Goal: Information Seeking & Learning: Learn about a topic

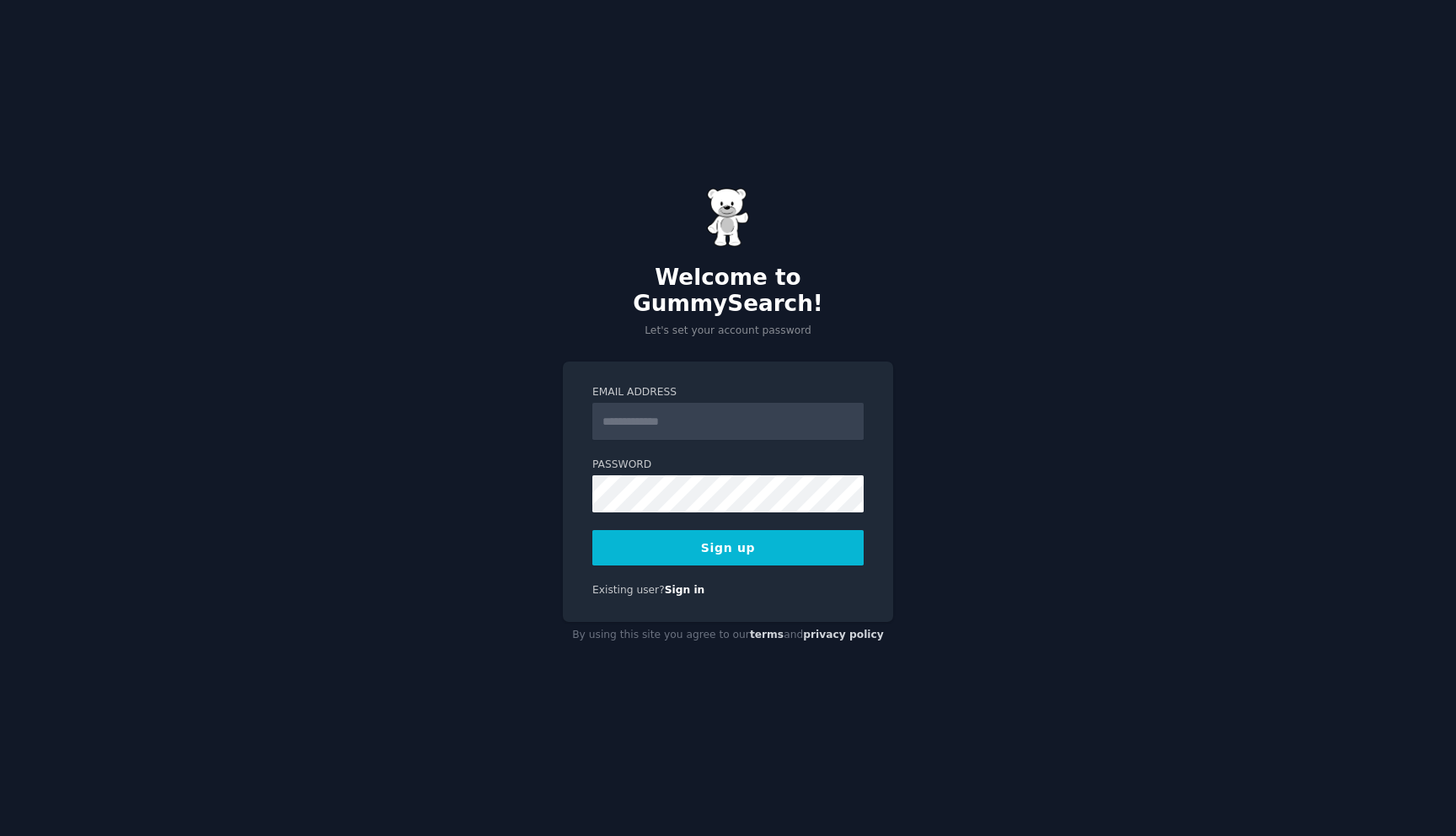
click at [685, 415] on input "Email Address" at bounding box center [727, 421] width 271 height 37
type input "**********"
click at [714, 543] on button "Sign up" at bounding box center [727, 547] width 271 height 35
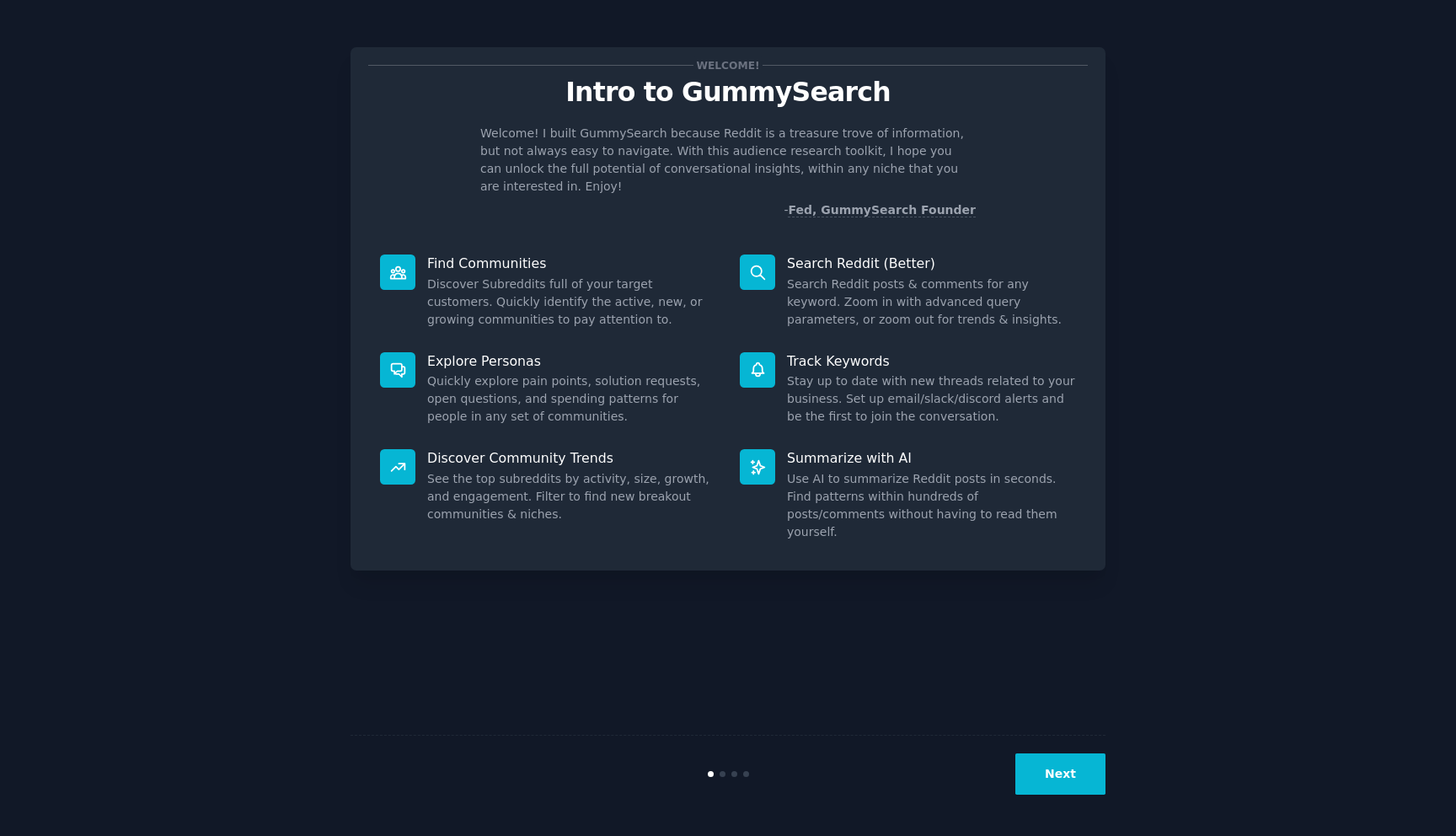
click at [1083, 779] on button "Next" at bounding box center [1060, 773] width 90 height 41
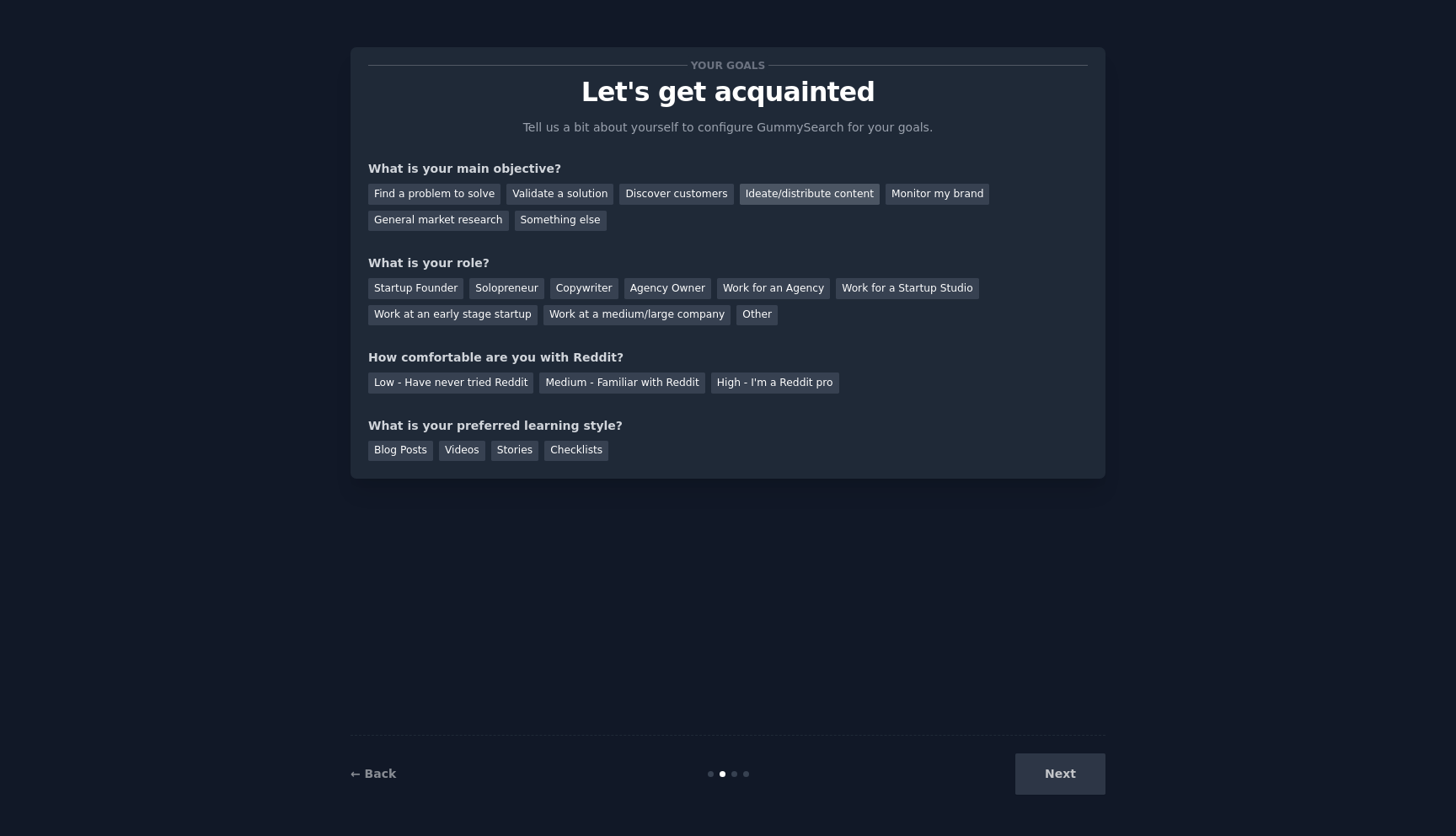
click at [788, 195] on div "Ideate/distribute content" at bounding box center [810, 194] width 140 height 21
click at [429, 224] on div "General market research" at bounding box center [438, 221] width 141 height 21
click at [821, 195] on div "Ideate/distribute content" at bounding box center [810, 194] width 140 height 21
click at [406, 287] on div "Startup Founder" at bounding box center [415, 288] width 95 height 21
click at [600, 384] on div "Medium - Familiar with Reddit" at bounding box center [621, 382] width 165 height 21
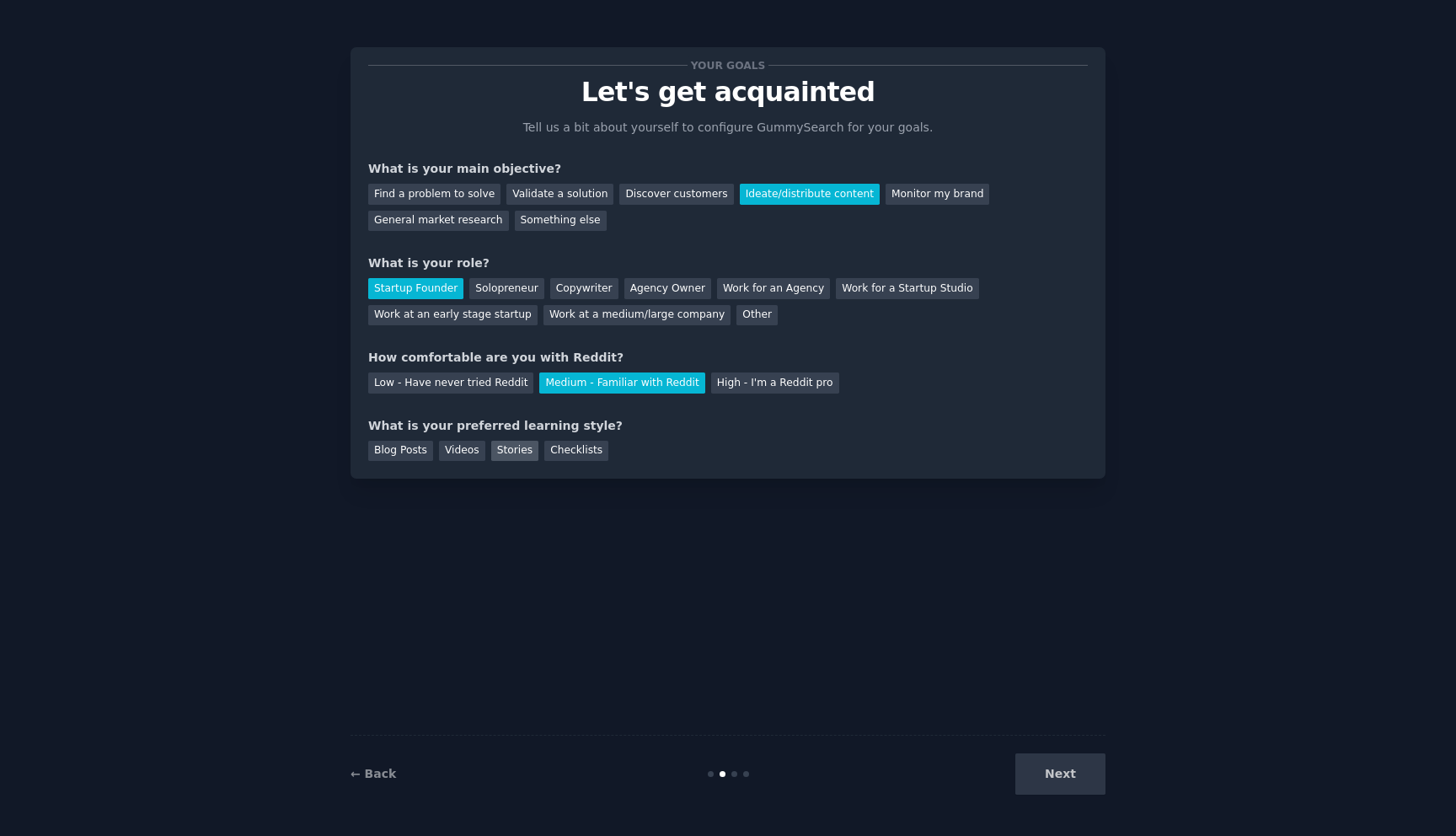
click at [511, 450] on div "Stories" at bounding box center [514, 451] width 47 height 21
click at [1054, 780] on button "Next" at bounding box center [1060, 773] width 90 height 41
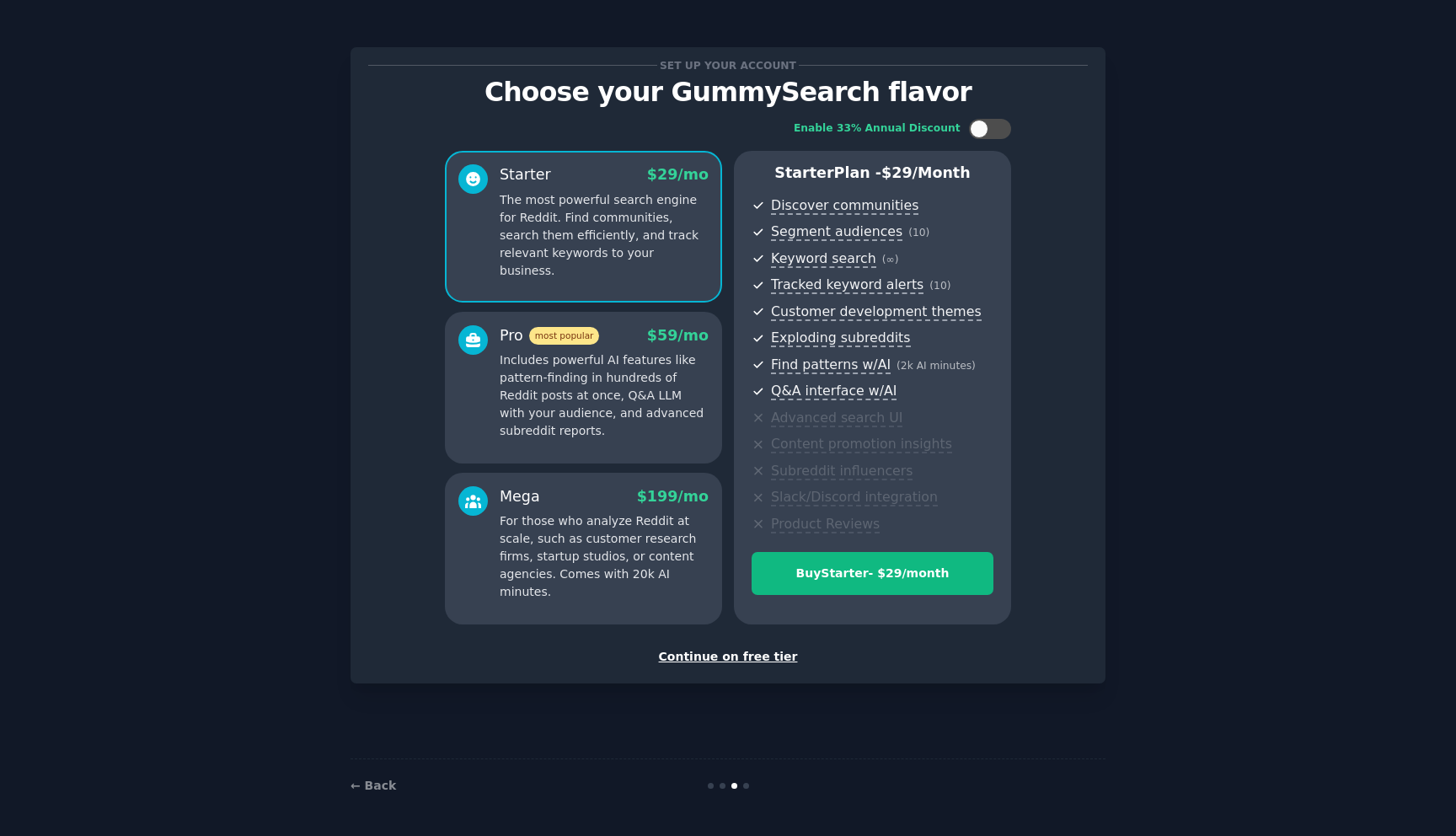
click at [746, 656] on div "Continue on free tier" at bounding box center [727, 657] width 719 height 18
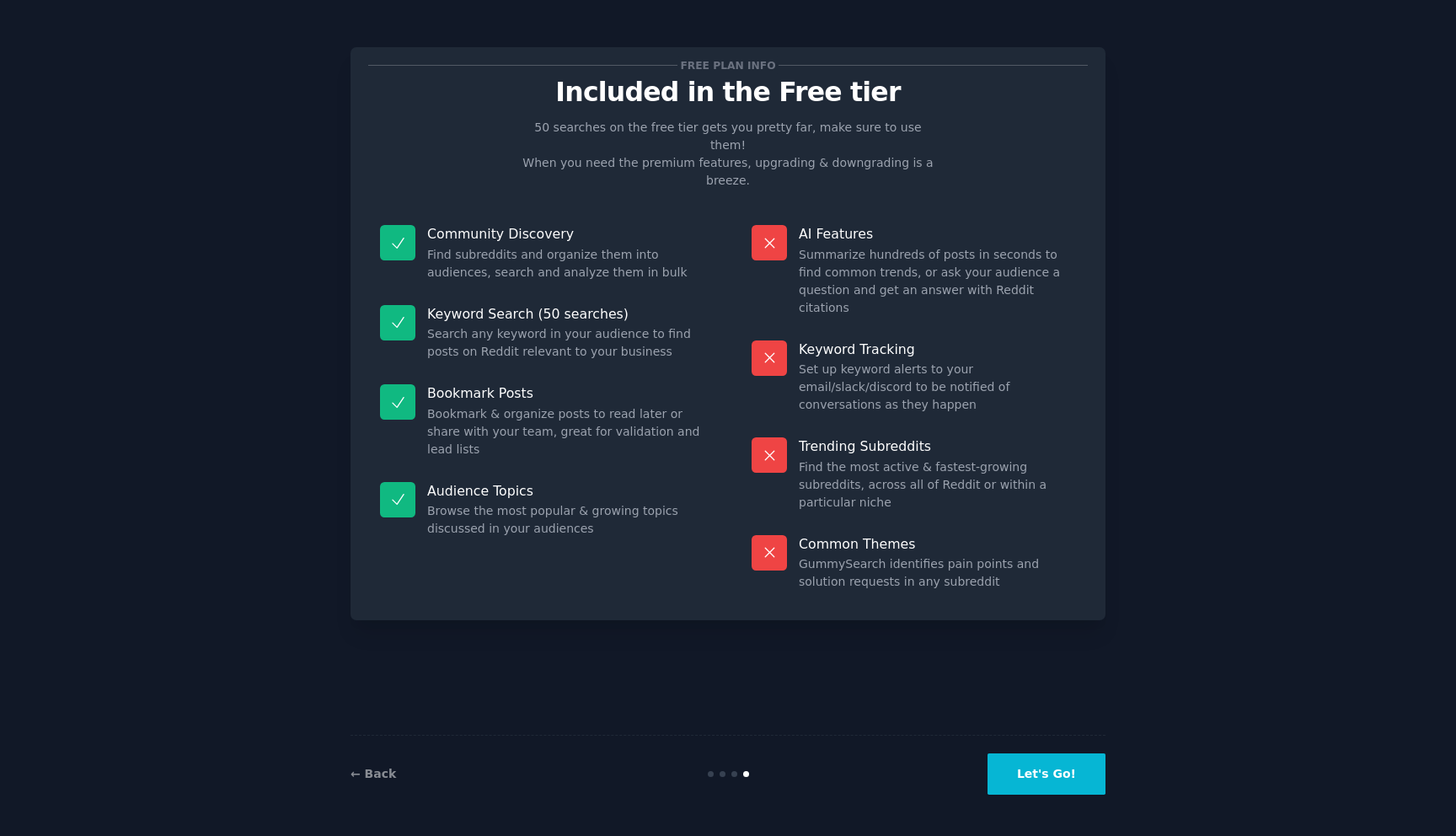
click at [1084, 771] on button "Let's Go!" at bounding box center [1046, 773] width 118 height 41
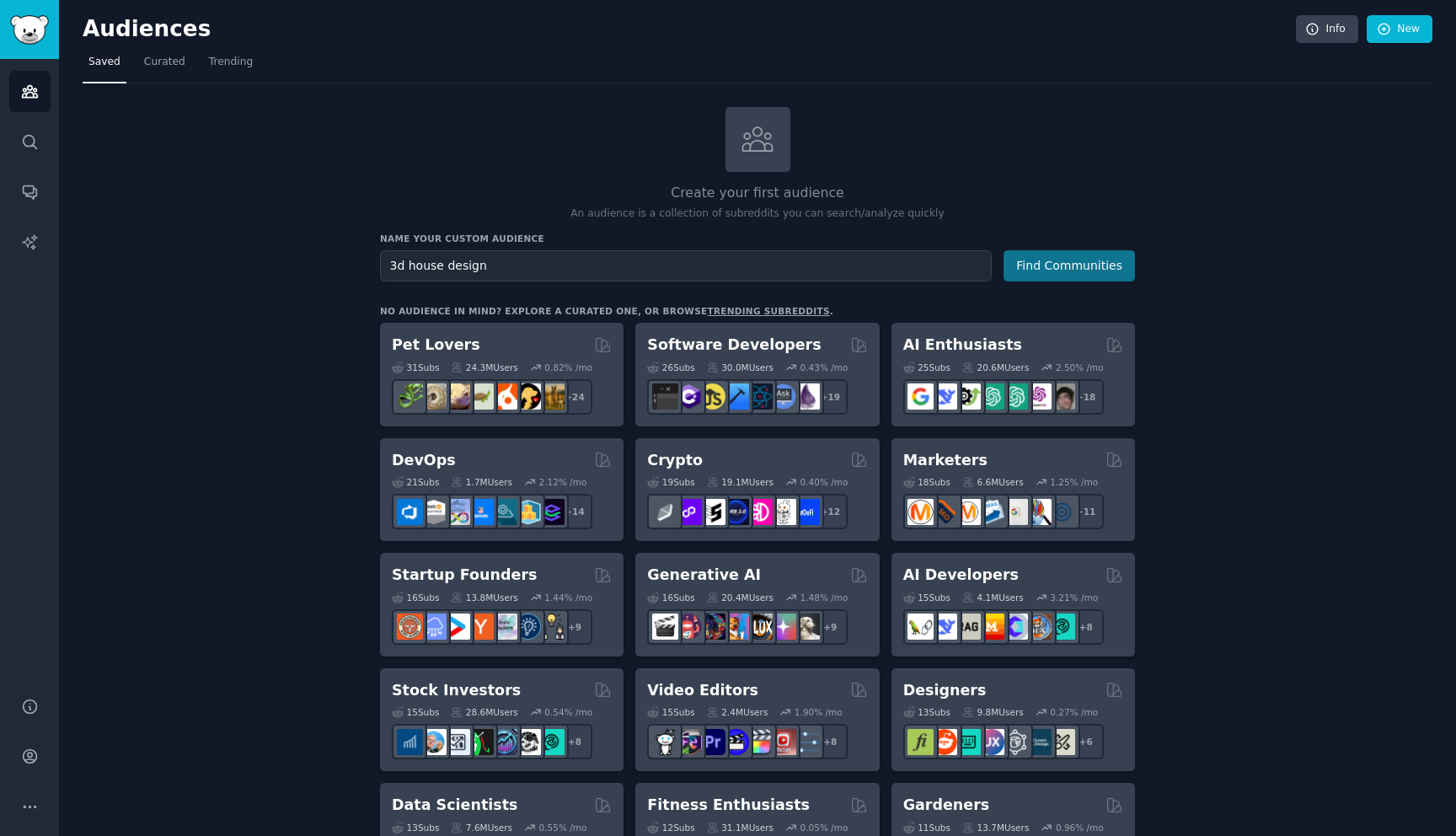
type input "3d house design"
click at [1049, 270] on button "Find Communities" at bounding box center [1068, 265] width 131 height 31
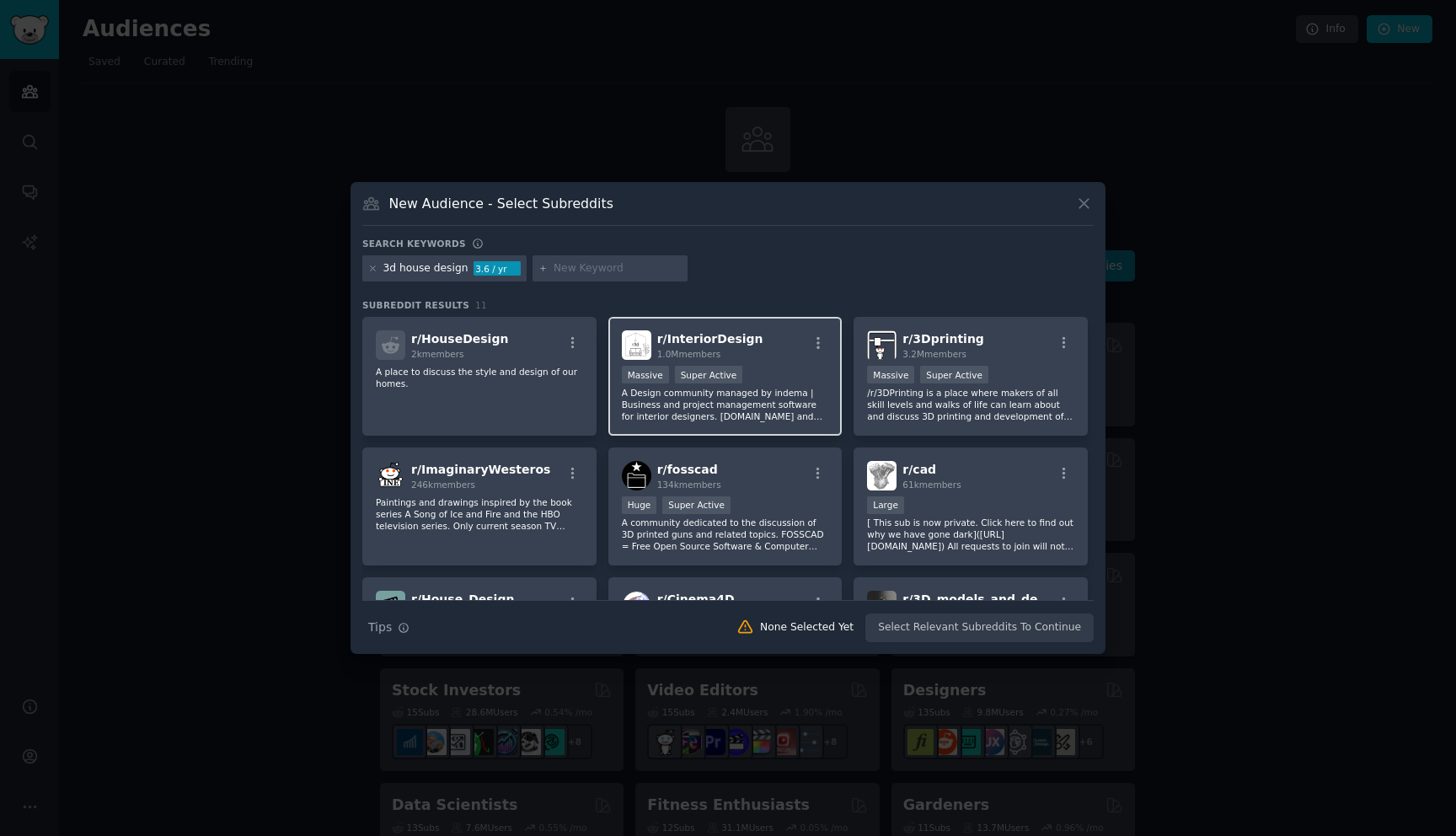
click at [763, 340] on div "r/ InteriorDesign 1.0M members" at bounding box center [725, 344] width 207 height 29
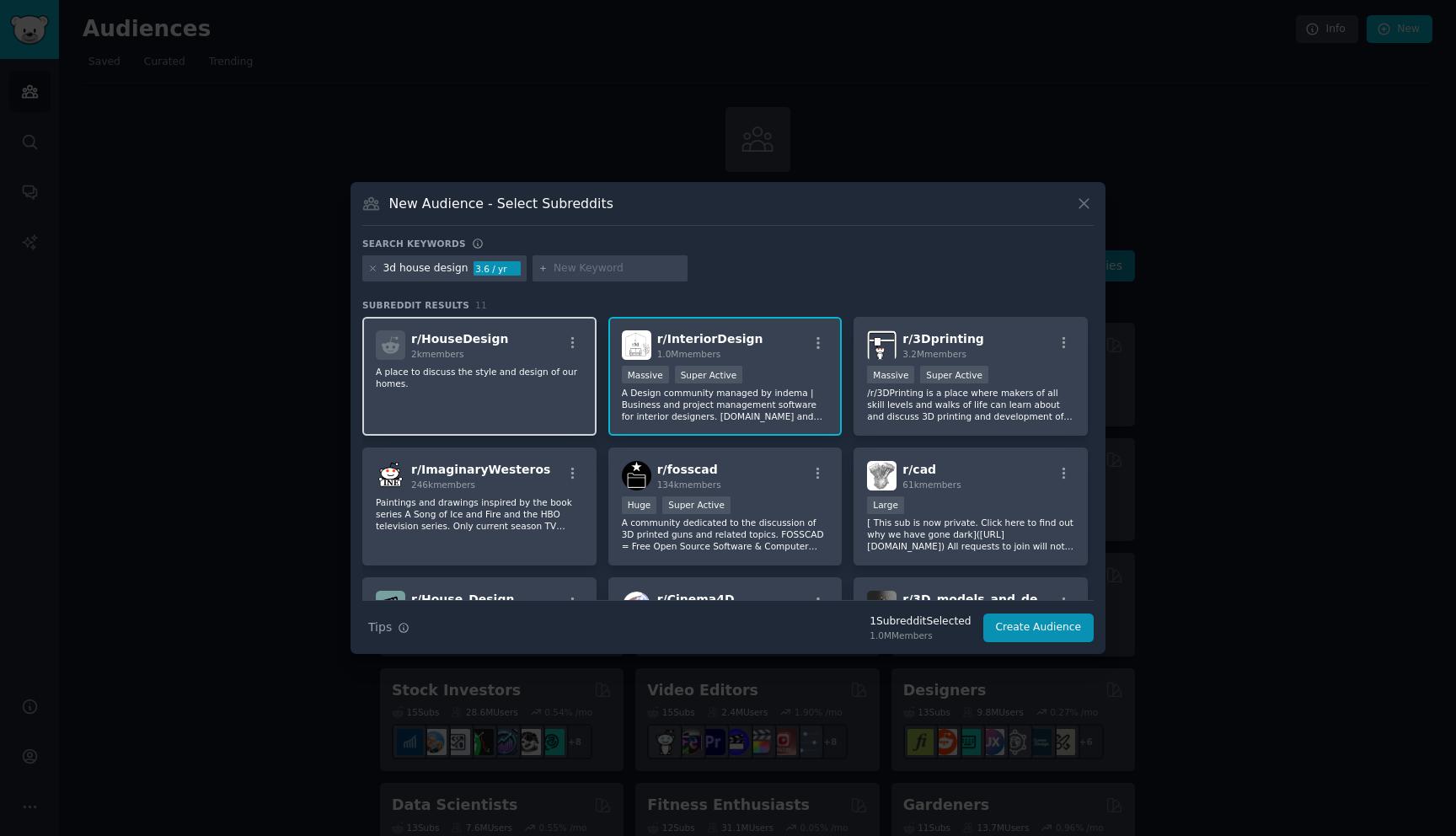
click at [505, 343] on div "r/ HouseDesign 2k members" at bounding box center [479, 344] width 207 height 29
click at [1043, 635] on button "Create Audience" at bounding box center [1038, 627] width 111 height 29
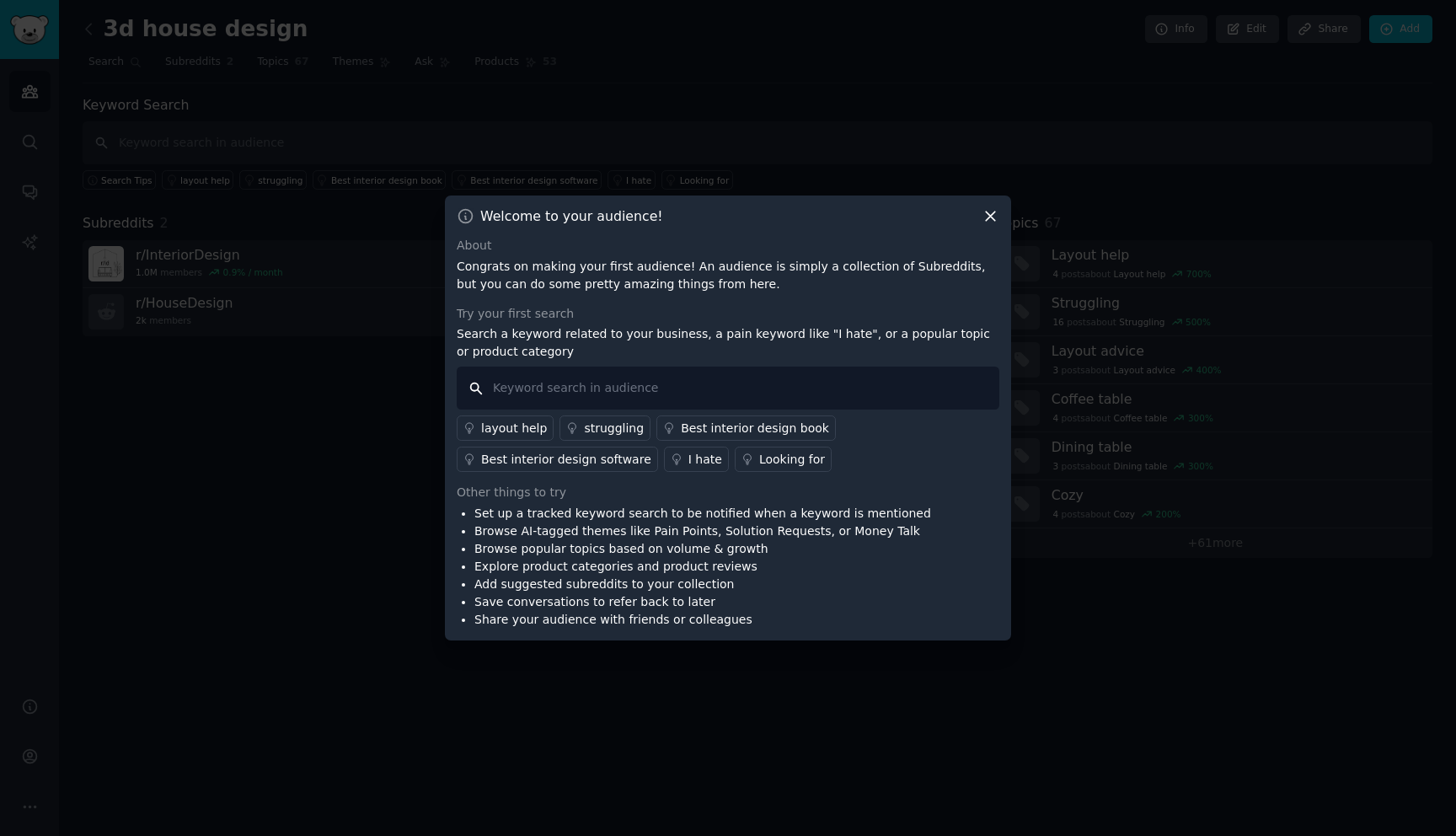
click at [685, 382] on input "text" at bounding box center [728, 387] width 543 height 43
type input "3d"
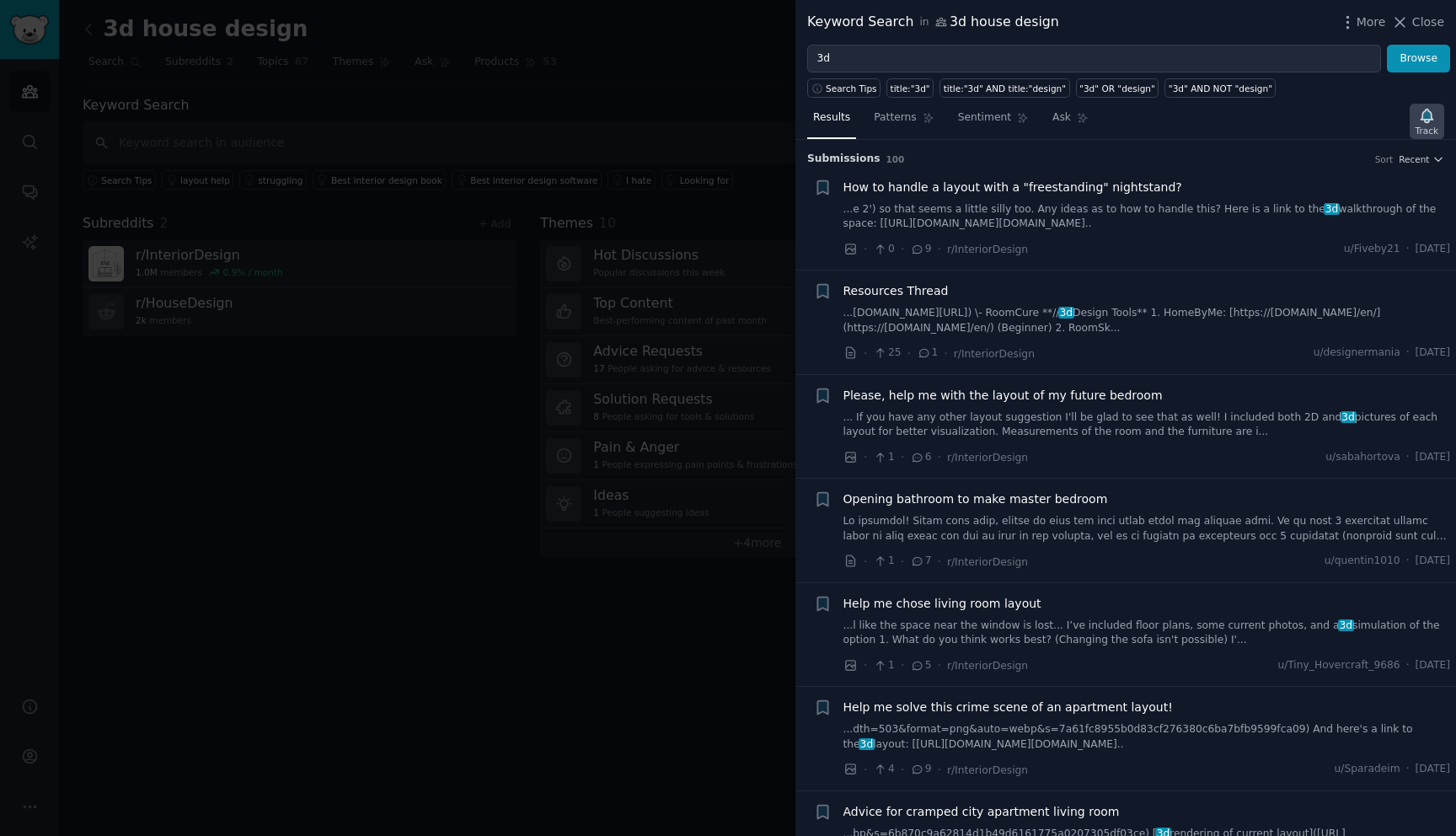
click at [1429, 125] on div "Track" at bounding box center [1426, 131] width 23 height 12
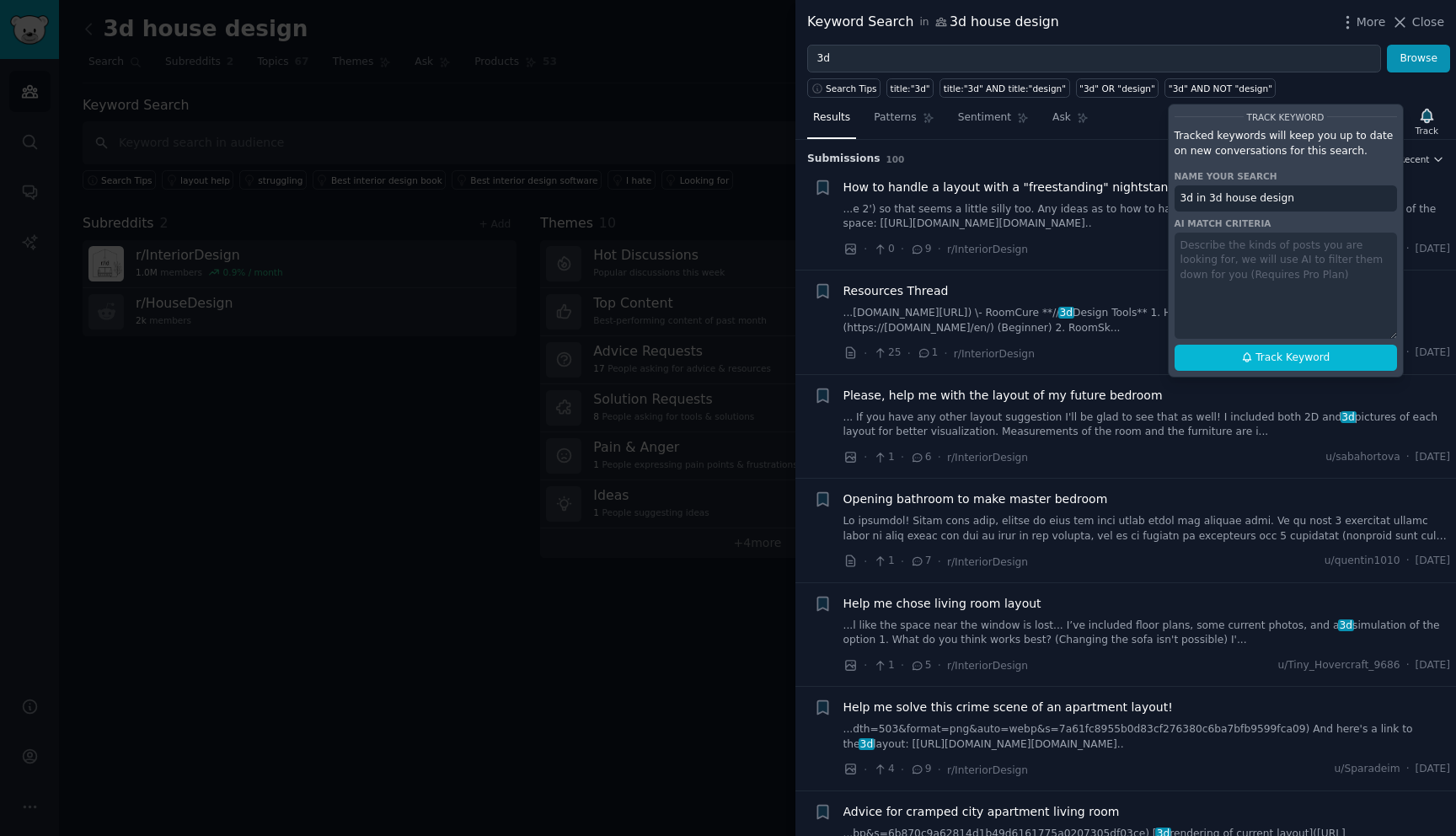
click at [1211, 244] on div "Track Keyword Tracked keywords will keep you up to date on new conversations fo…" at bounding box center [1286, 241] width 236 height 274
click at [1216, 286] on div "Track Keyword Tracked keywords will keep you up to date on new conversations fo…" at bounding box center [1286, 241] width 236 height 274
click at [1262, 253] on div "Track Keyword Tracked keywords will keep you up to date on new conversations fo…" at bounding box center [1286, 241] width 236 height 274
click at [1279, 266] on div "Track Keyword Tracked keywords will keep you up to date on new conversations fo…" at bounding box center [1286, 241] width 236 height 274
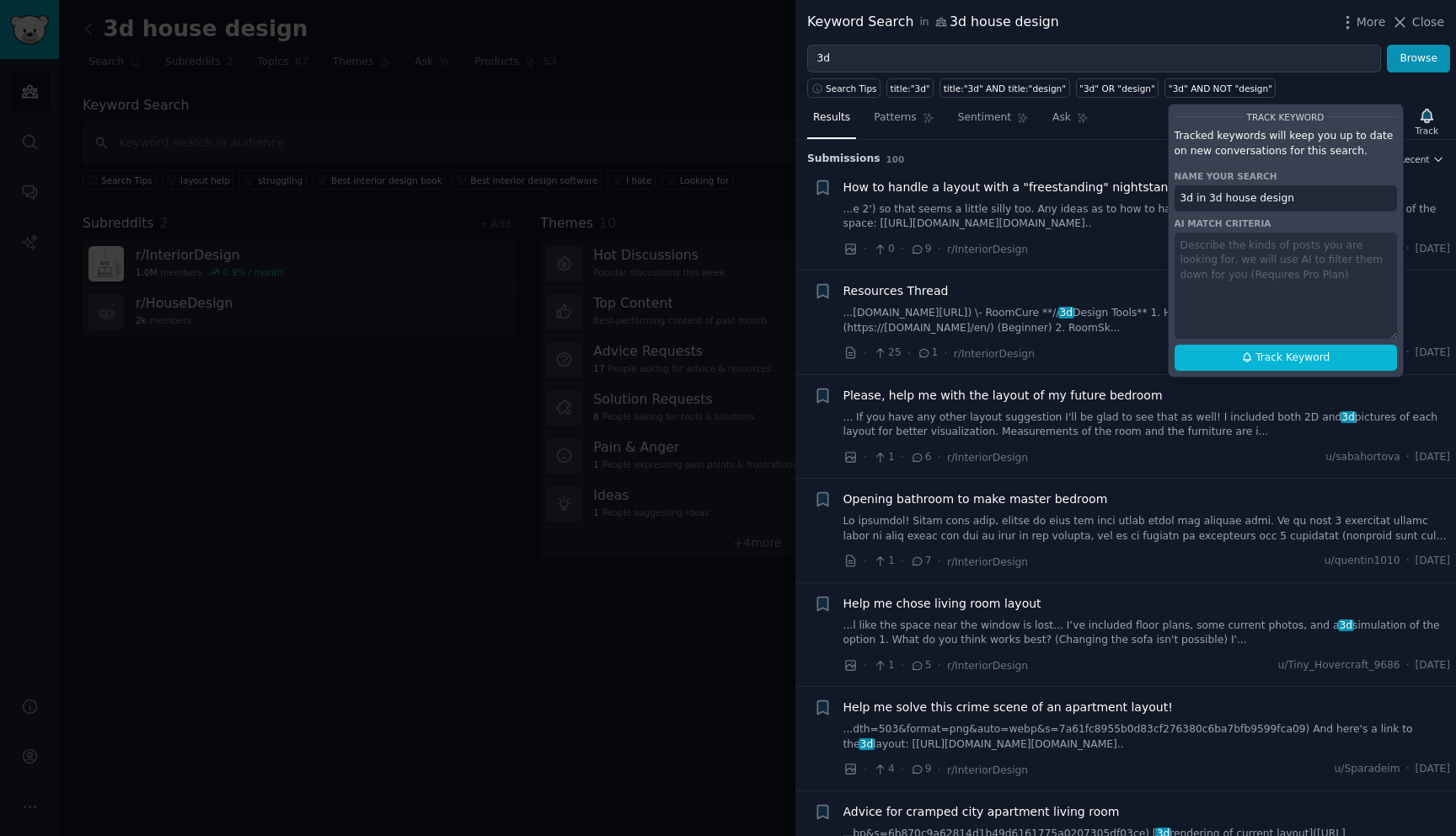
click at [1279, 266] on div "Track Keyword Tracked keywords will keep you up to date on new conversations fo…" at bounding box center [1286, 241] width 236 height 274
click at [1268, 361] on span "Track Keyword" at bounding box center [1292, 357] width 74 height 15
type input "3d in 3d house design"
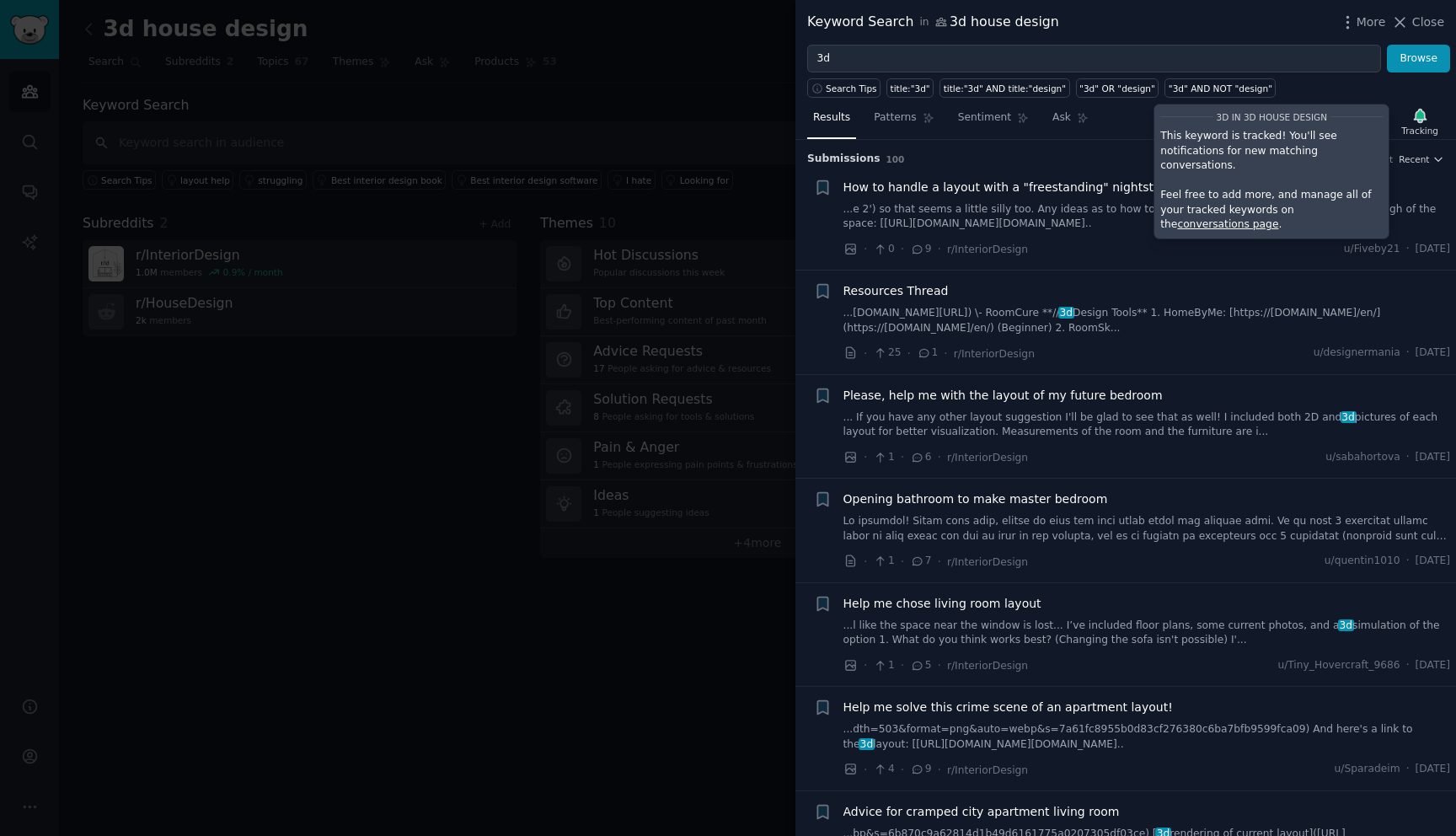
click at [912, 295] on span "Resources Thread" at bounding box center [895, 291] width 105 height 18
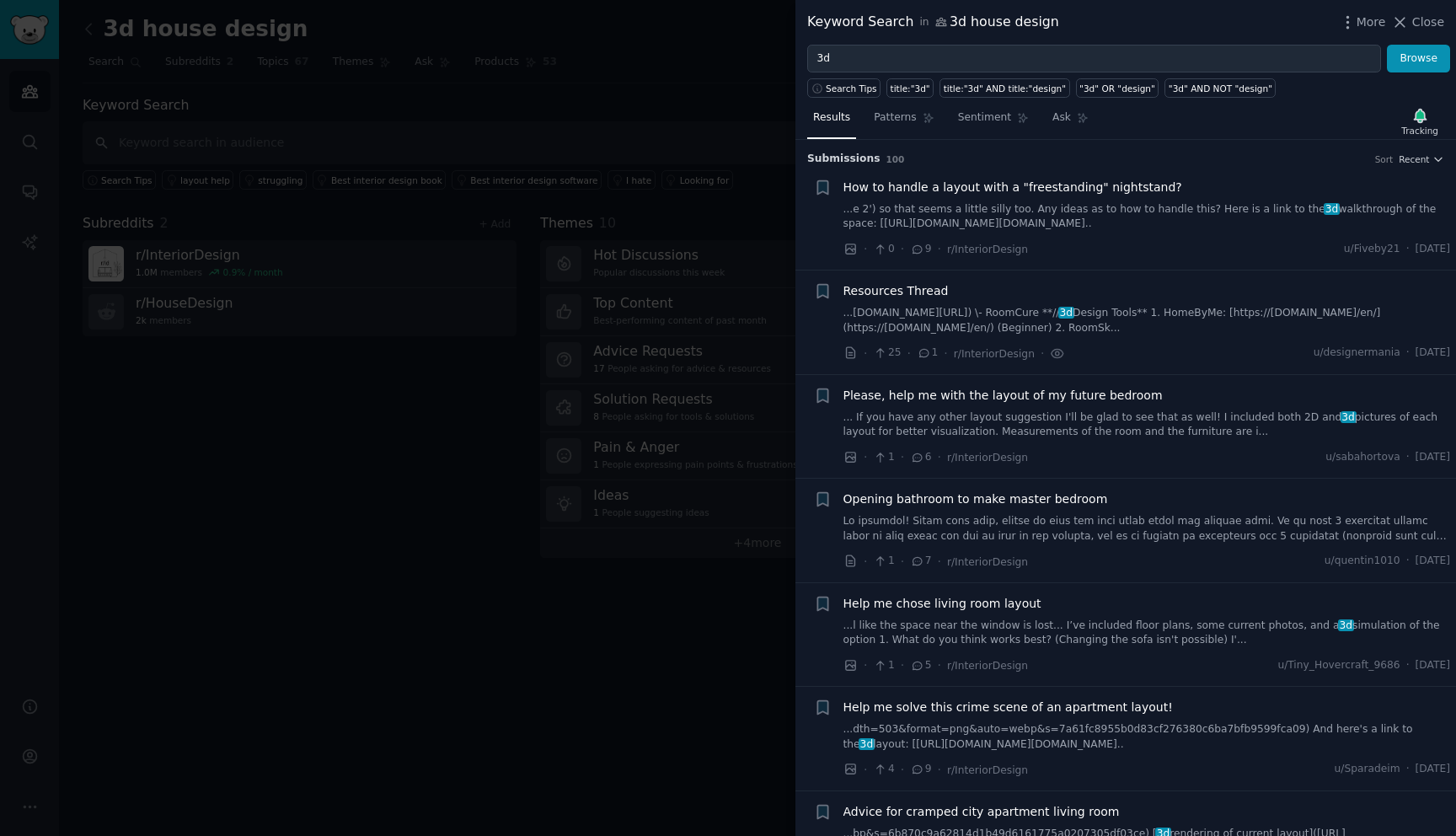
click at [874, 292] on span "Resources Thread" at bounding box center [895, 291] width 105 height 18
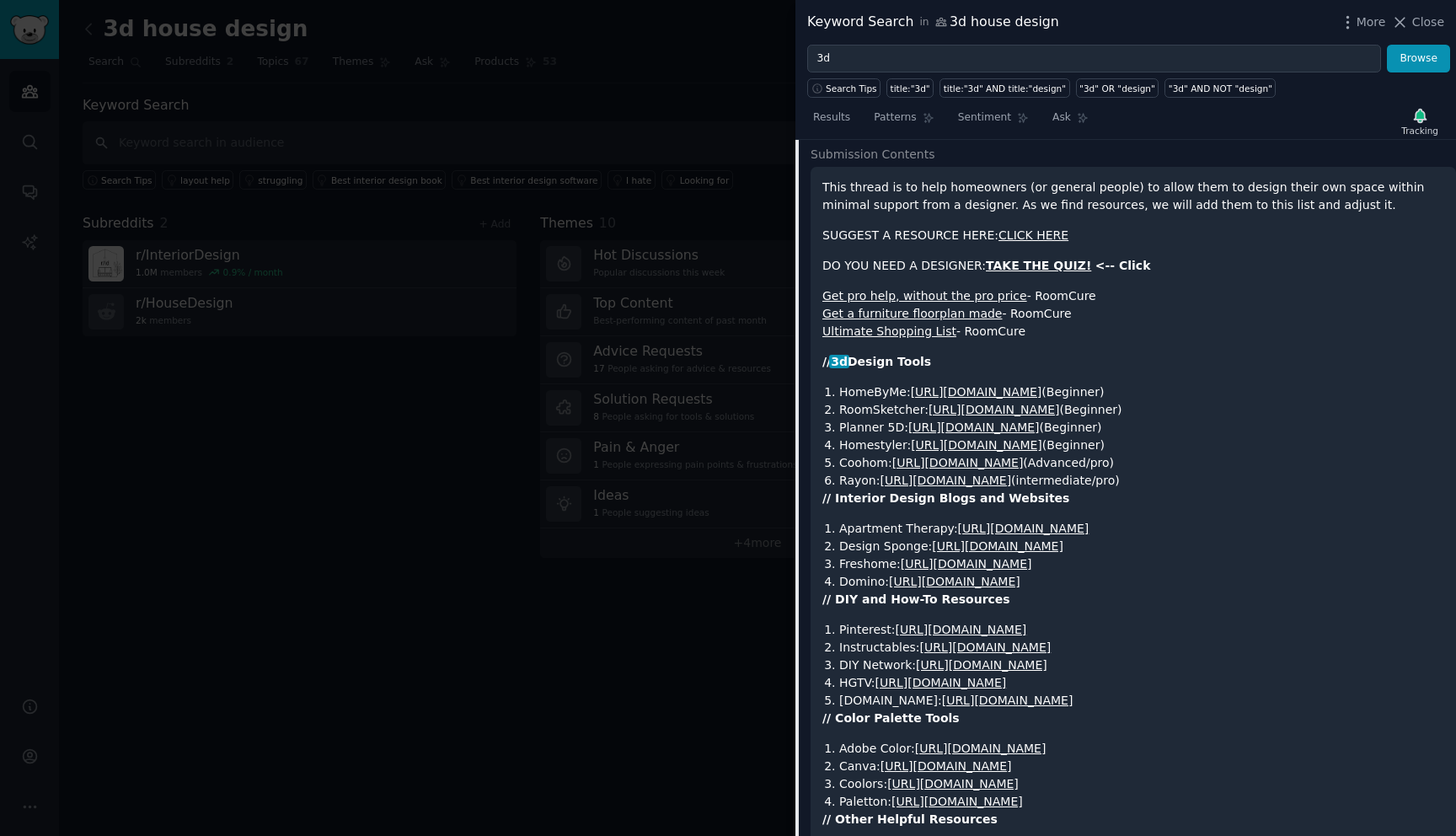
scroll to position [279, 0]
click at [1037, 239] on link "CLICK HERE" at bounding box center [1033, 235] width 70 height 13
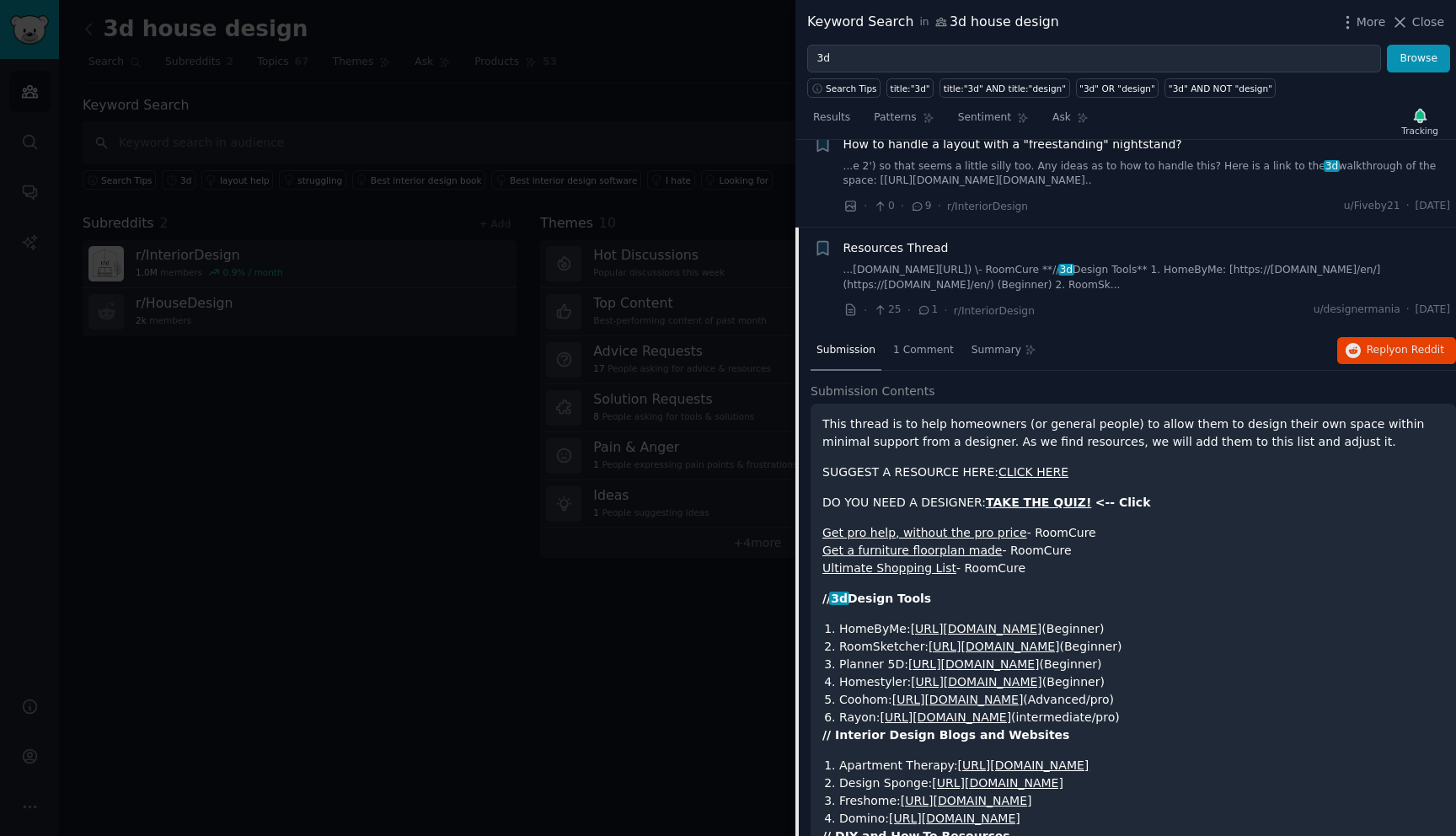
scroll to position [49, 0]
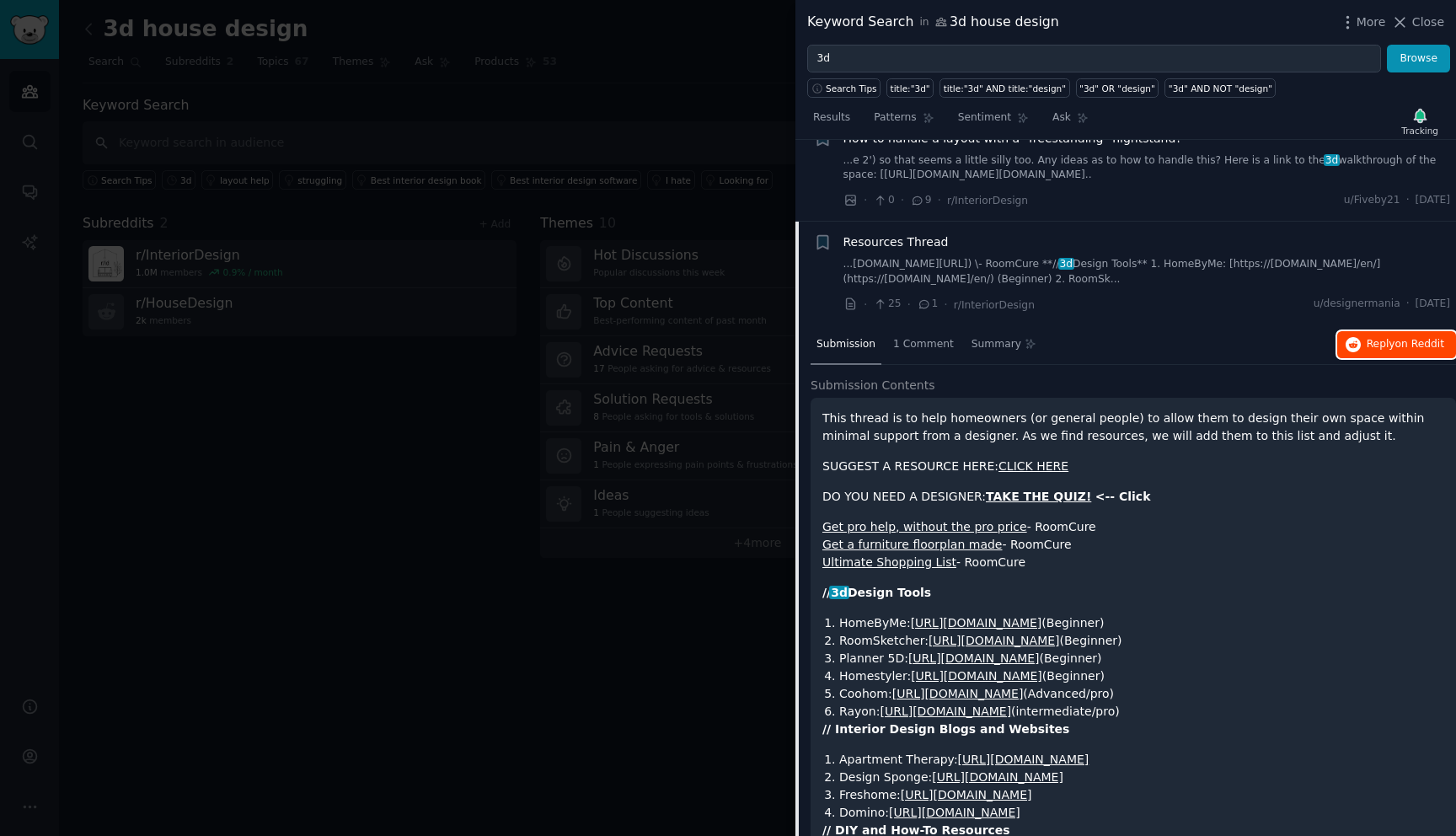
click at [1414, 346] on span "on Reddit" at bounding box center [1419, 344] width 49 height 12
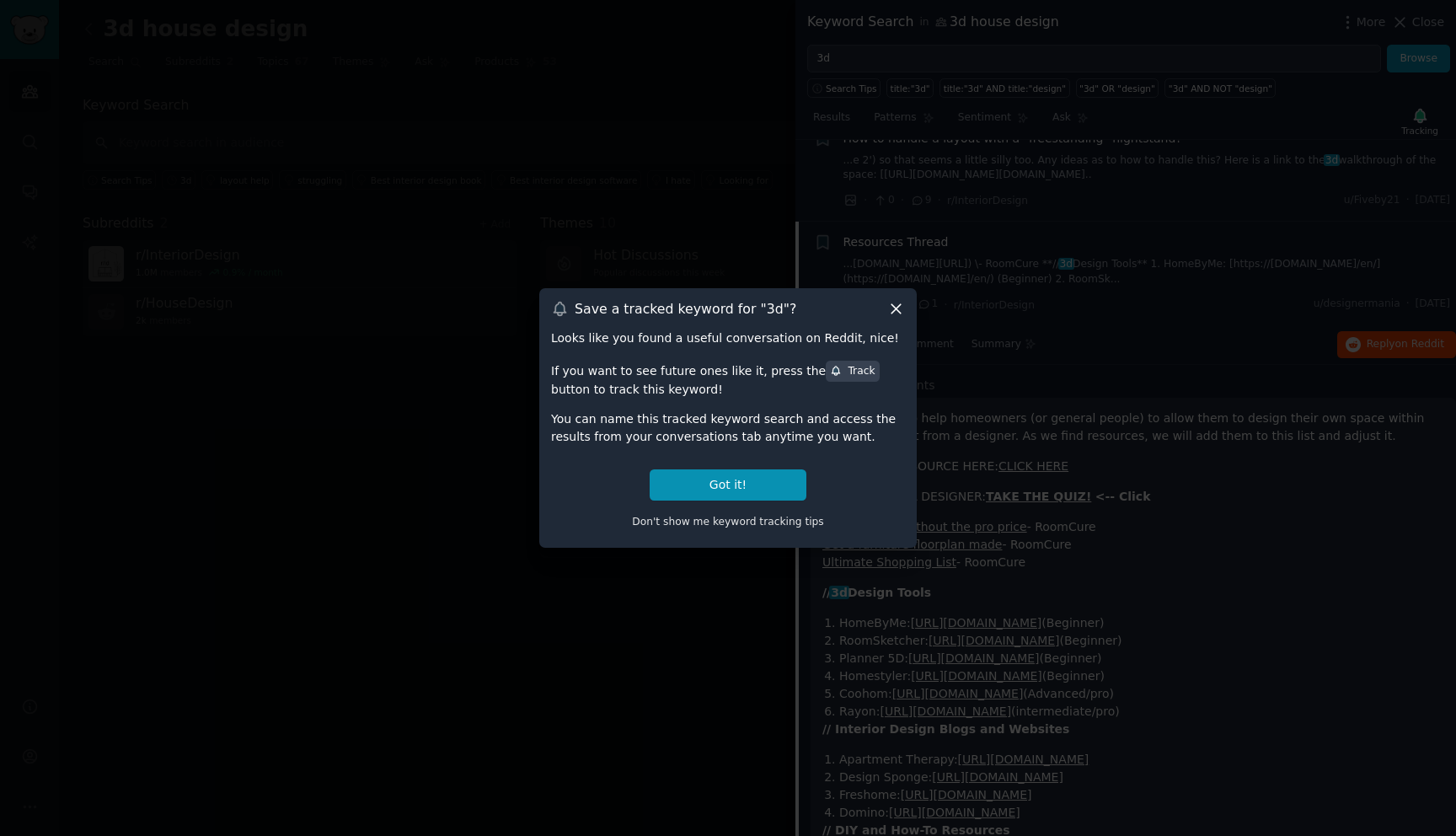
click at [901, 312] on icon at bounding box center [896, 309] width 18 height 18
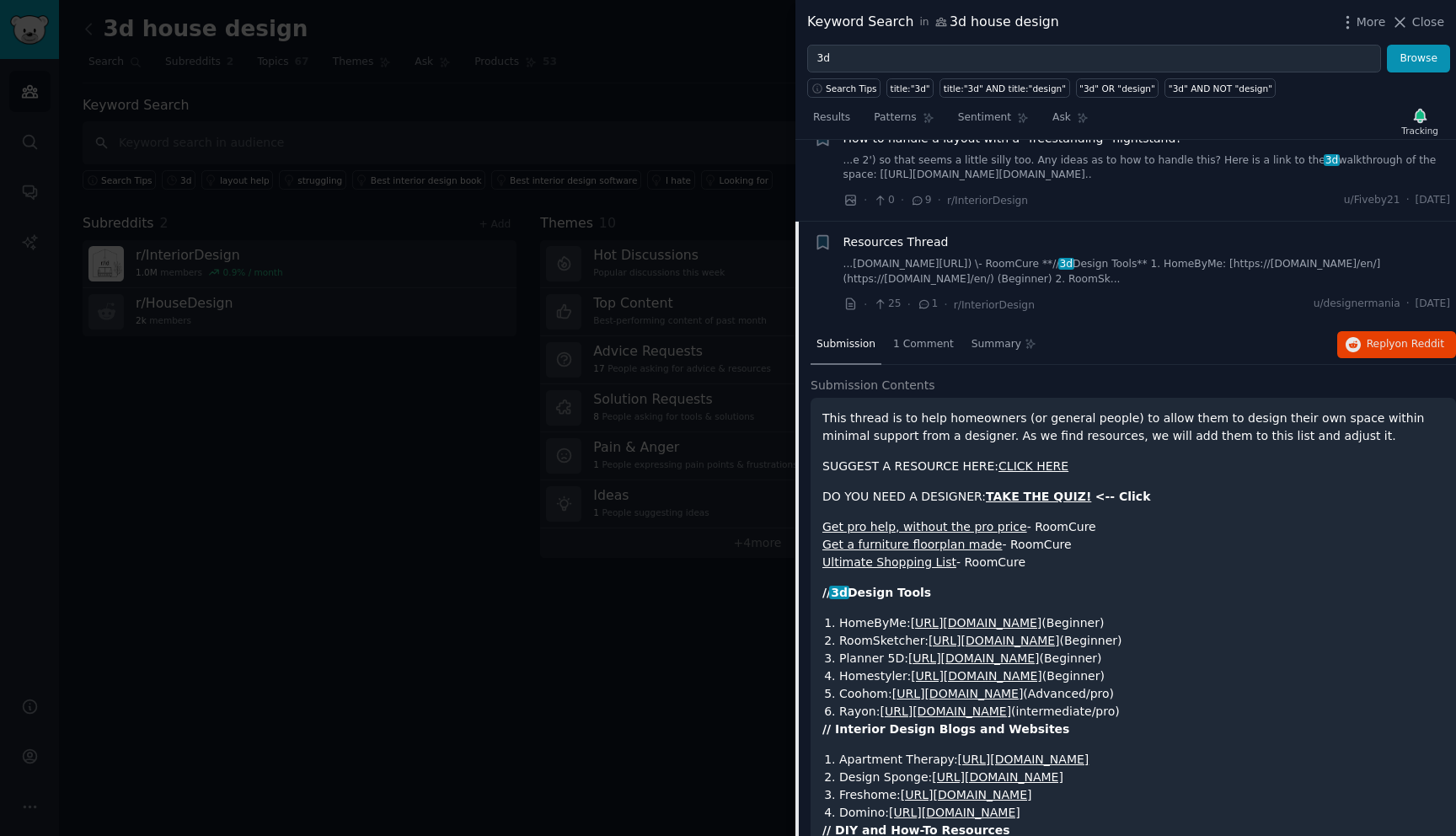
click at [975, 273] on link "...re.com/elevate-your-home-with-our-free-guide-to-unique-home-furnishing-sourc…" at bounding box center [1146, 271] width 607 height 29
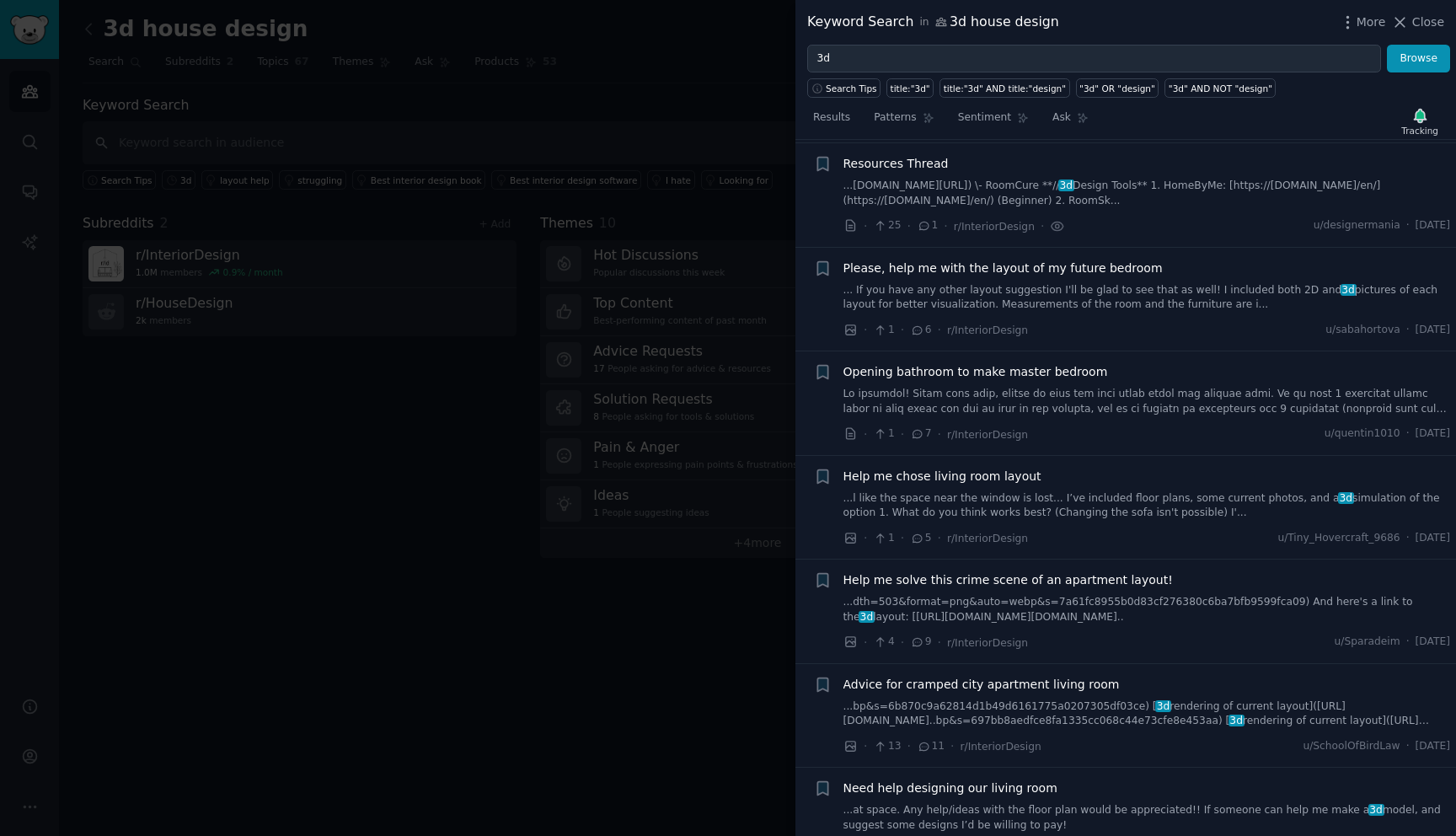
scroll to position [131, 0]
click at [1099, 290] on link "... If you have any other layout suggestion I'll be glad to see that as well! I…" at bounding box center [1146, 294] width 607 height 29
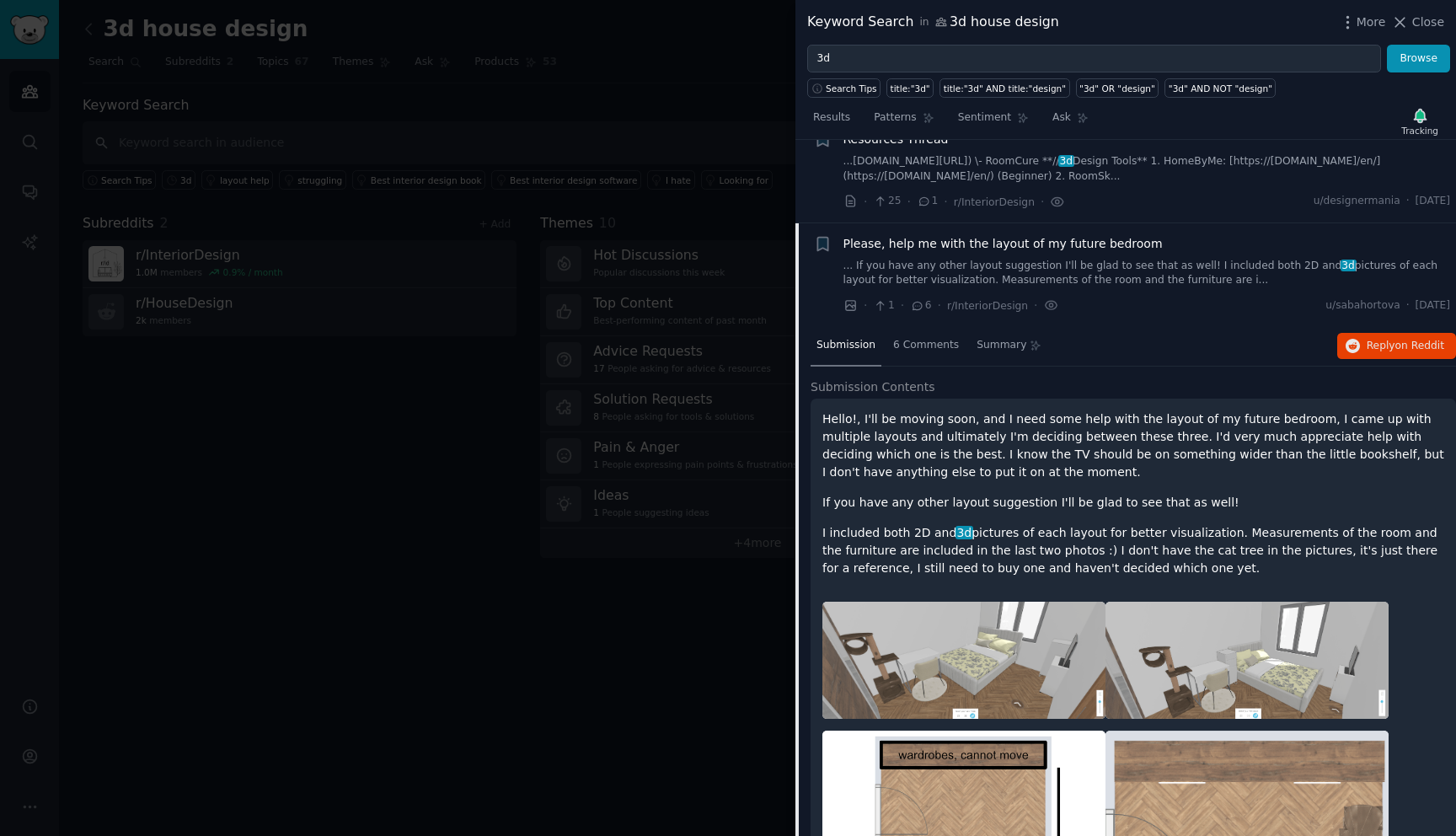
scroll to position [121, 0]
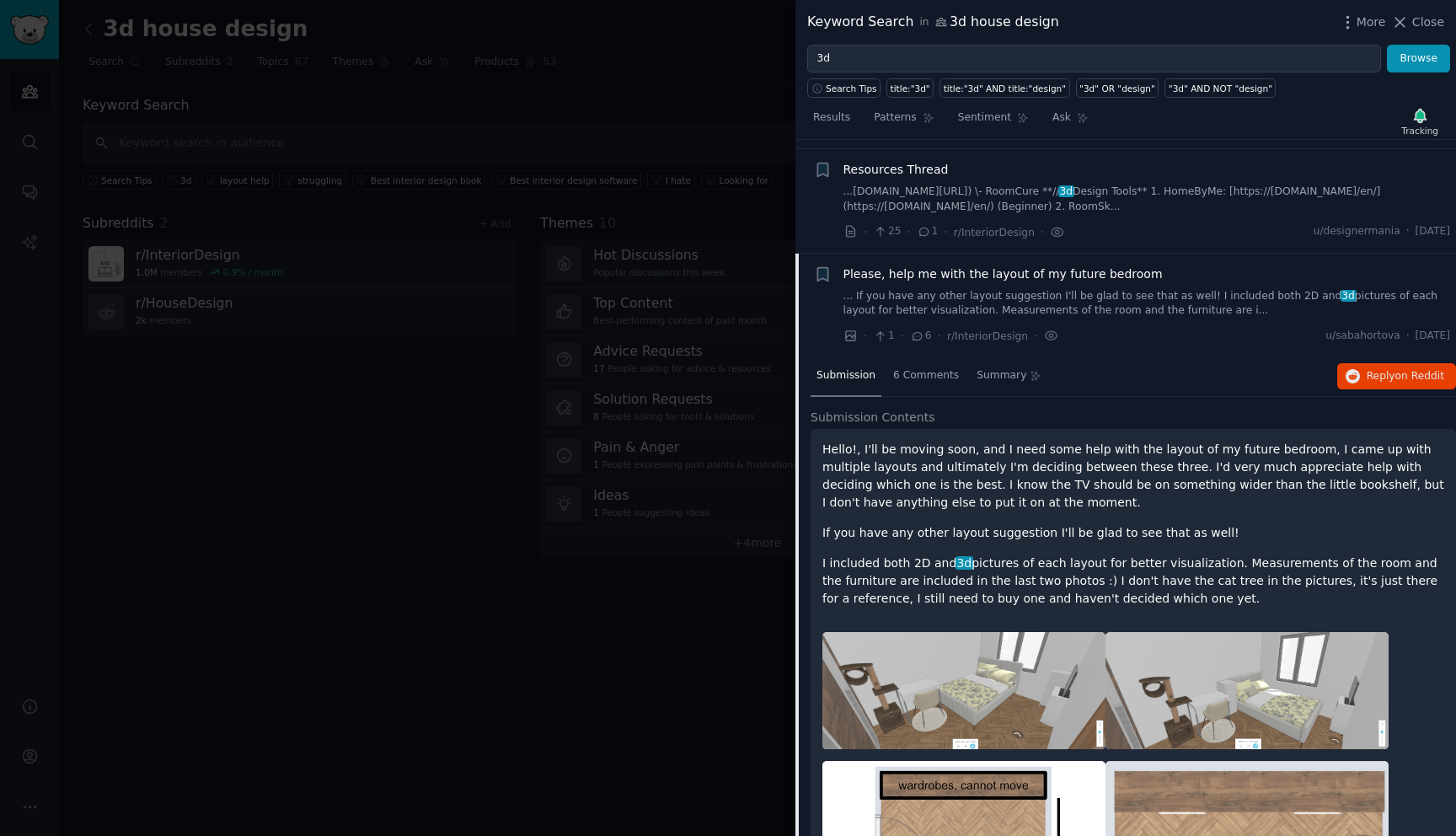
click at [1133, 311] on link "... If you have any other layout suggestion I'll be glad to see that as well! I…" at bounding box center [1146, 303] width 607 height 29
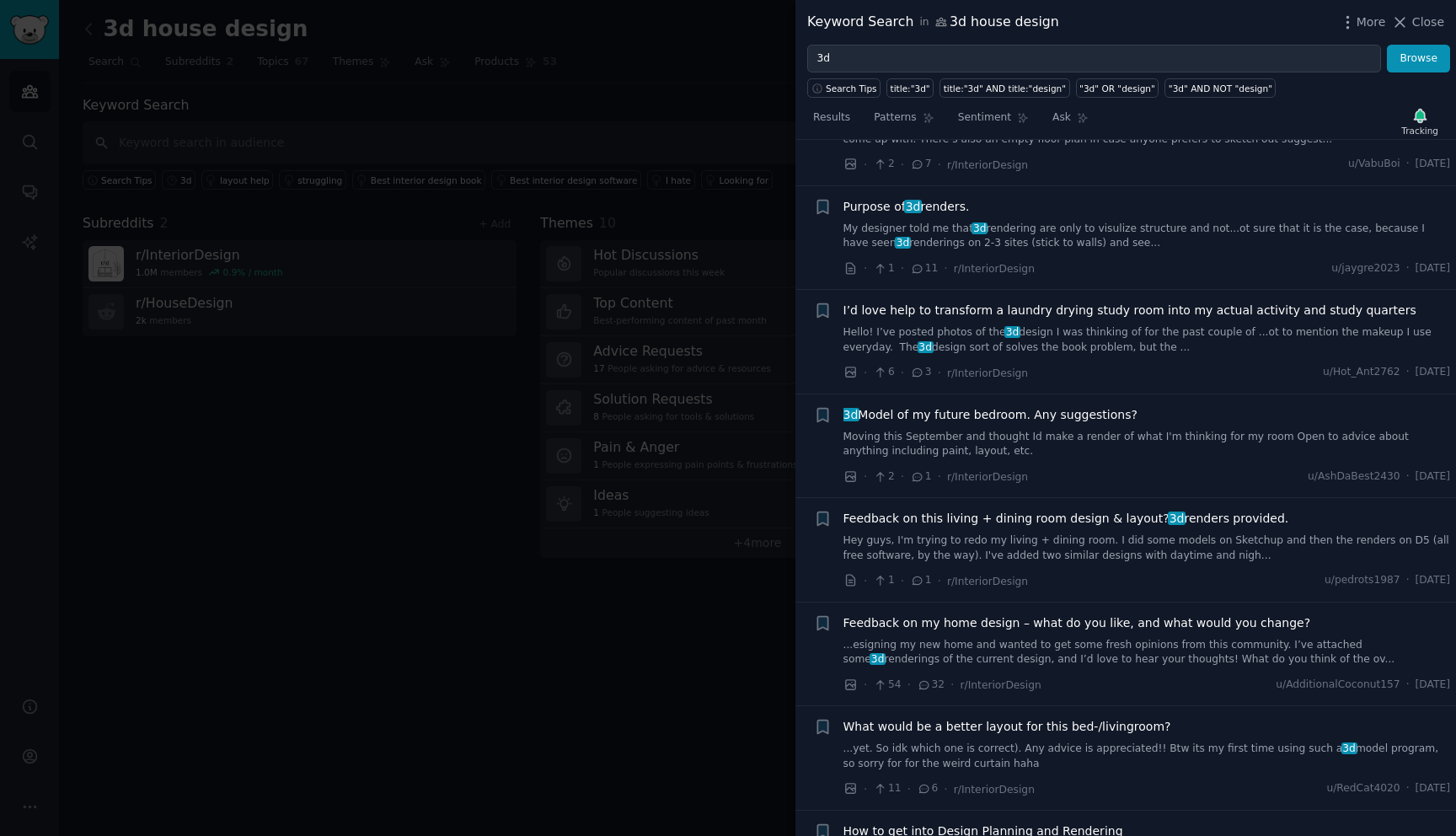
scroll to position [3095, 0]
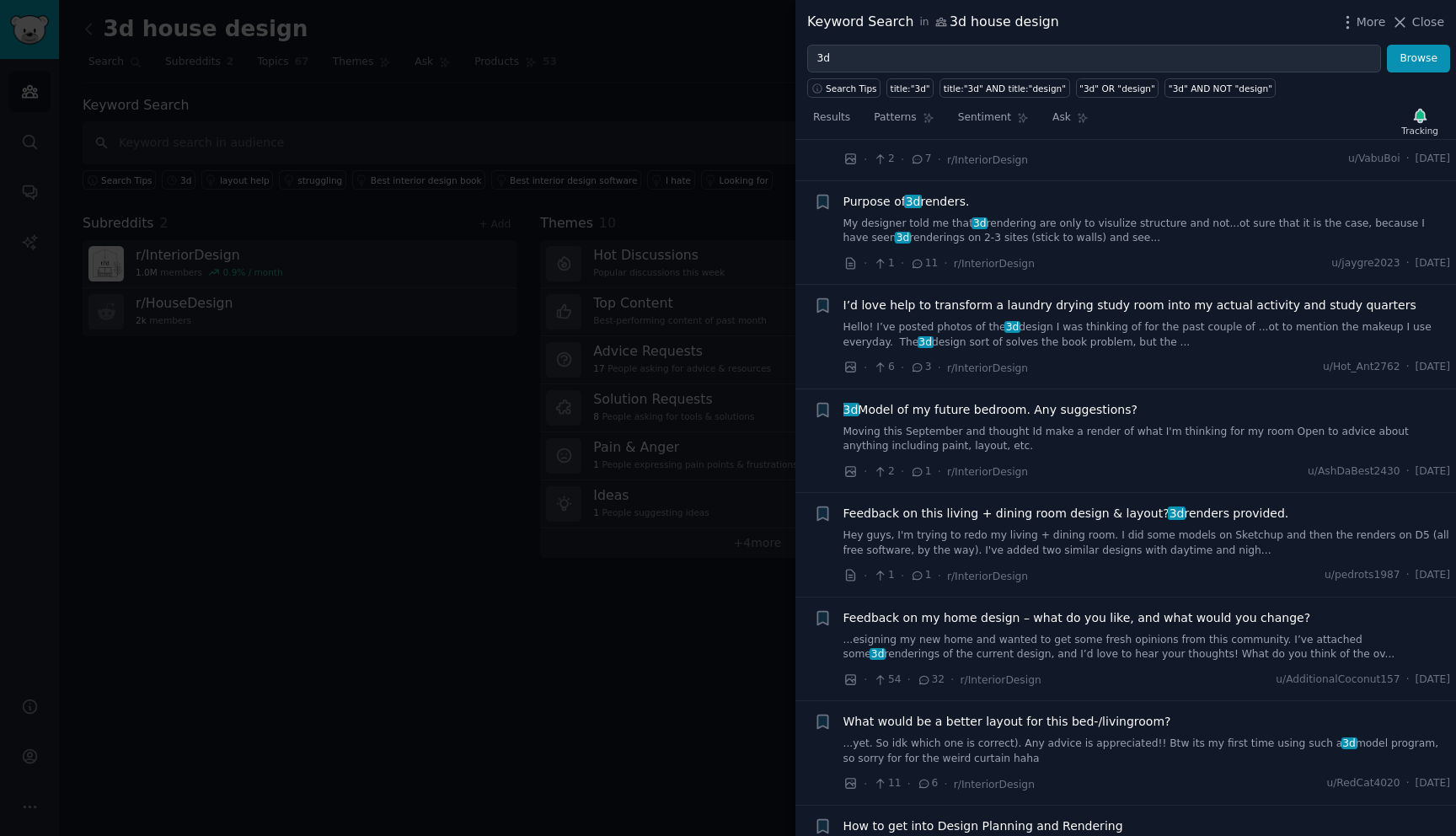
click at [1097, 425] on link "Moving this September and thought Id make a render of what I'm thinking for my …" at bounding box center [1146, 439] width 607 height 29
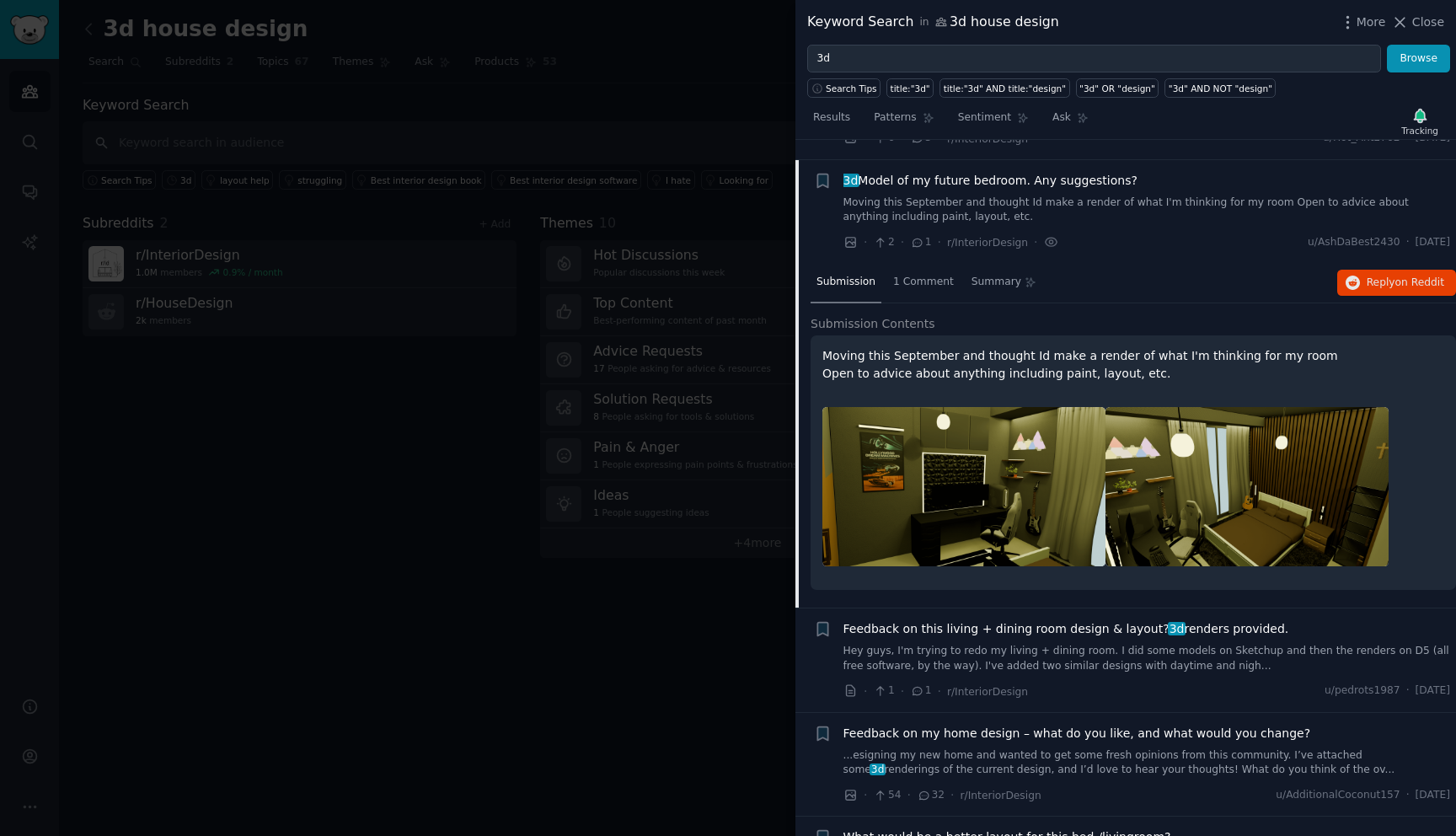
scroll to position [3326, 0]
click at [1116, 211] on div "3d Model of my future bedroom. Any suggestions? Moving this September and thoug…" at bounding box center [1146, 210] width 607 height 80
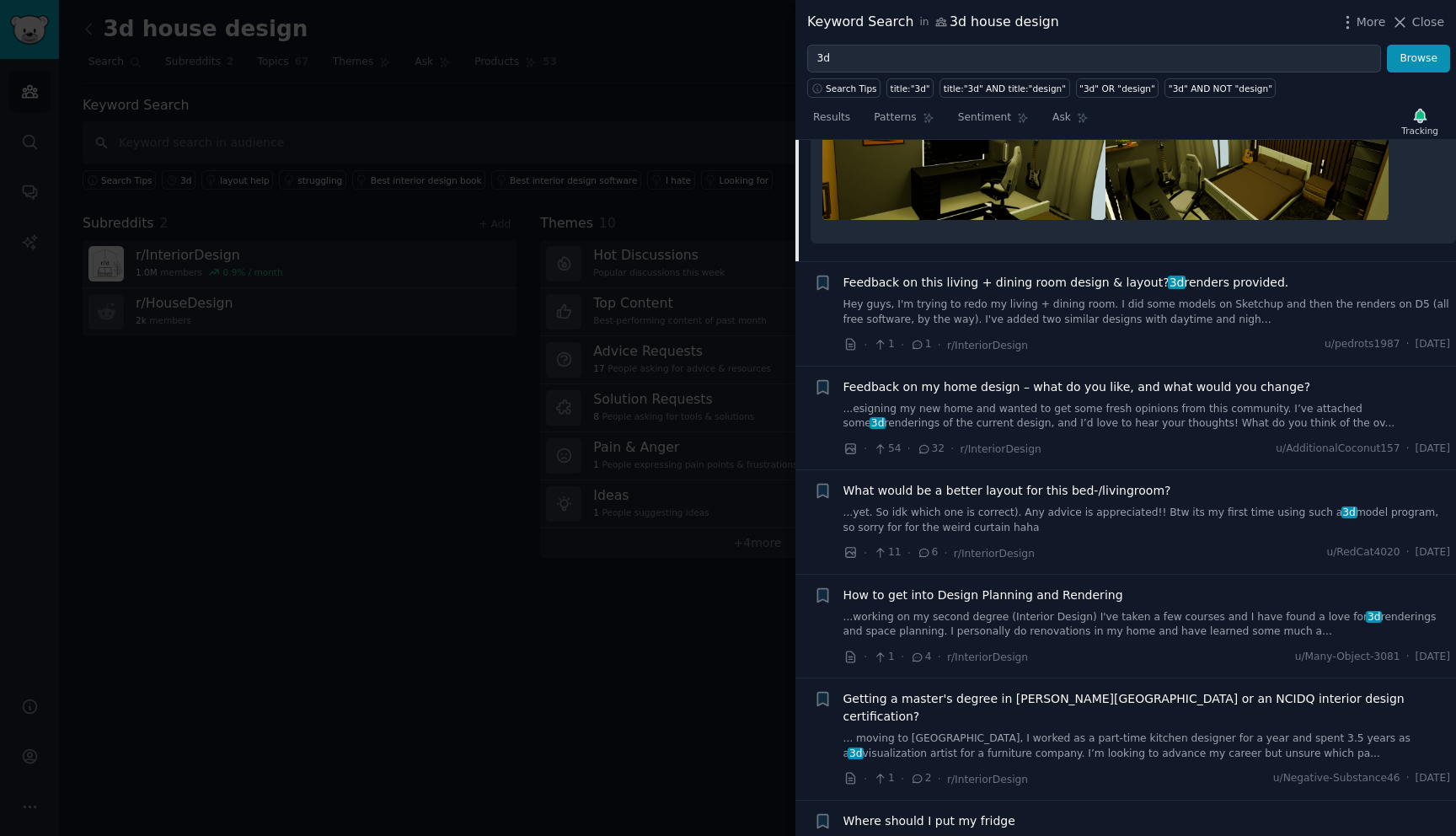
scroll to position [3684, 0]
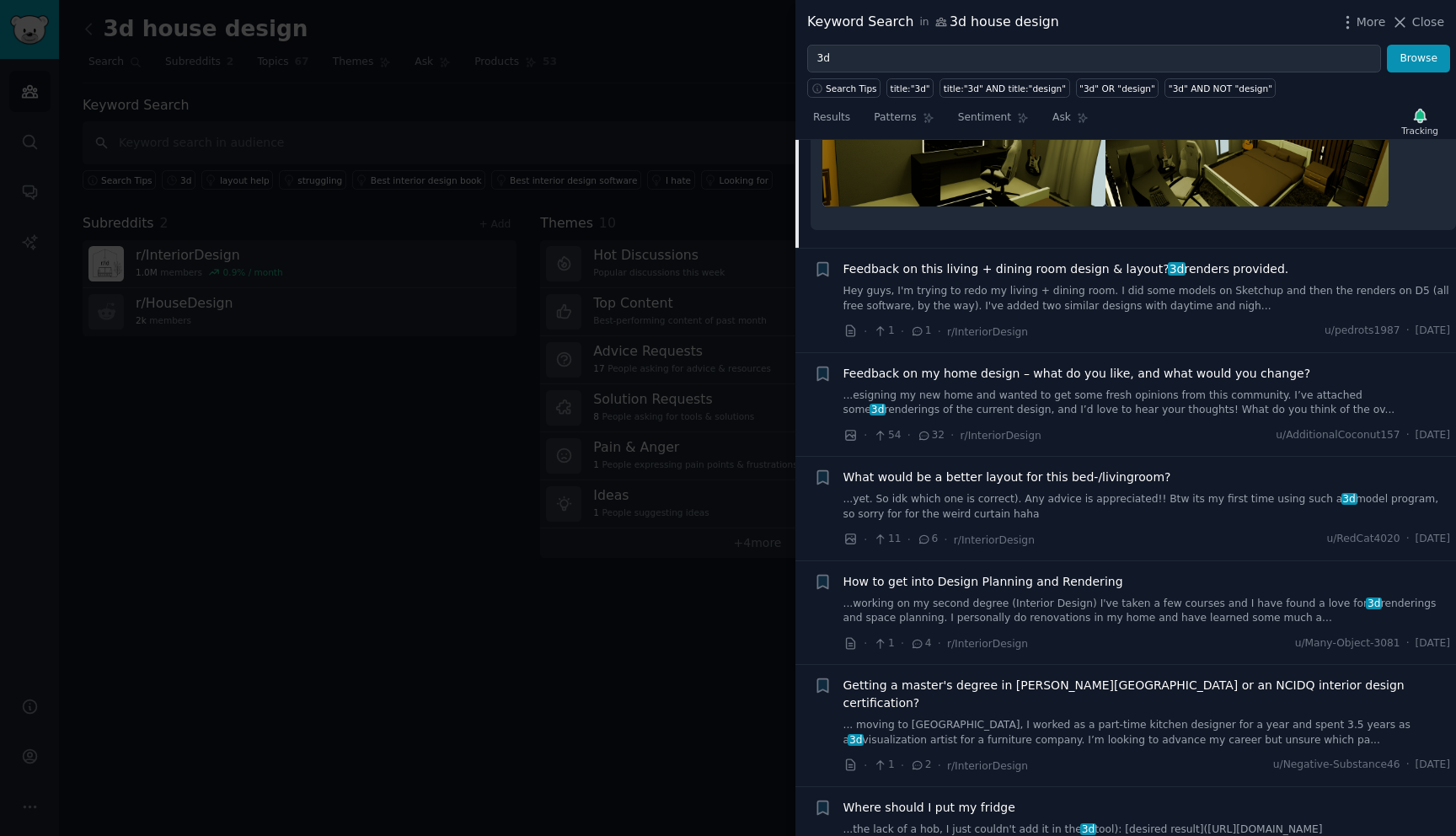
click at [1061, 468] on span "What would be a better layout for this bed-/livingroom?" at bounding box center [1007, 477] width 328 height 18
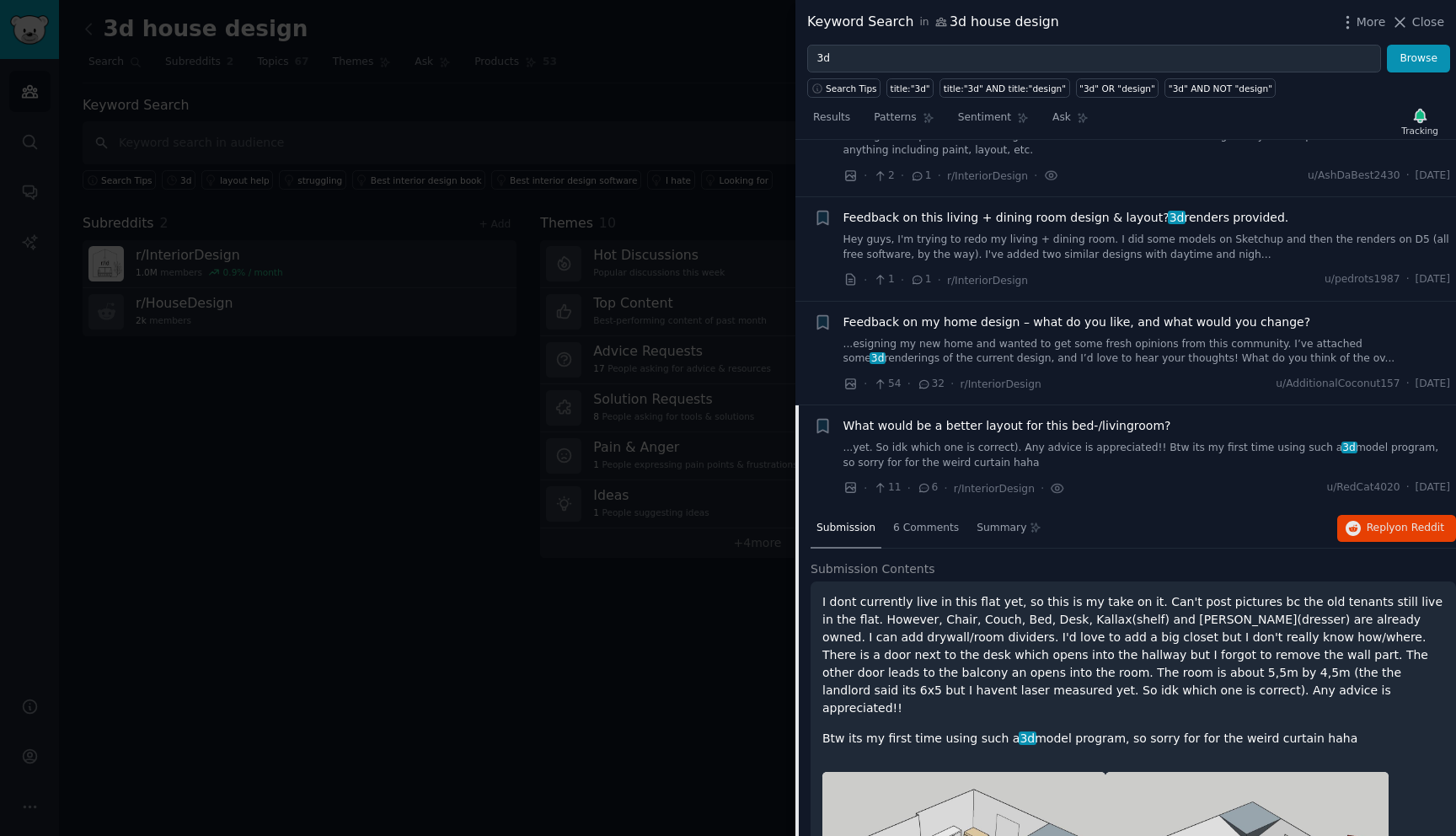
scroll to position [3300, 0]
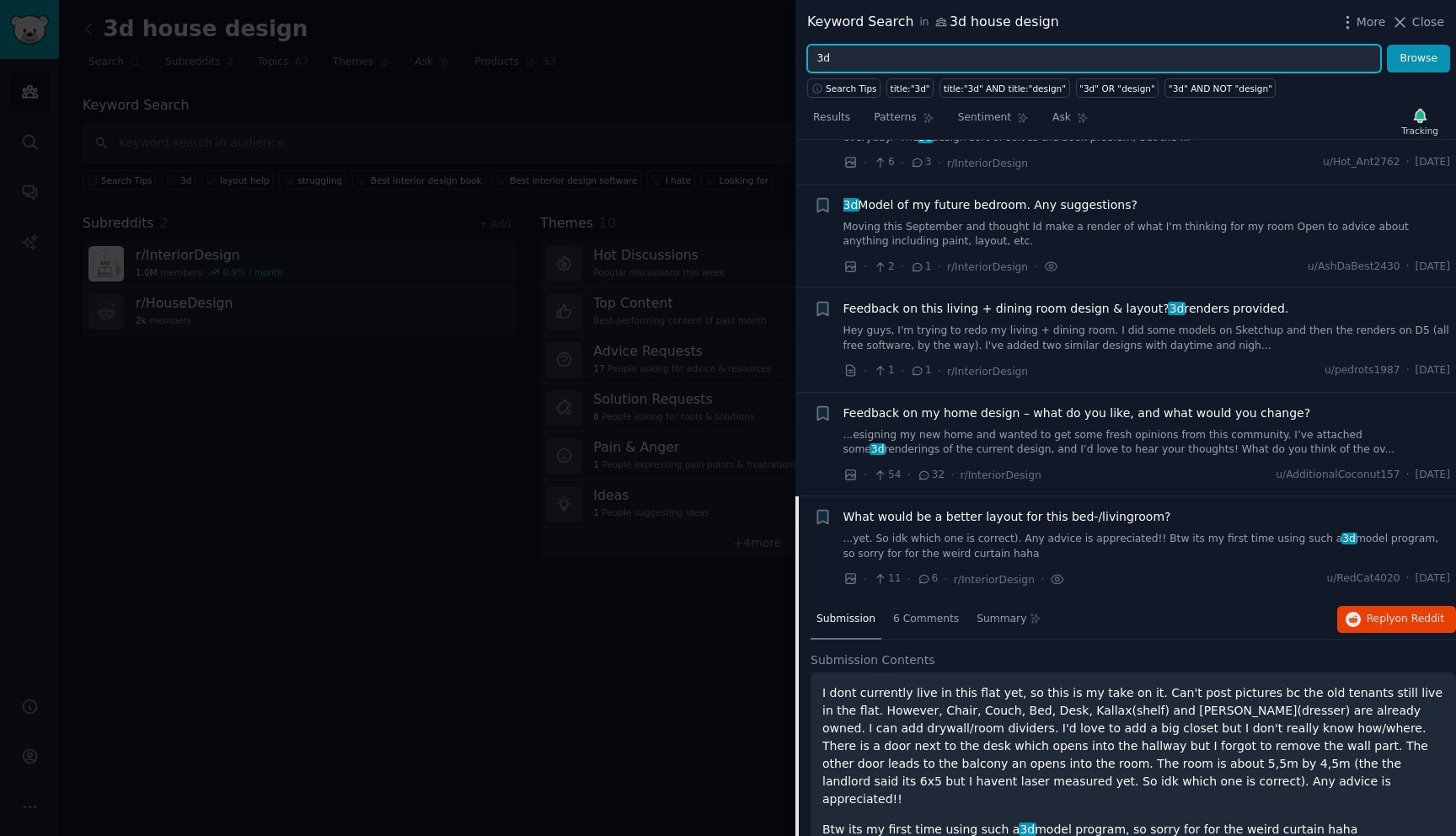
click at [846, 55] on input "3d" at bounding box center [1094, 59] width 574 height 29
type input "3"
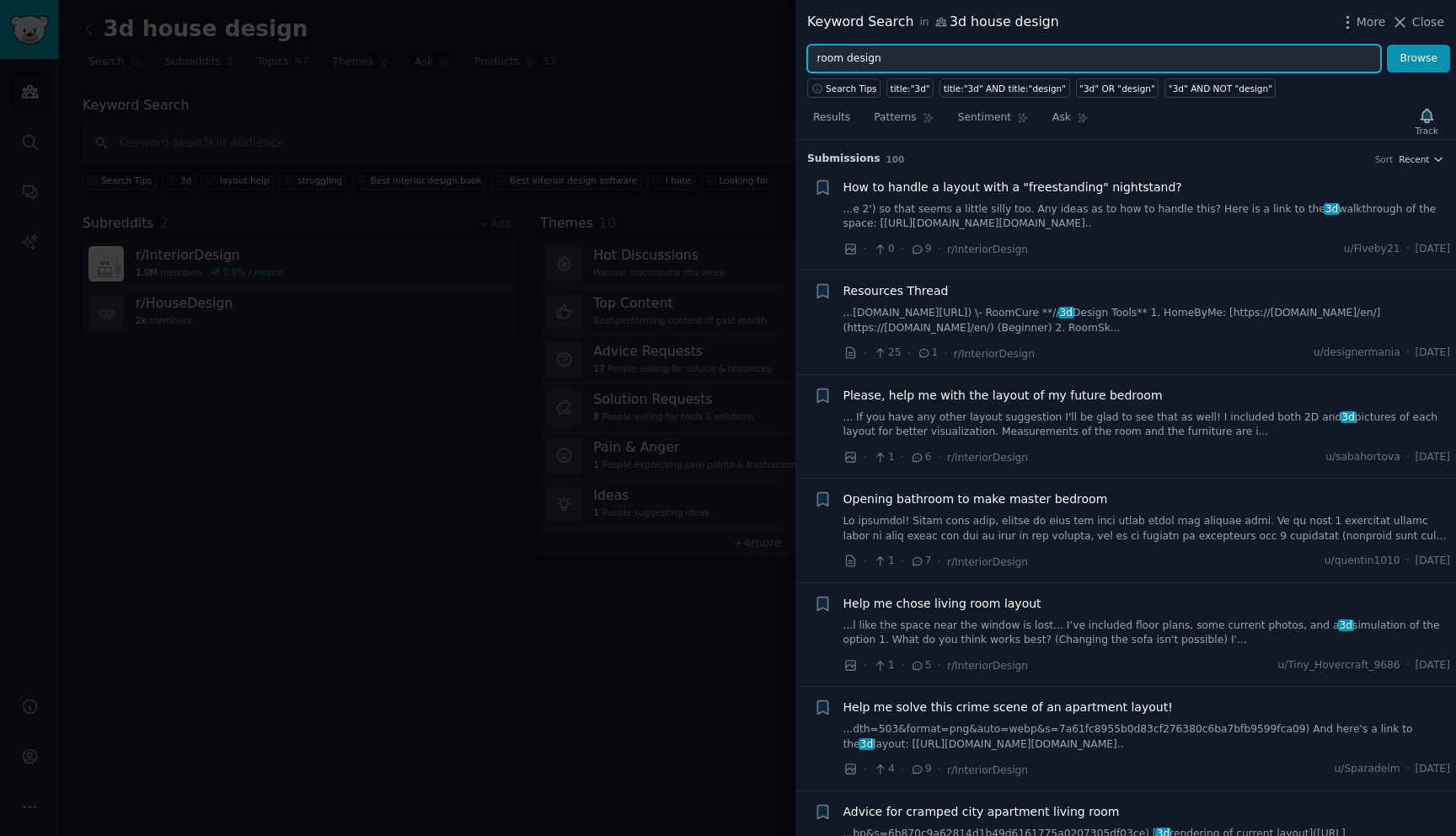
type input "room design"
click at [1387, 45] on button "Browse" at bounding box center [1418, 59] width 63 height 29
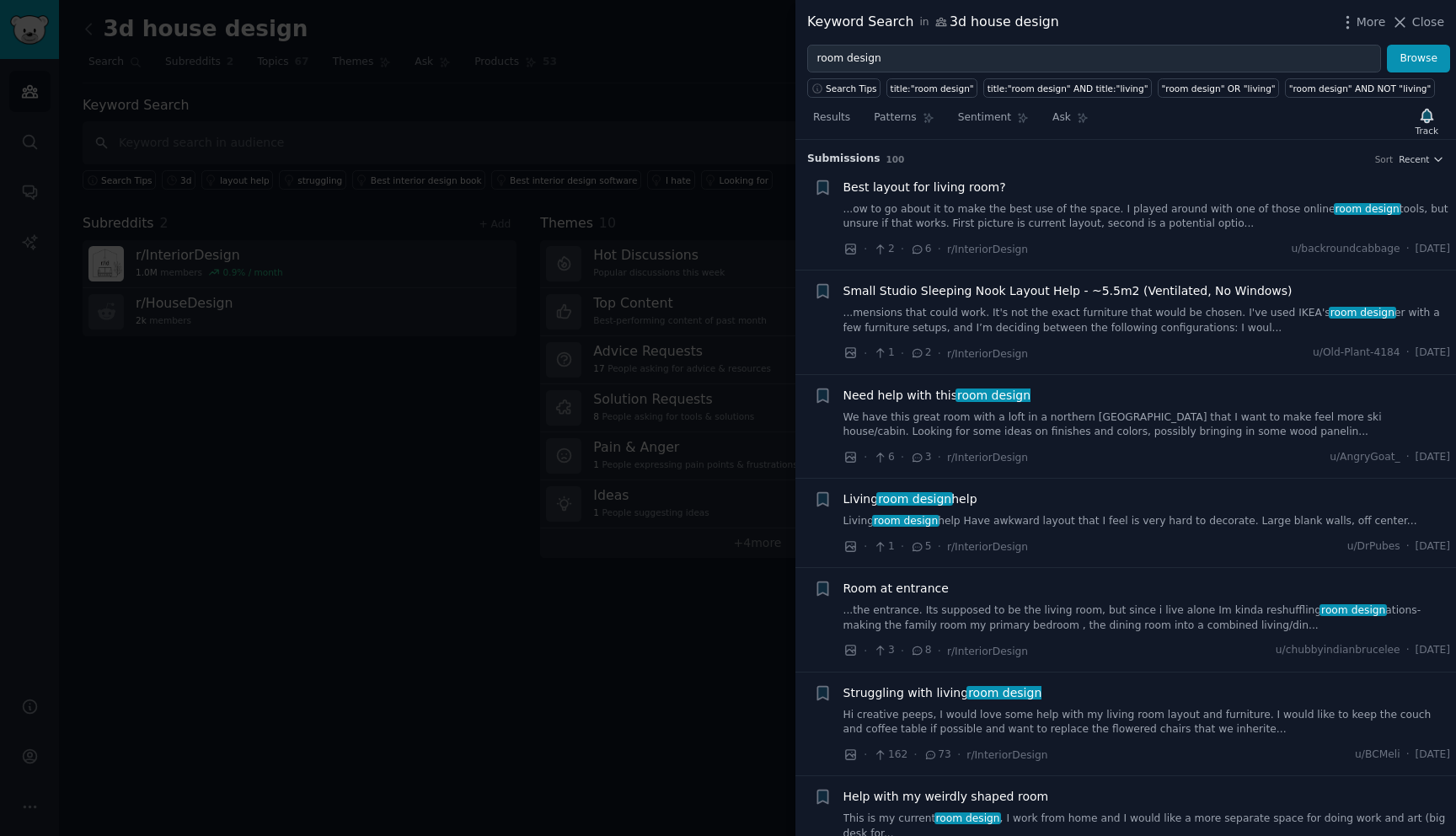
click at [1008, 220] on link "...ow to go about it to make the best use of the space. I played around with on…" at bounding box center [1146, 216] width 607 height 29
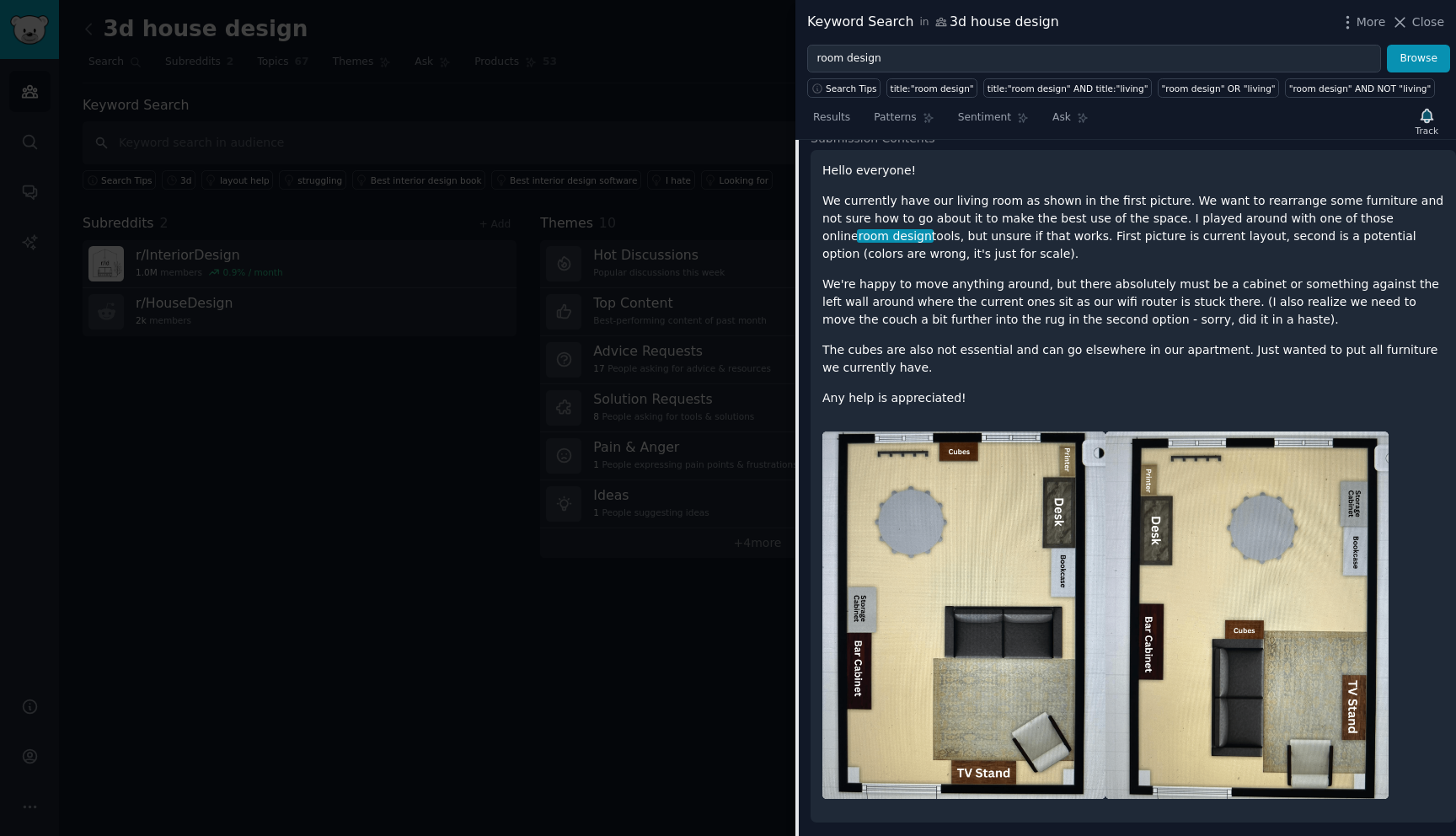
scroll to position [153, 0]
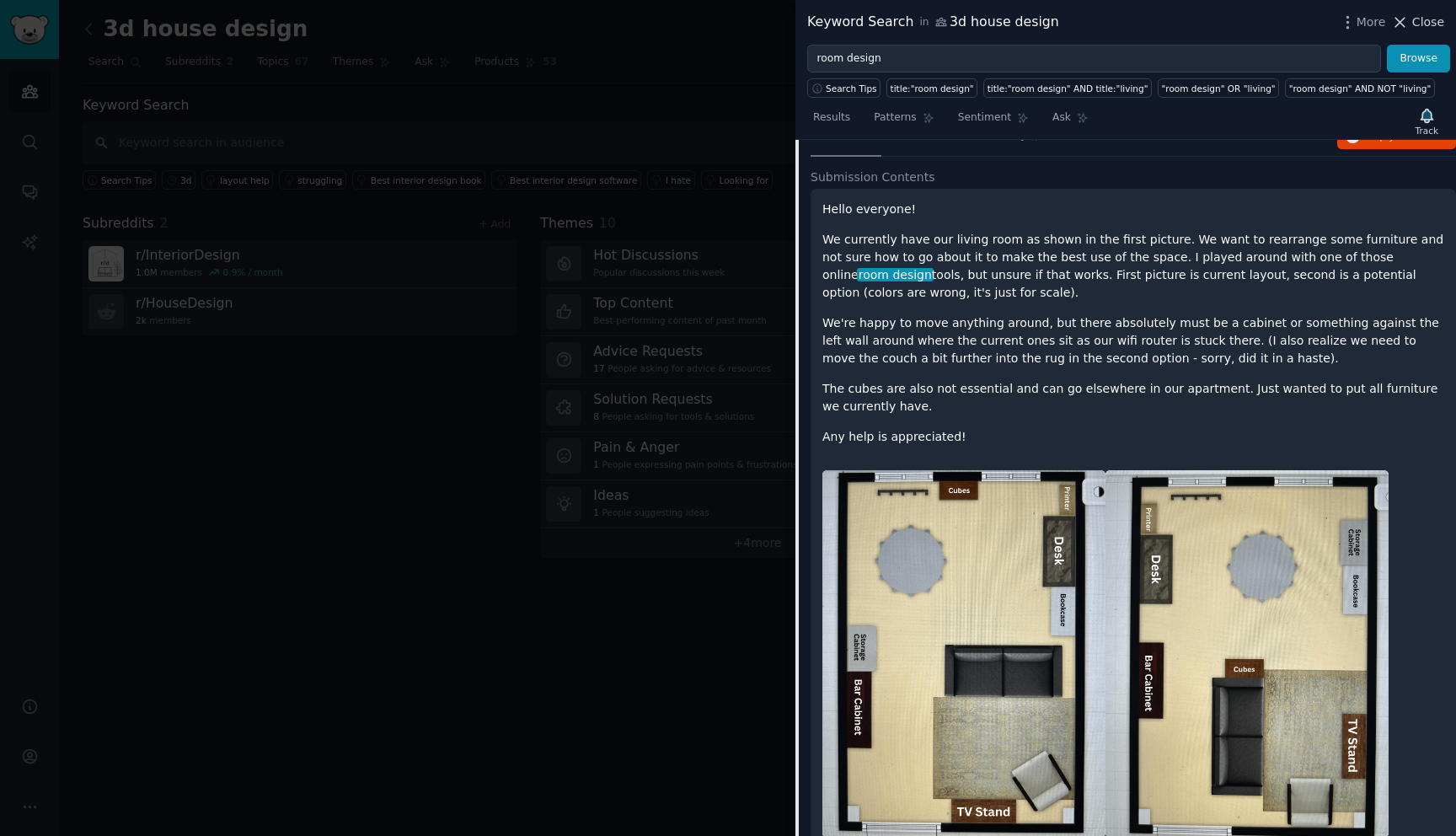
click at [1422, 21] on span "Close" at bounding box center [1428, 22] width 32 height 18
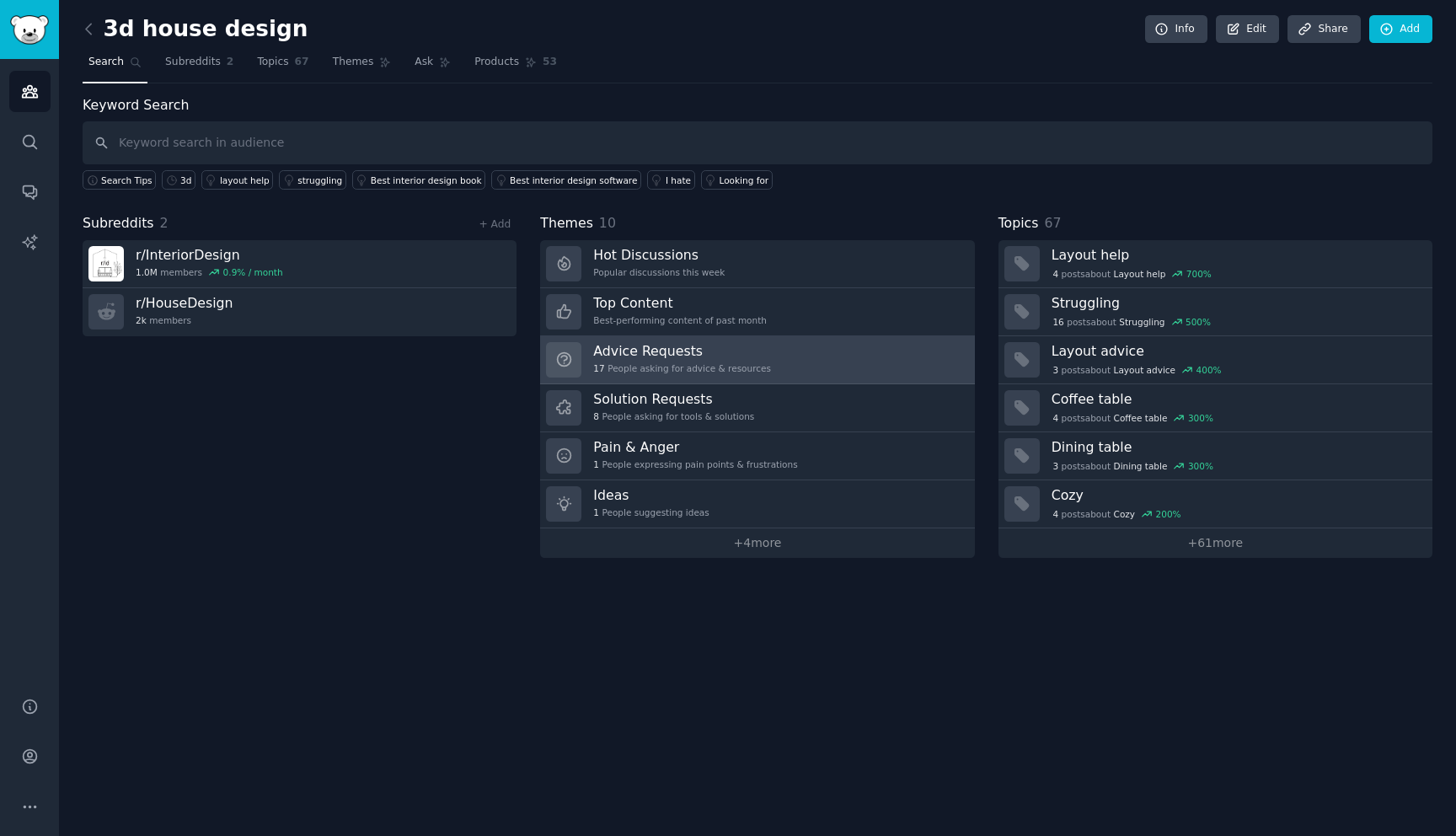
click at [703, 359] on h3 "Advice Requests" at bounding box center [682, 351] width 178 height 18
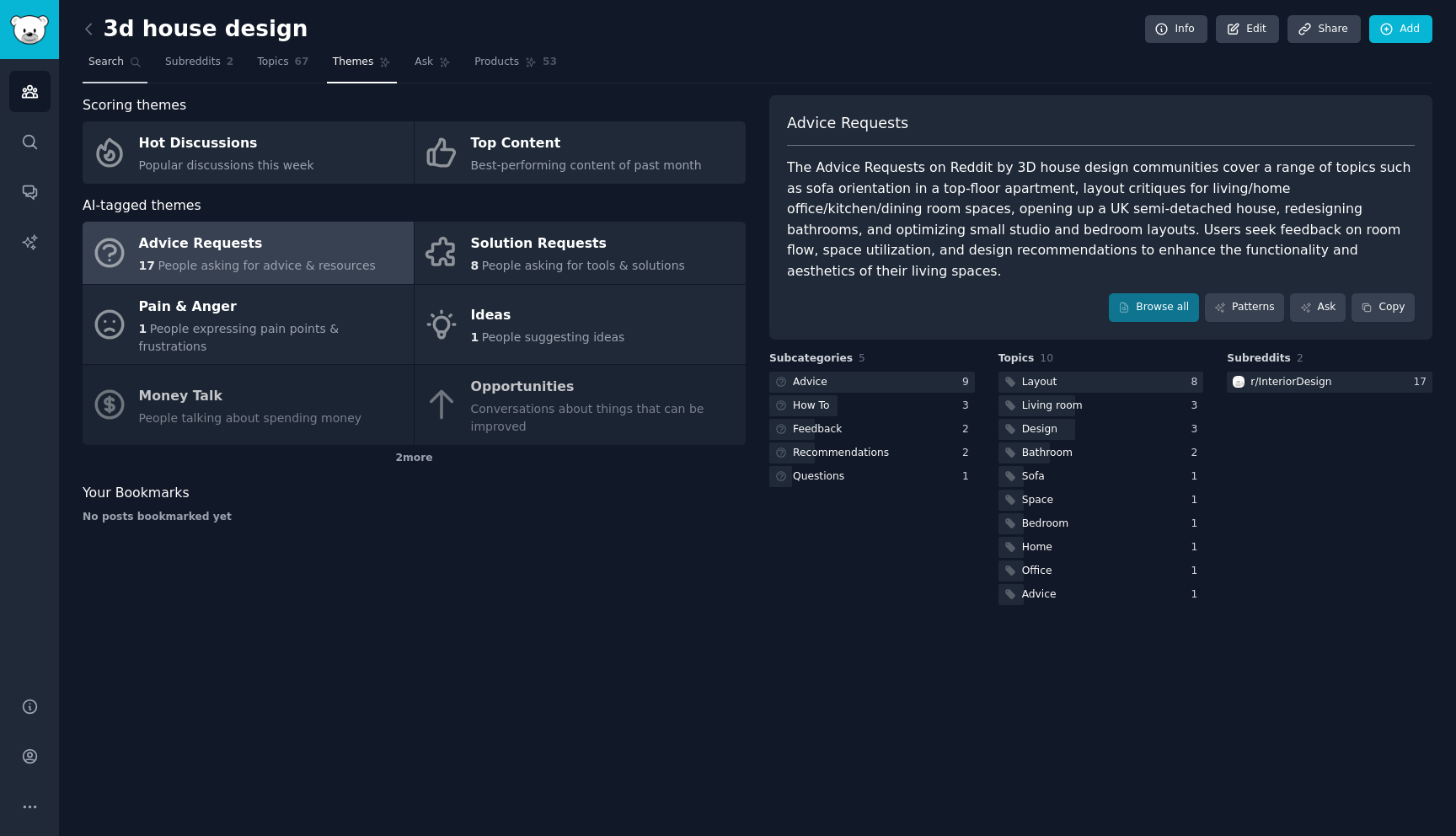
click at [106, 57] on span "Search" at bounding box center [105, 62] width 35 height 15
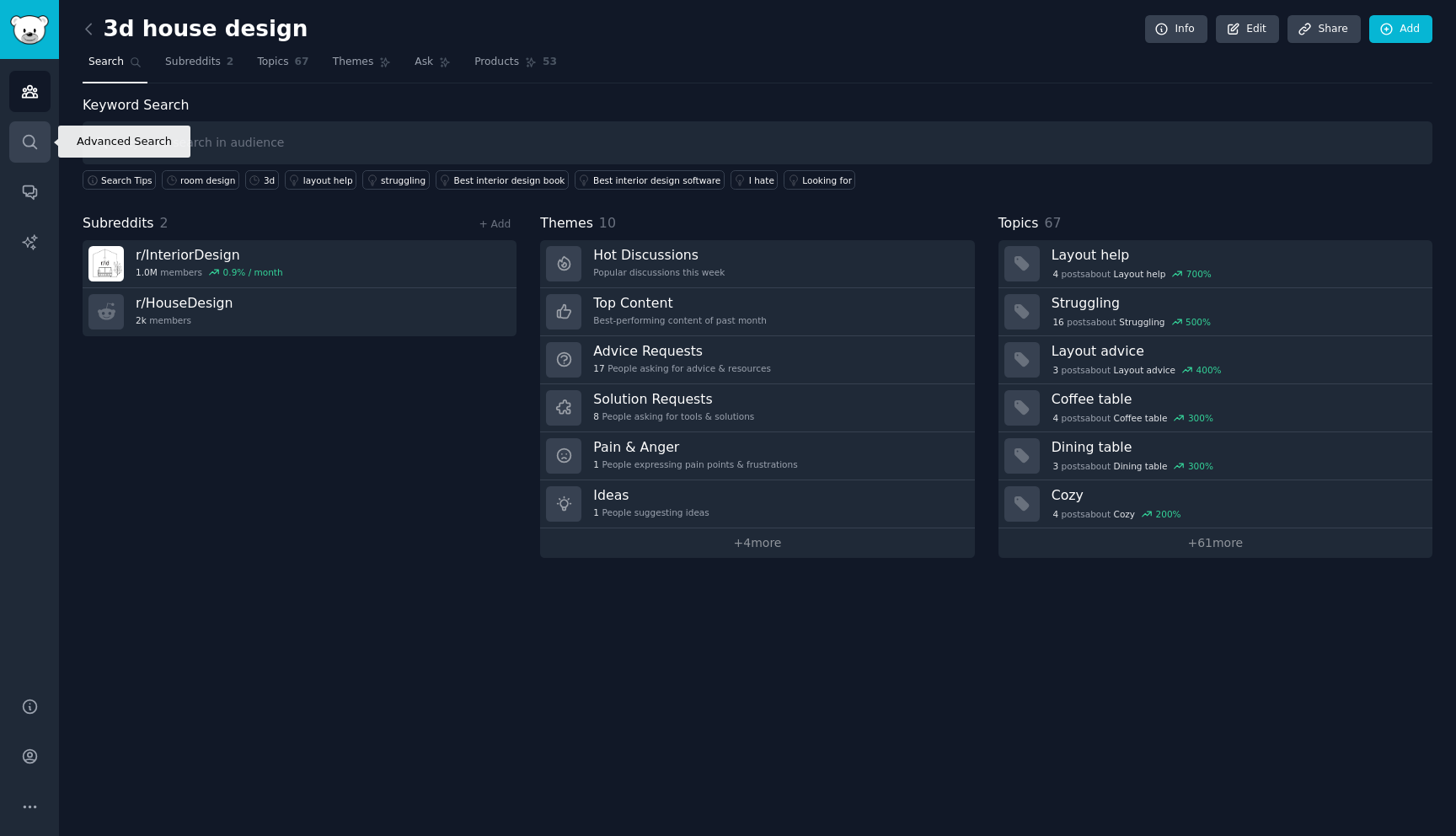
click at [23, 145] on icon "Sidebar" at bounding box center [30, 142] width 18 height 18
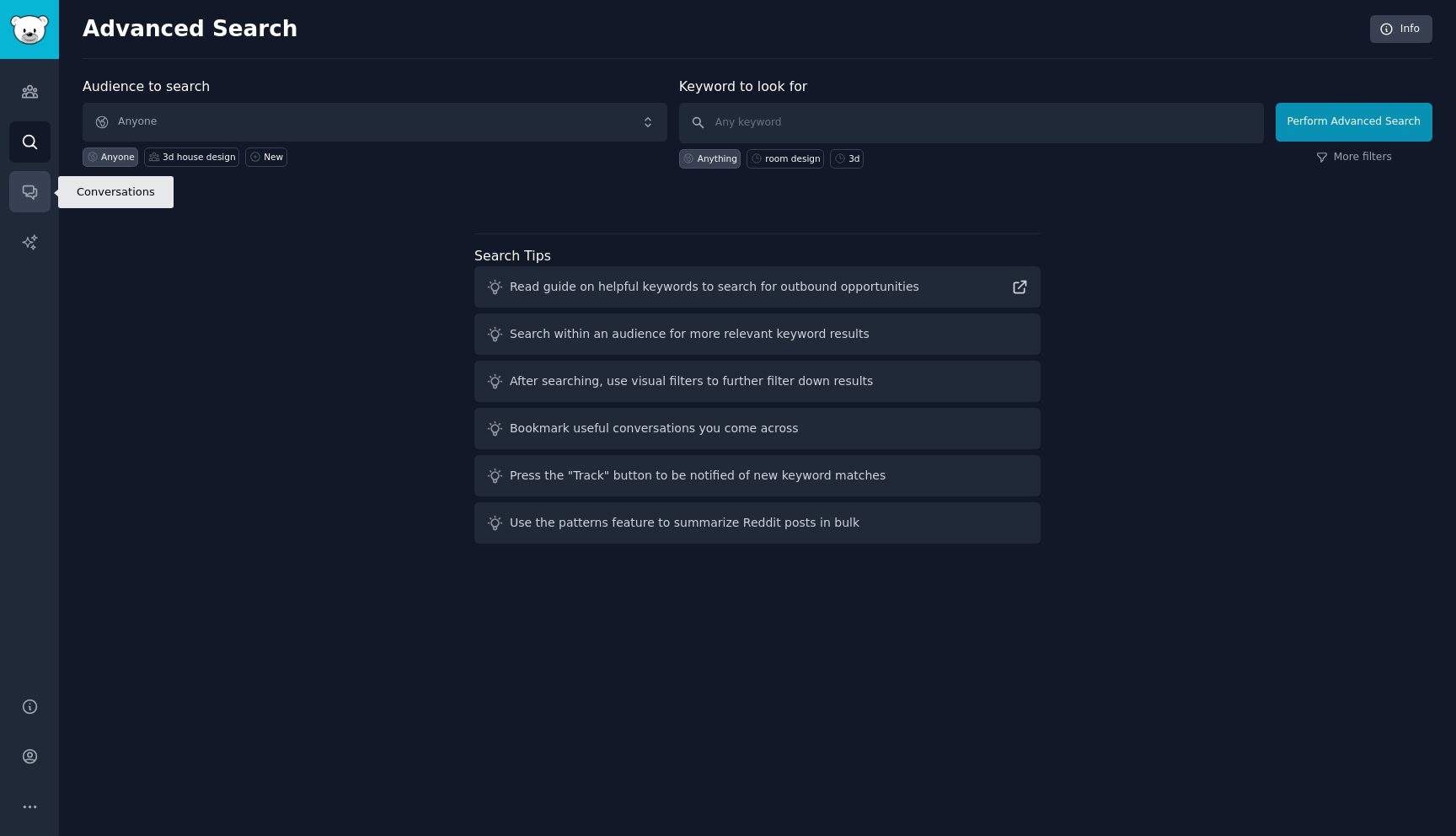
click at [29, 193] on icon "Sidebar" at bounding box center [29, 192] width 13 height 13
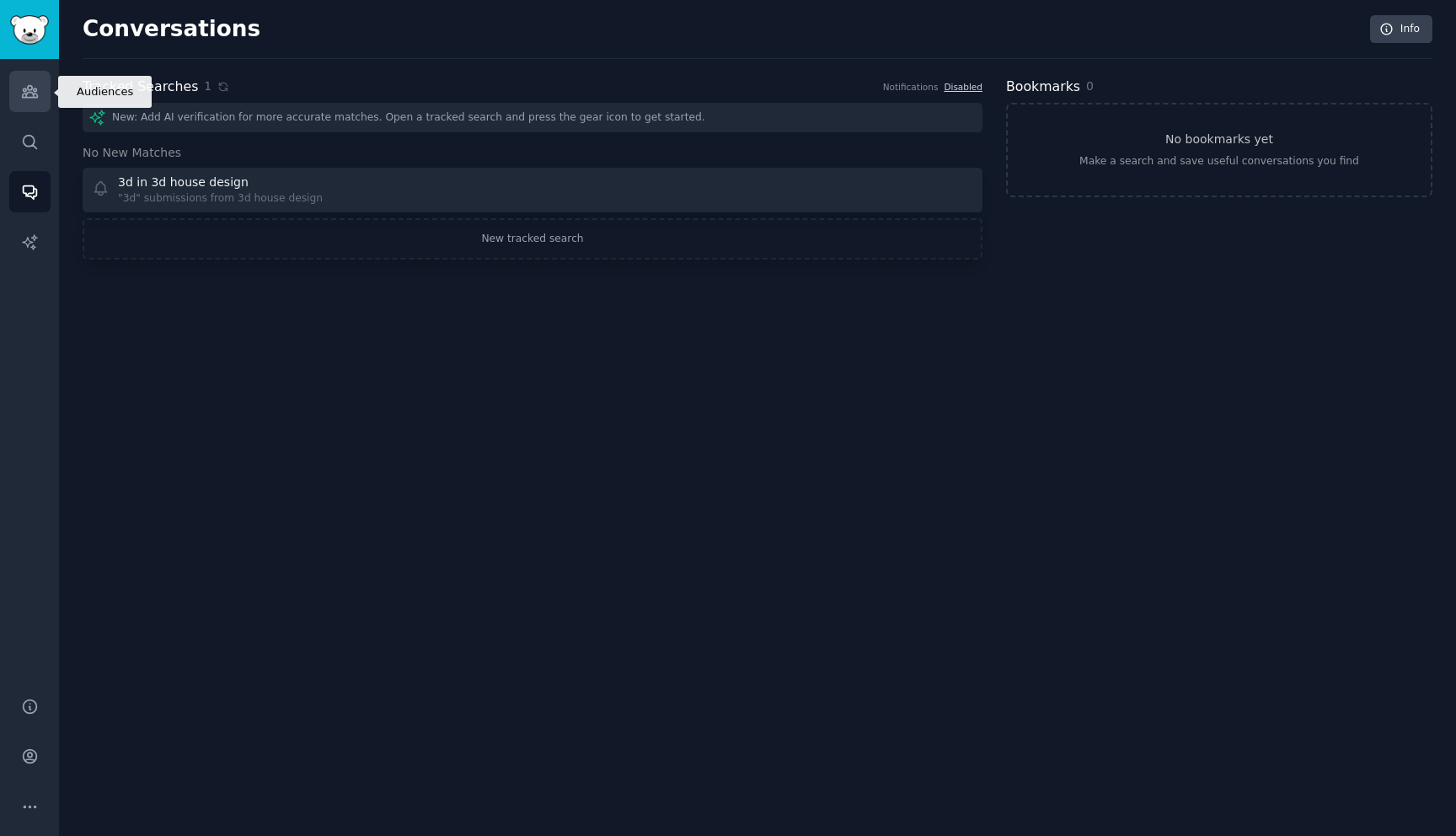
click at [39, 108] on link "Audiences" at bounding box center [29, 91] width 41 height 41
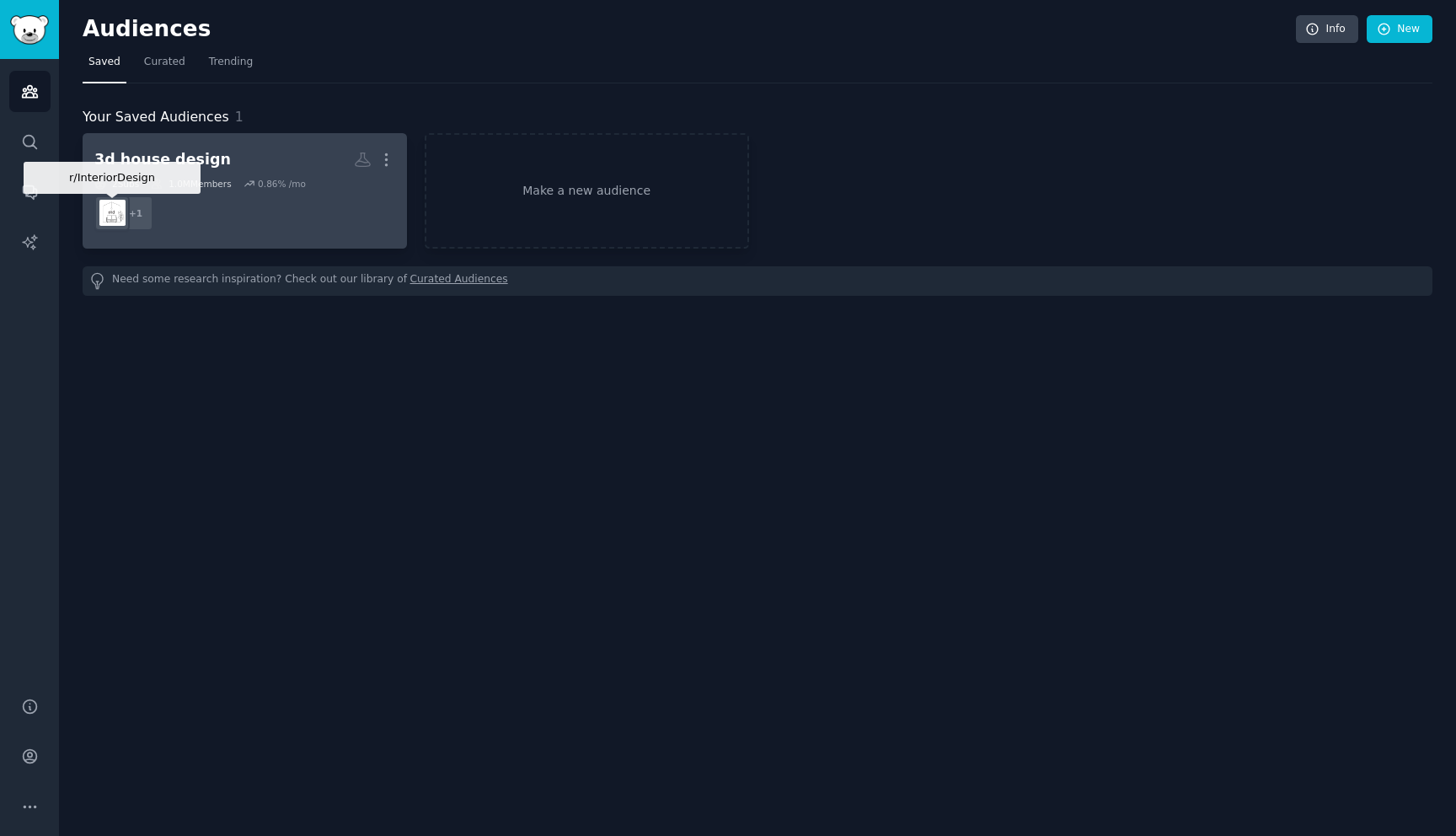
click at [116, 211] on img at bounding box center [112, 213] width 26 height 26
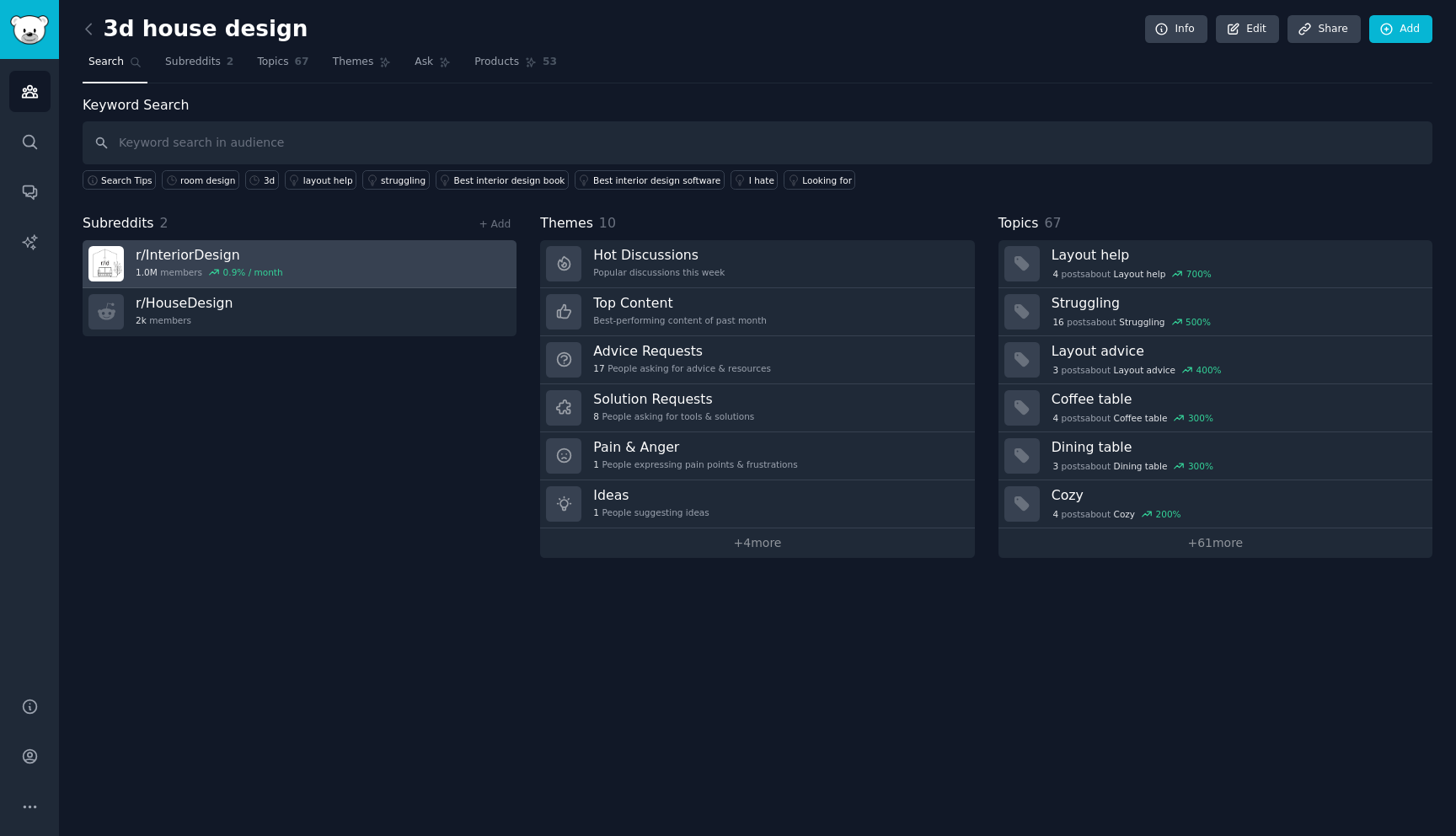
click at [203, 253] on h3 "r/ InteriorDesign" at bounding box center [209, 255] width 147 height 18
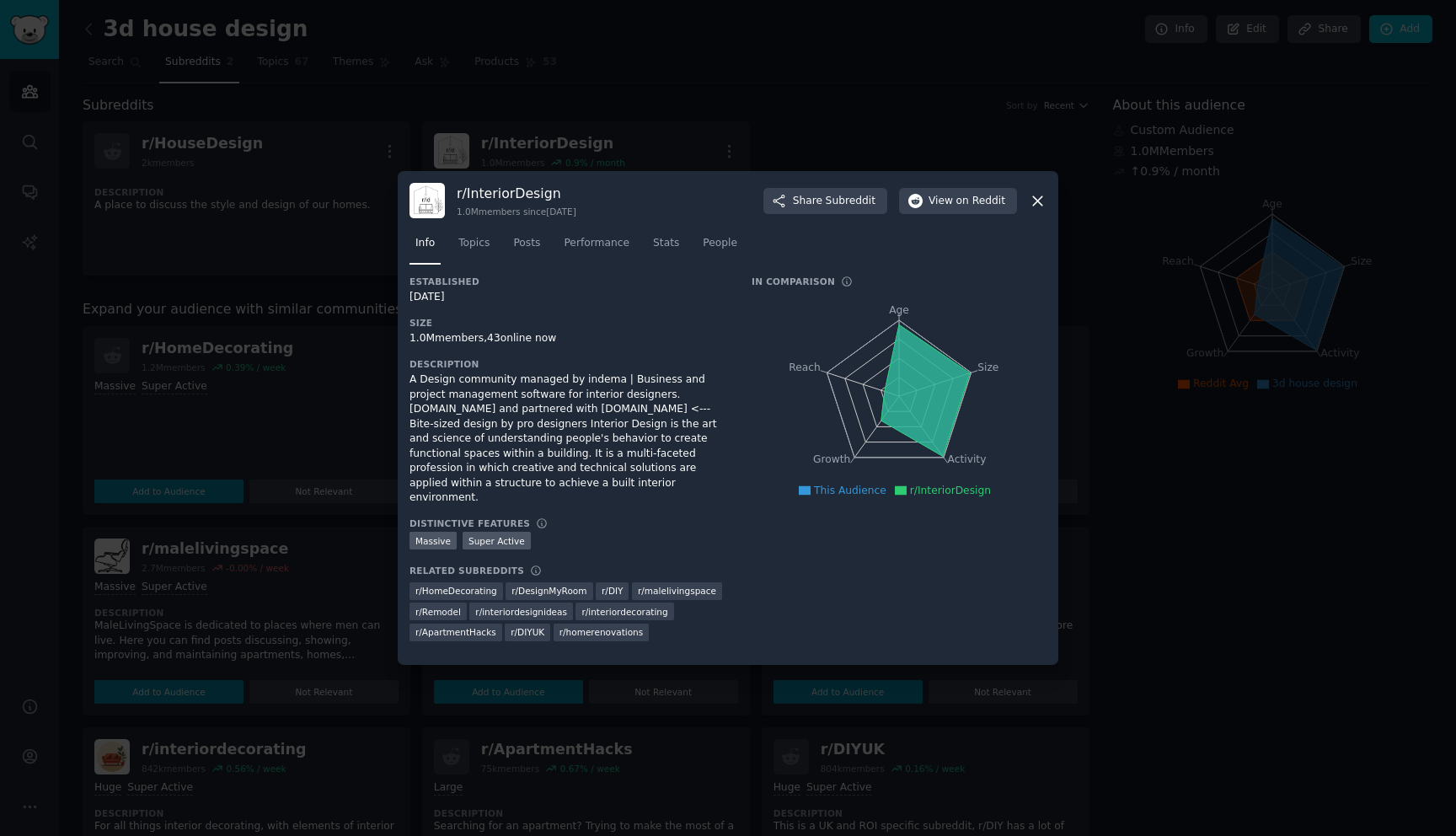
click at [670, 73] on div at bounding box center [728, 418] width 1456 height 836
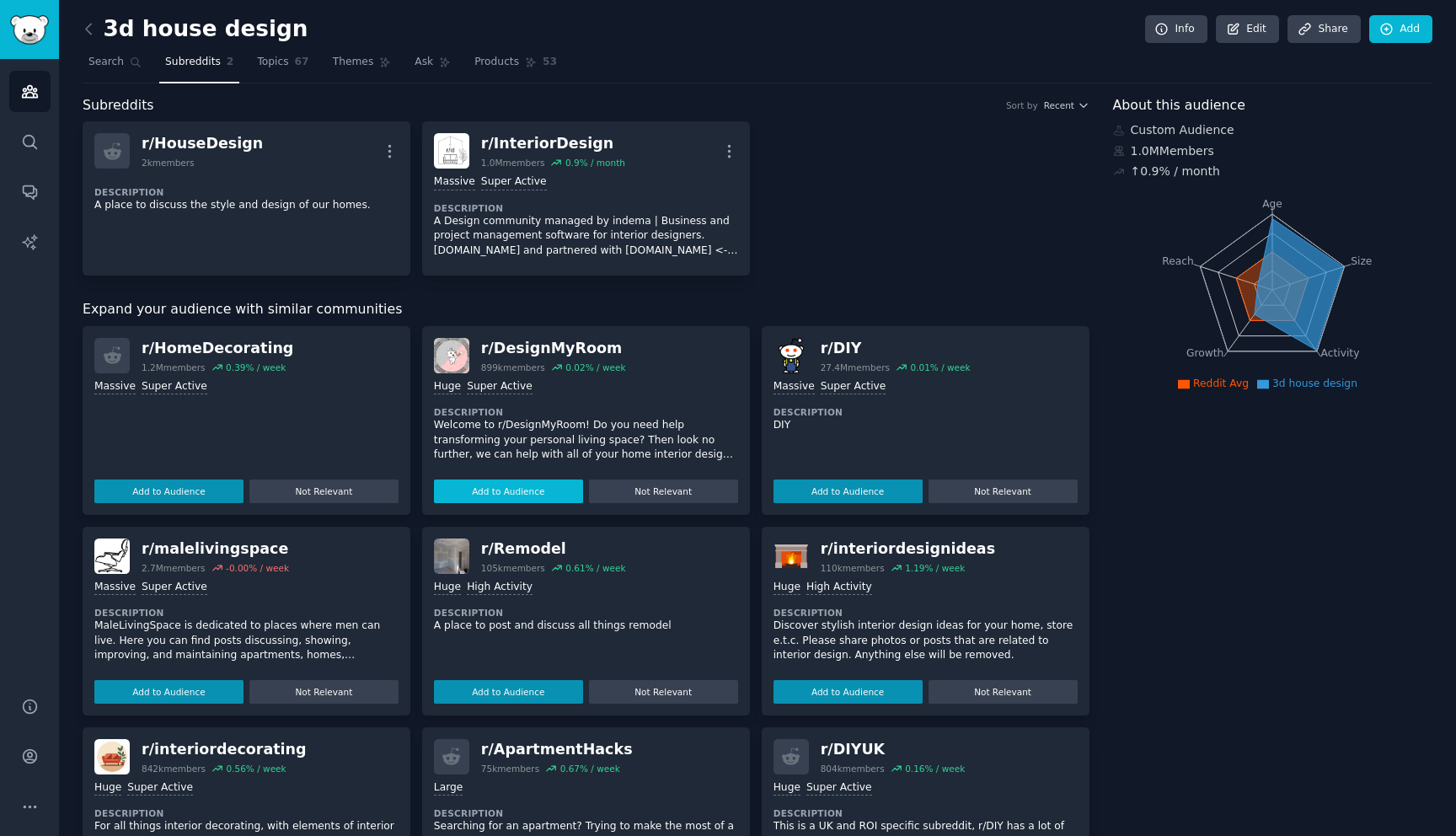
click at [512, 487] on button "Add to Audience" at bounding box center [508, 491] width 149 height 24
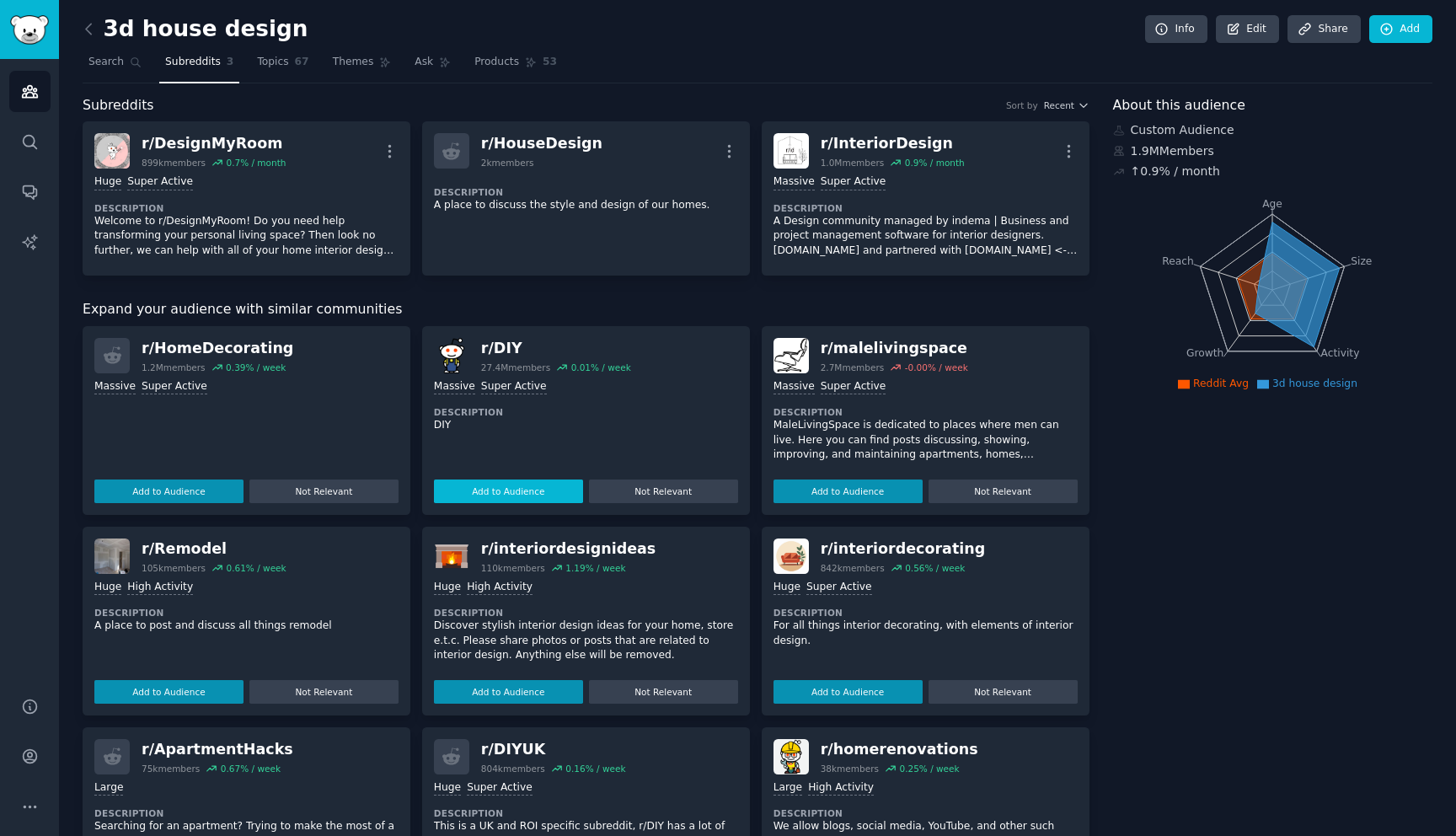
click at [509, 489] on button "Add to Audience" at bounding box center [508, 491] width 149 height 24
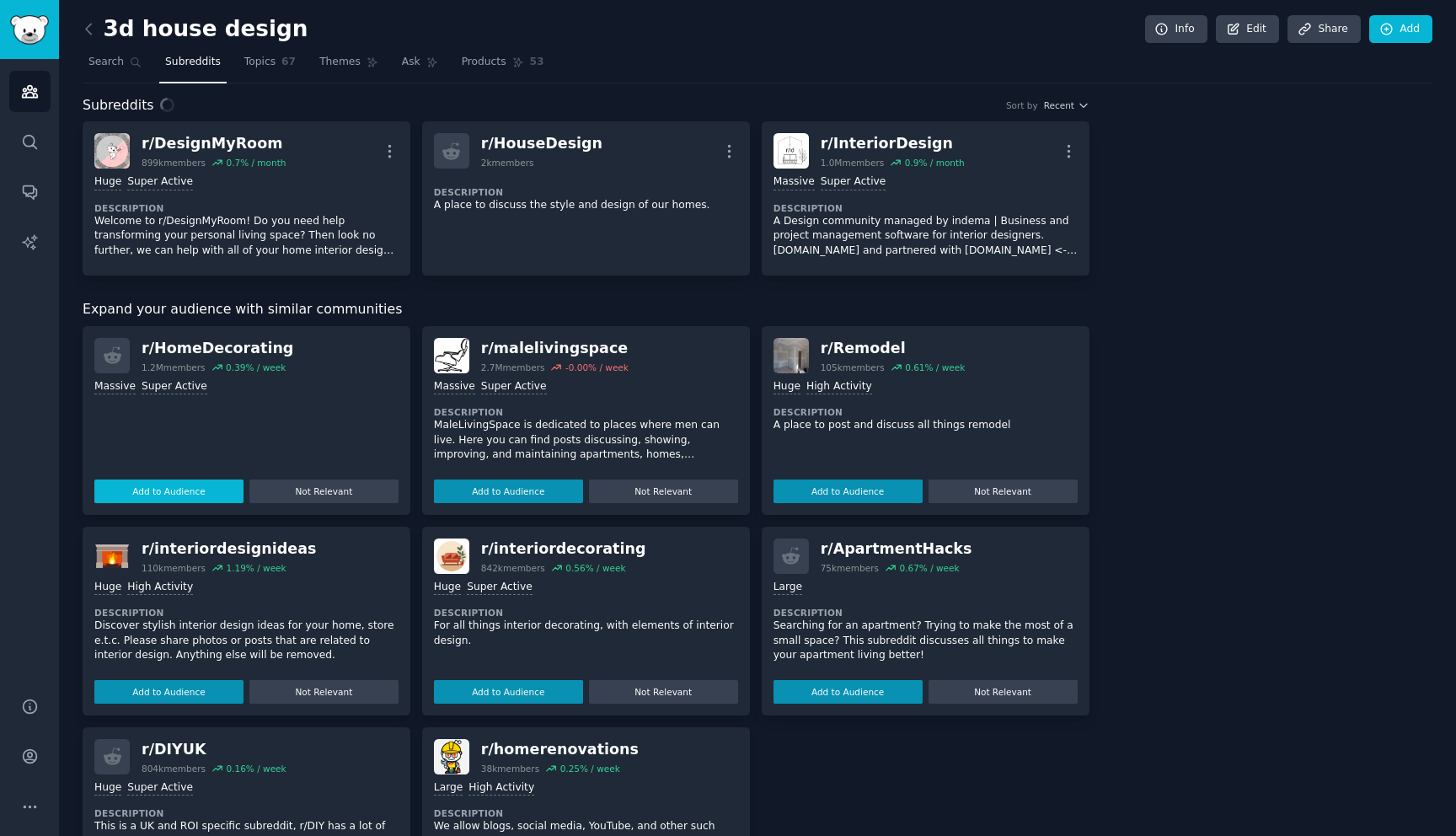
click at [165, 488] on div "Expand your audience with similar communities r/ HomeDecorating 1.2M members 0.…" at bounding box center [586, 607] width 1007 height 617
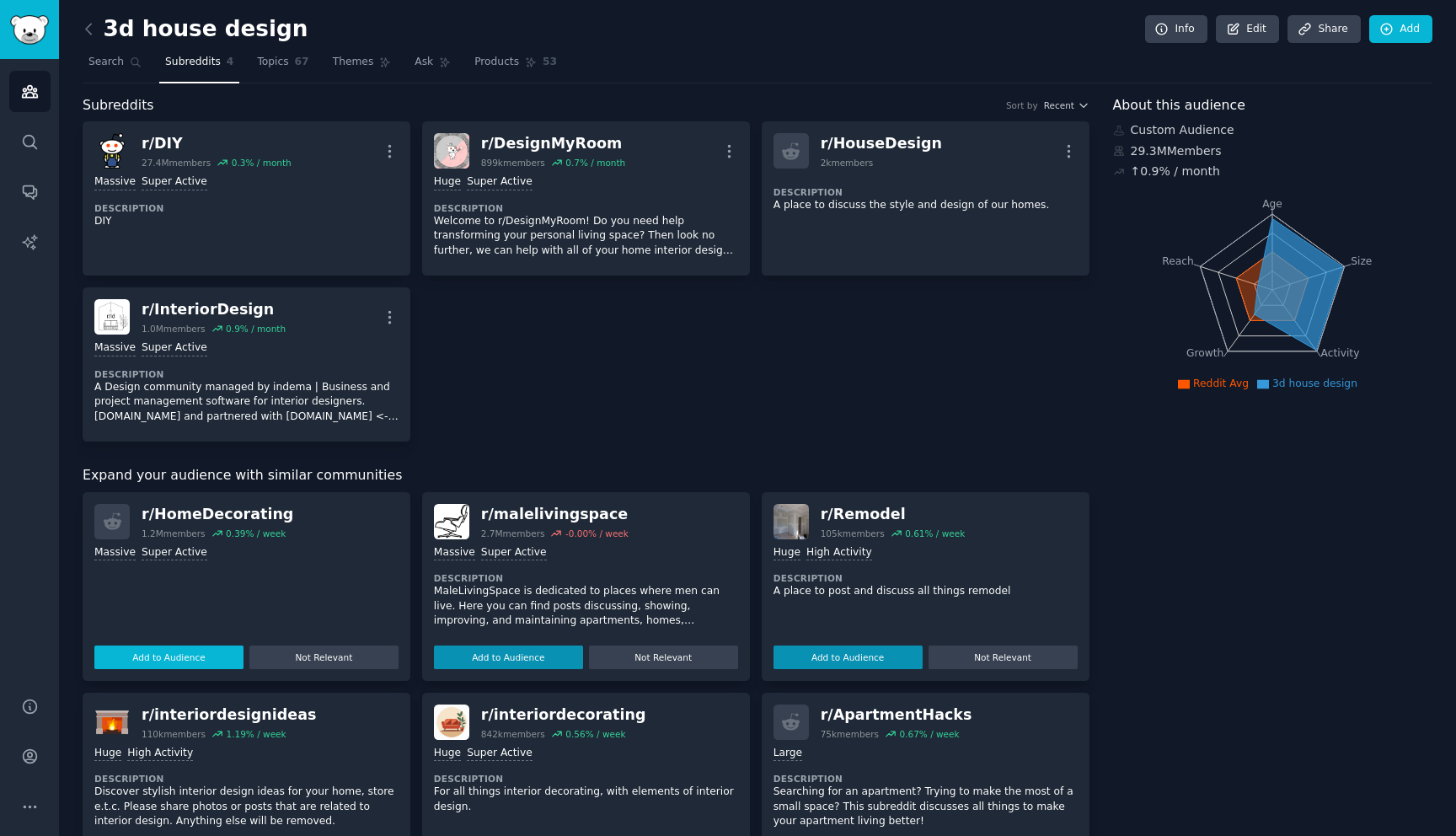
click at [193, 660] on button "Add to Audience" at bounding box center [168, 657] width 149 height 24
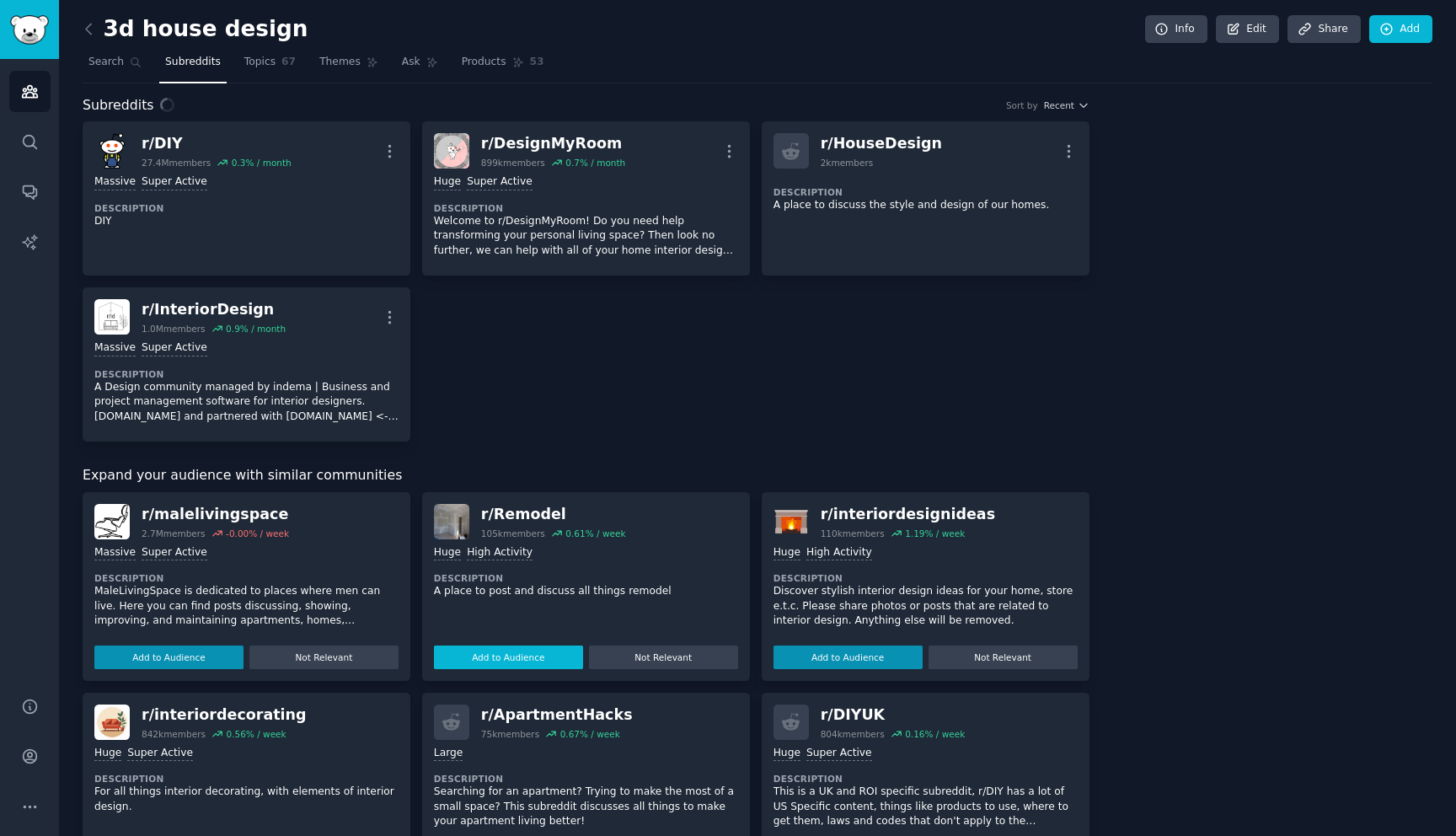
click at [543, 656] on button "Add to Audience" at bounding box center [508, 657] width 149 height 24
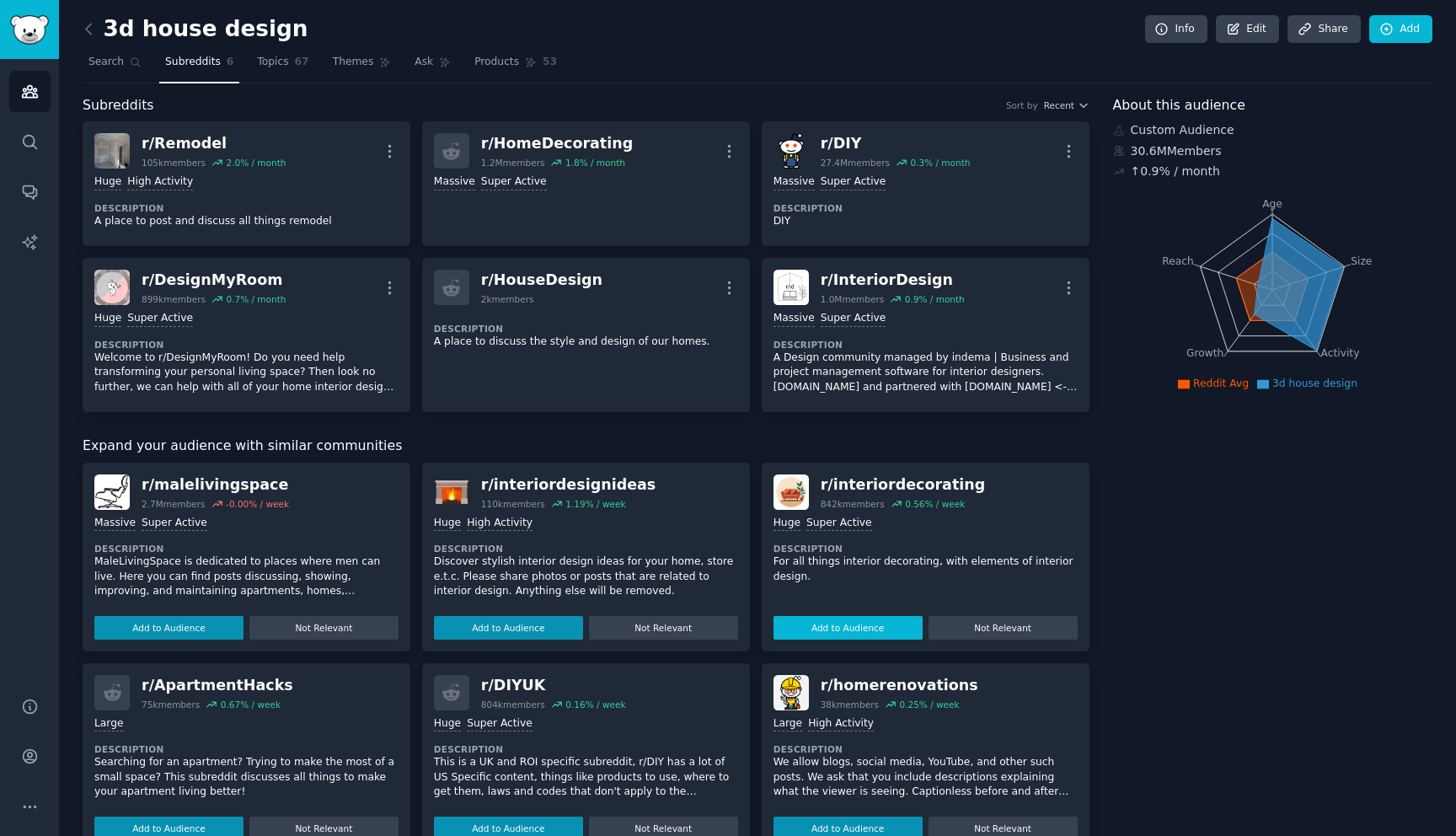
click at [882, 624] on button "Add to Audience" at bounding box center [847, 628] width 149 height 24
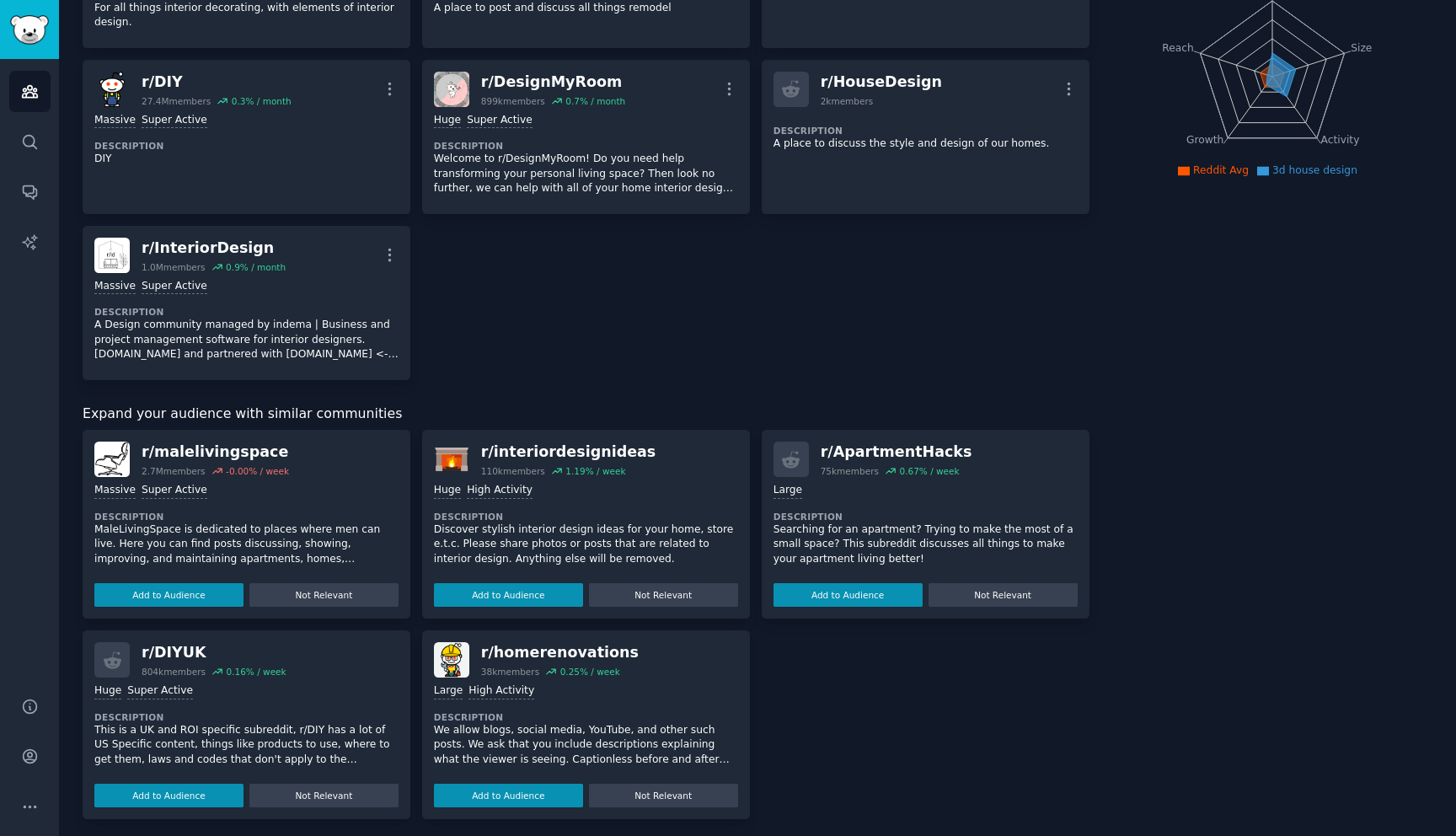
scroll to position [220, 0]
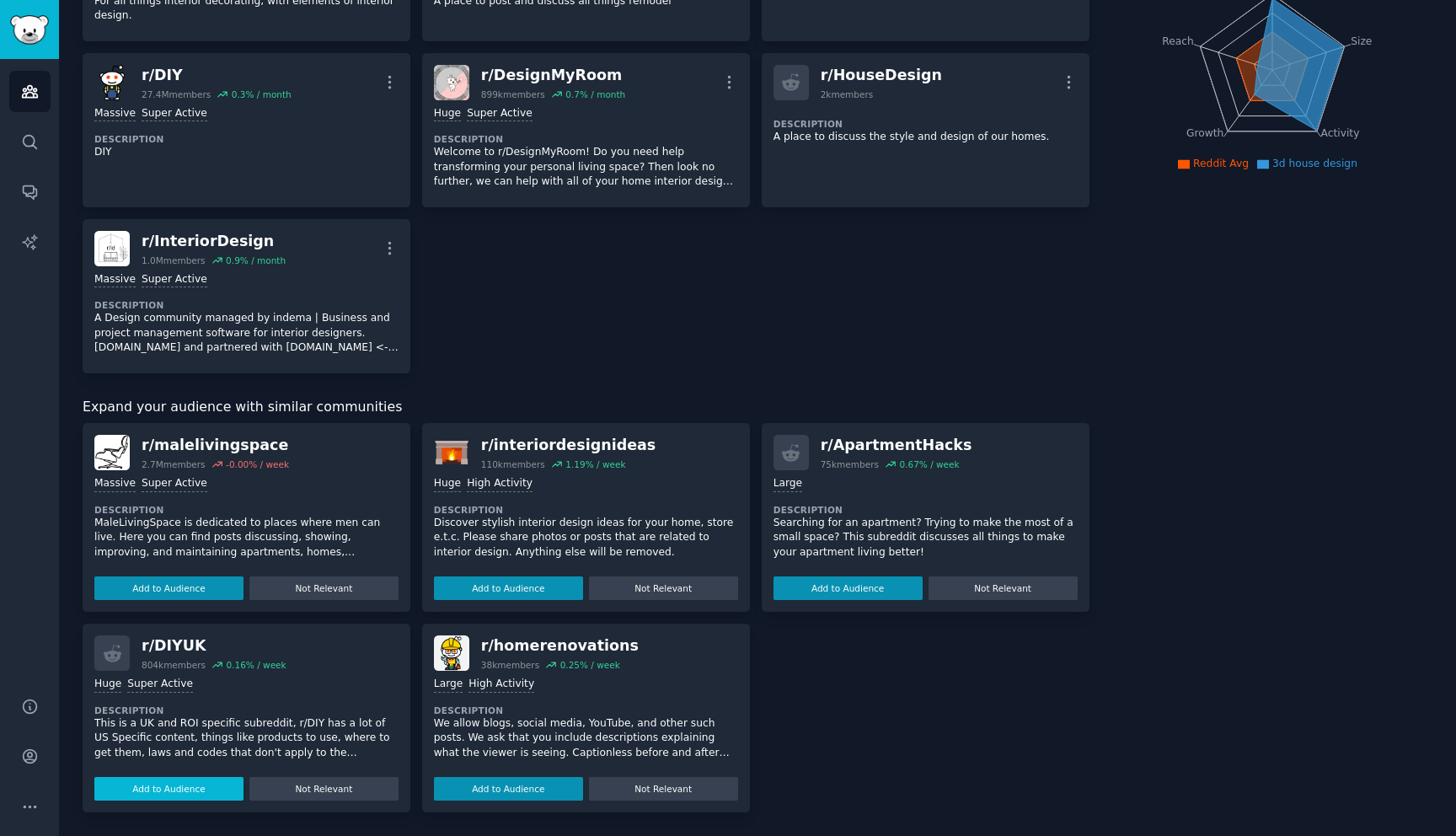
click at [158, 787] on button "Add to Audience" at bounding box center [168, 789] width 149 height 24
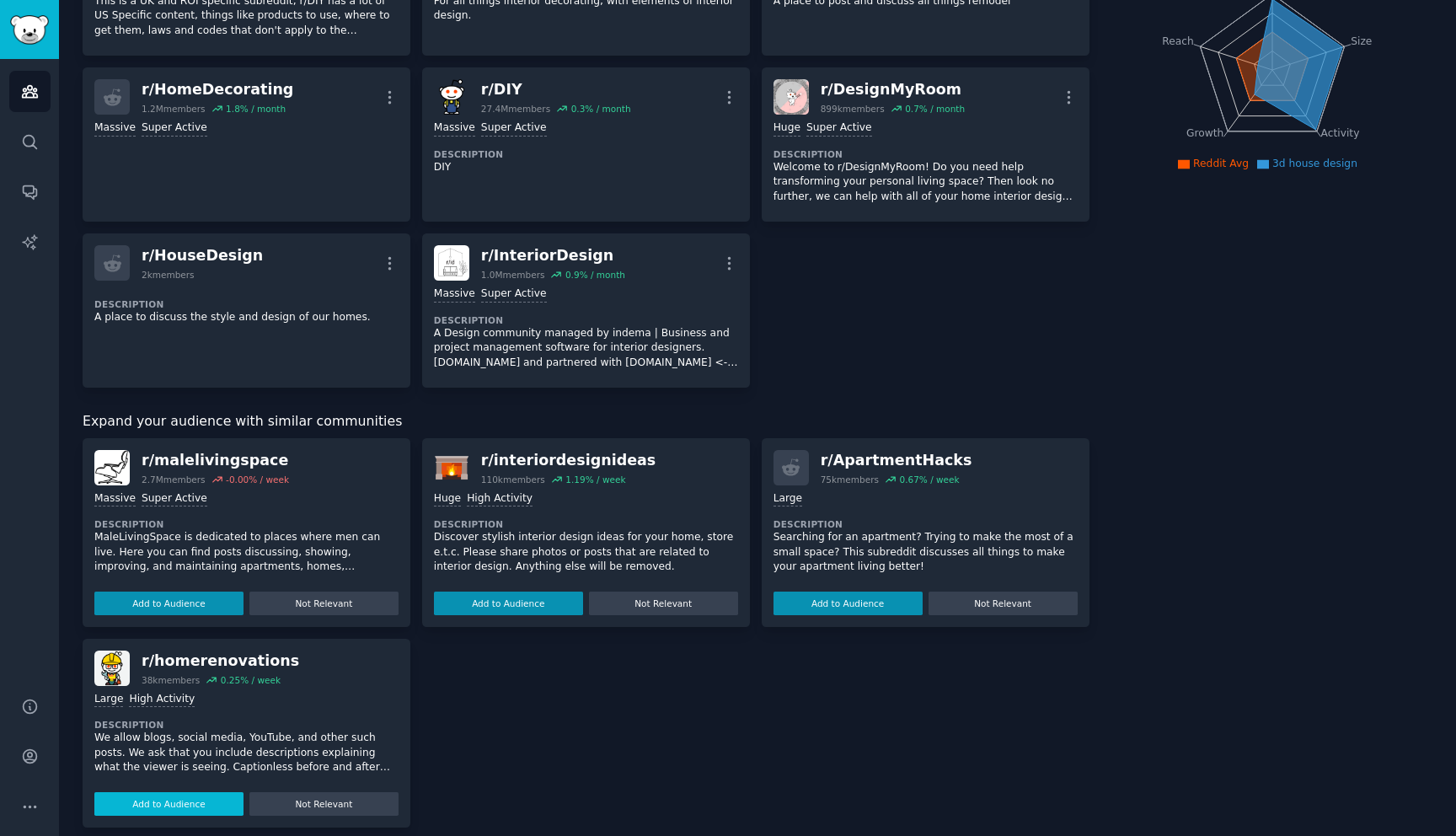
click at [155, 805] on button "Add to Audience" at bounding box center [168, 804] width 149 height 24
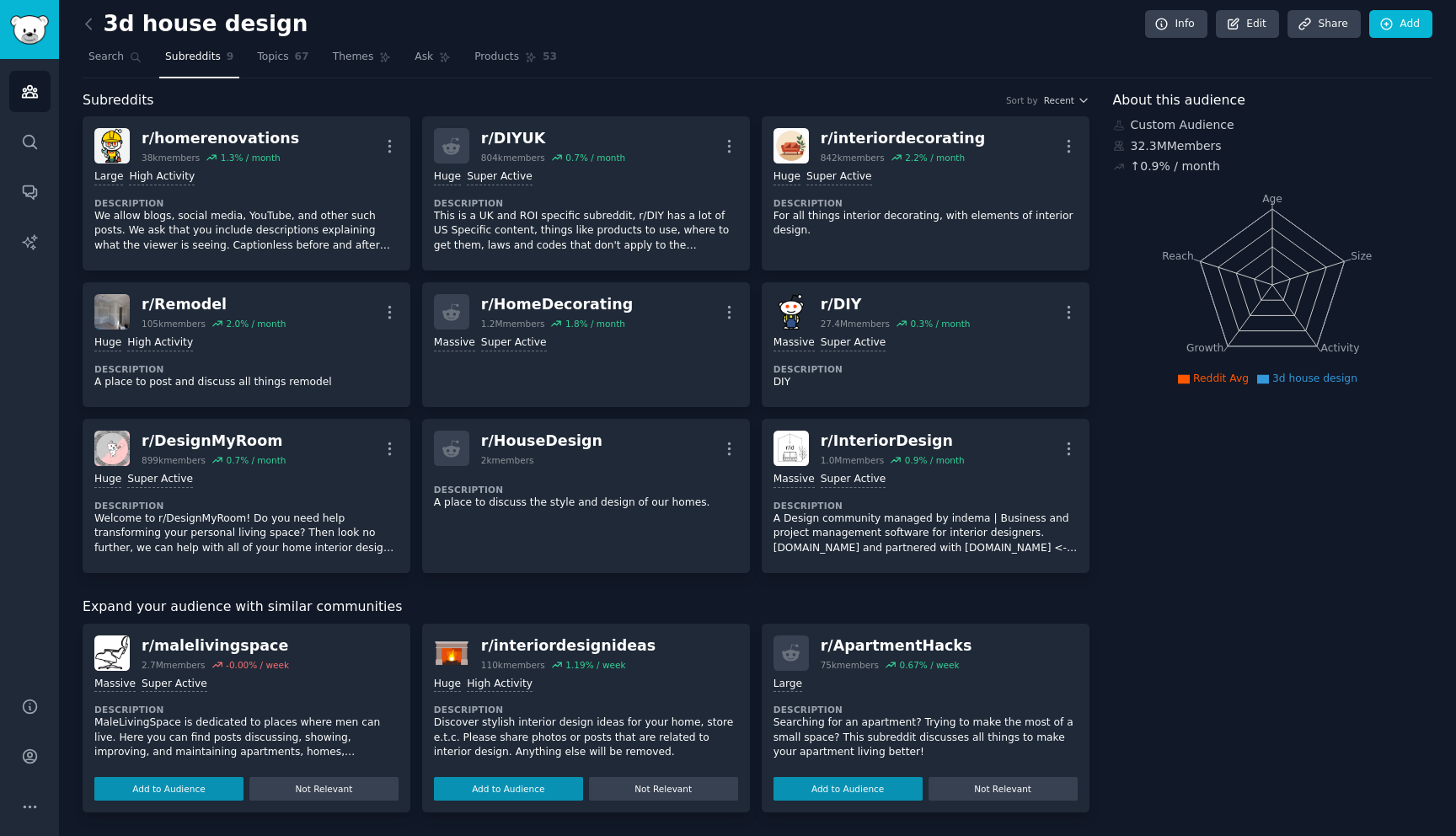
scroll to position [4, 0]
click at [524, 796] on button "Add to Audience" at bounding box center [508, 790] width 149 height 24
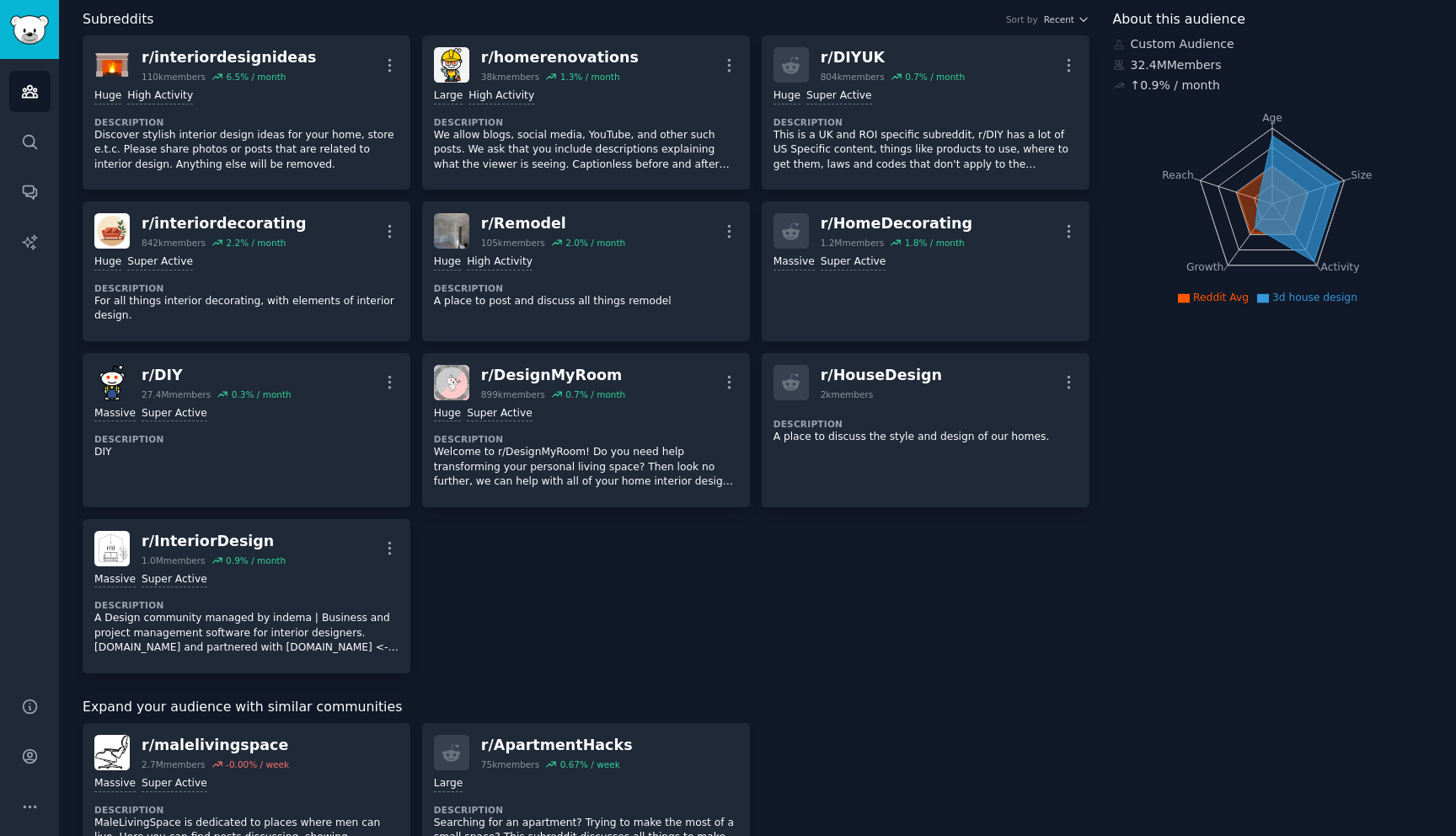
scroll to position [185, 0]
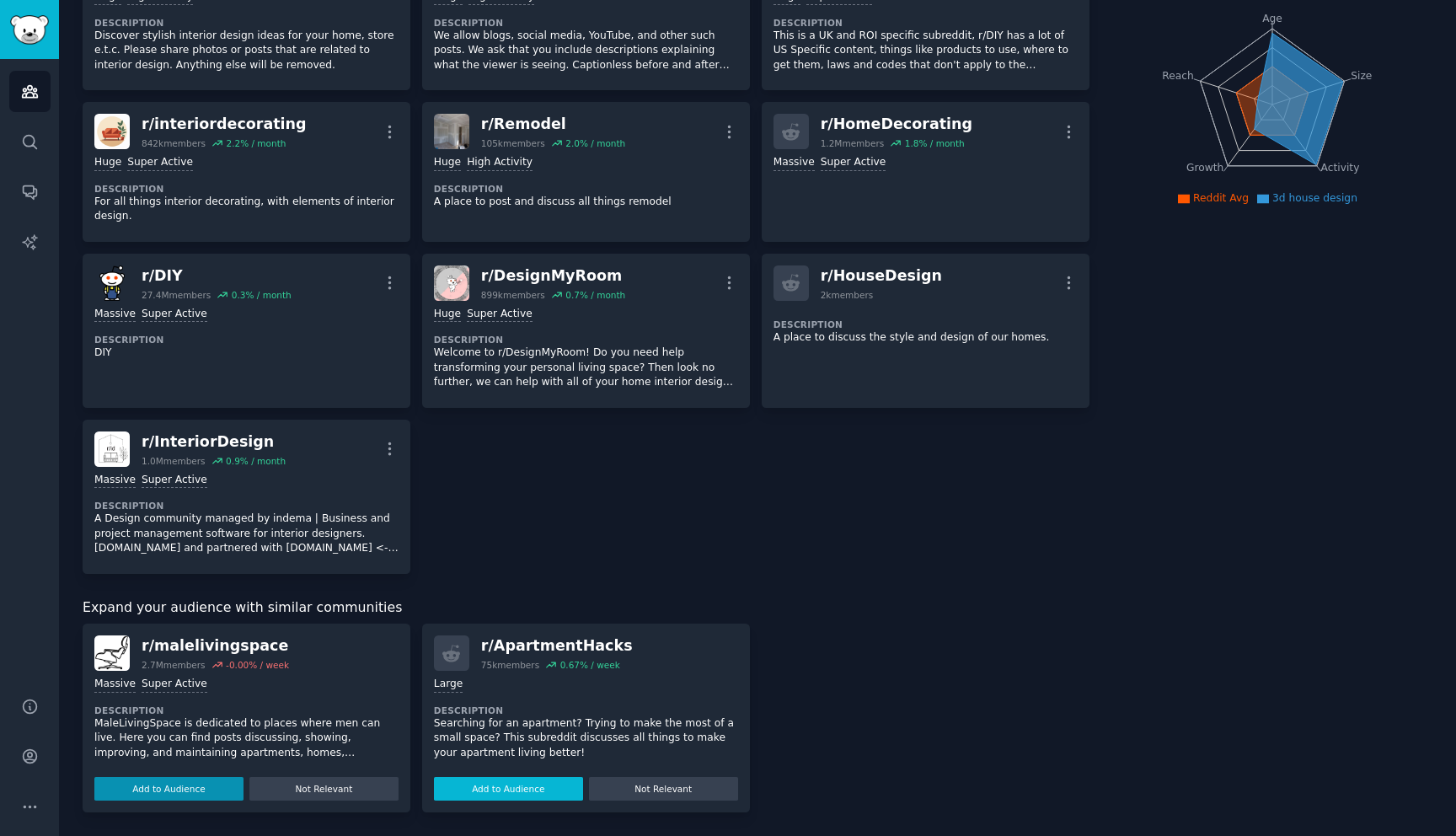
click at [499, 794] on button "Add to Audience" at bounding box center [508, 789] width 149 height 24
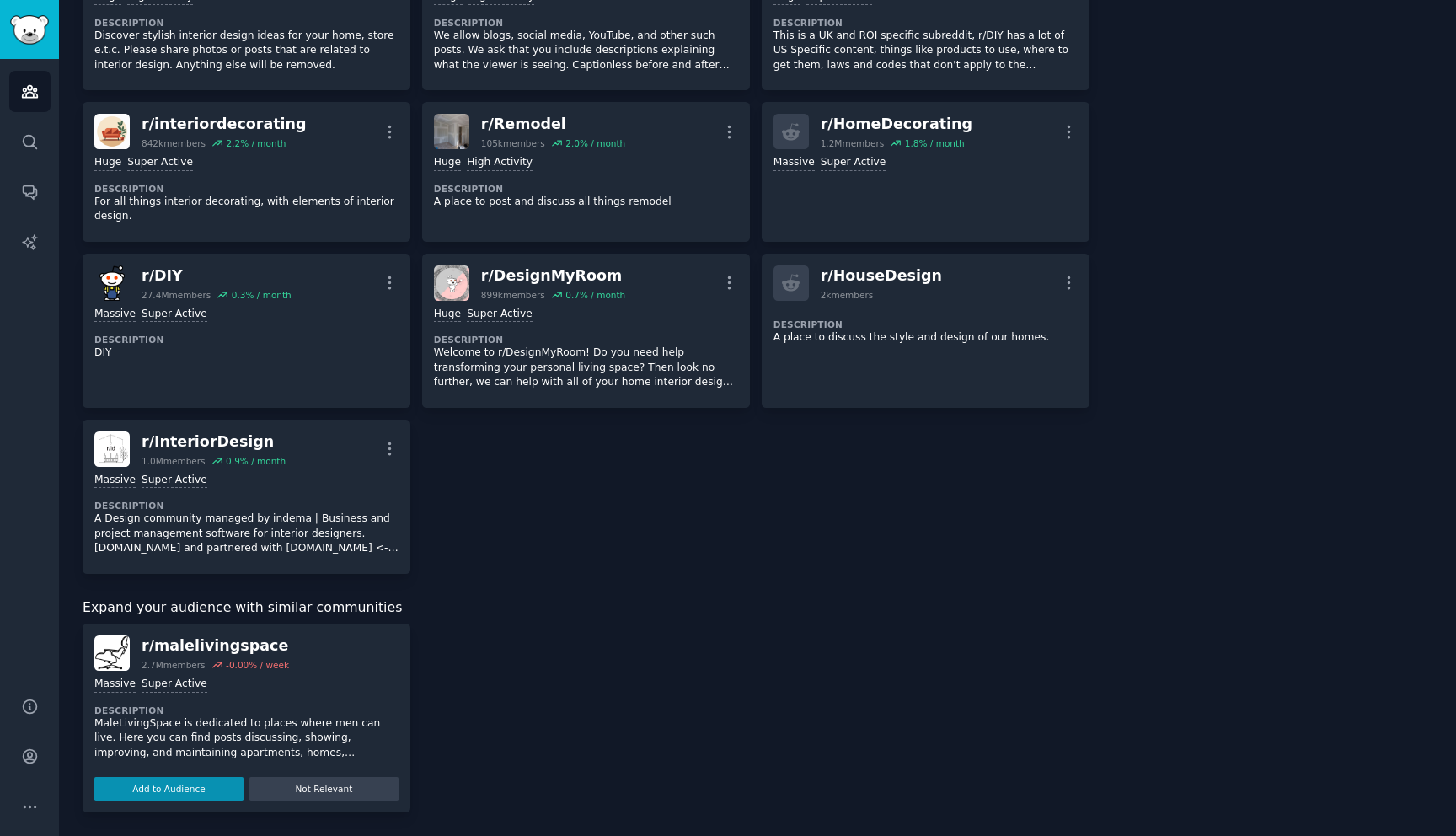
scroll to position [0, 0]
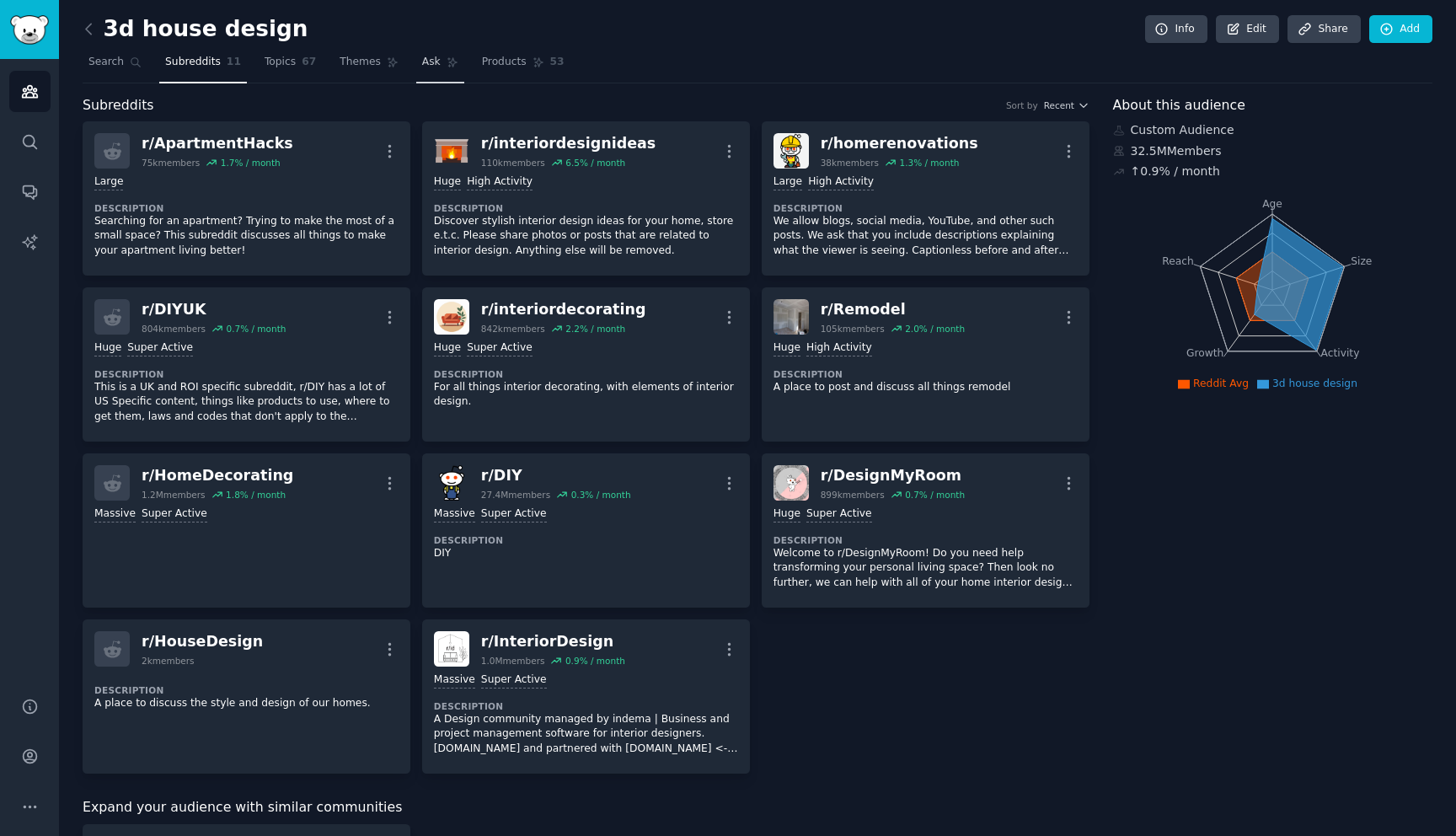
click at [429, 62] on span "Ask" at bounding box center [431, 62] width 19 height 15
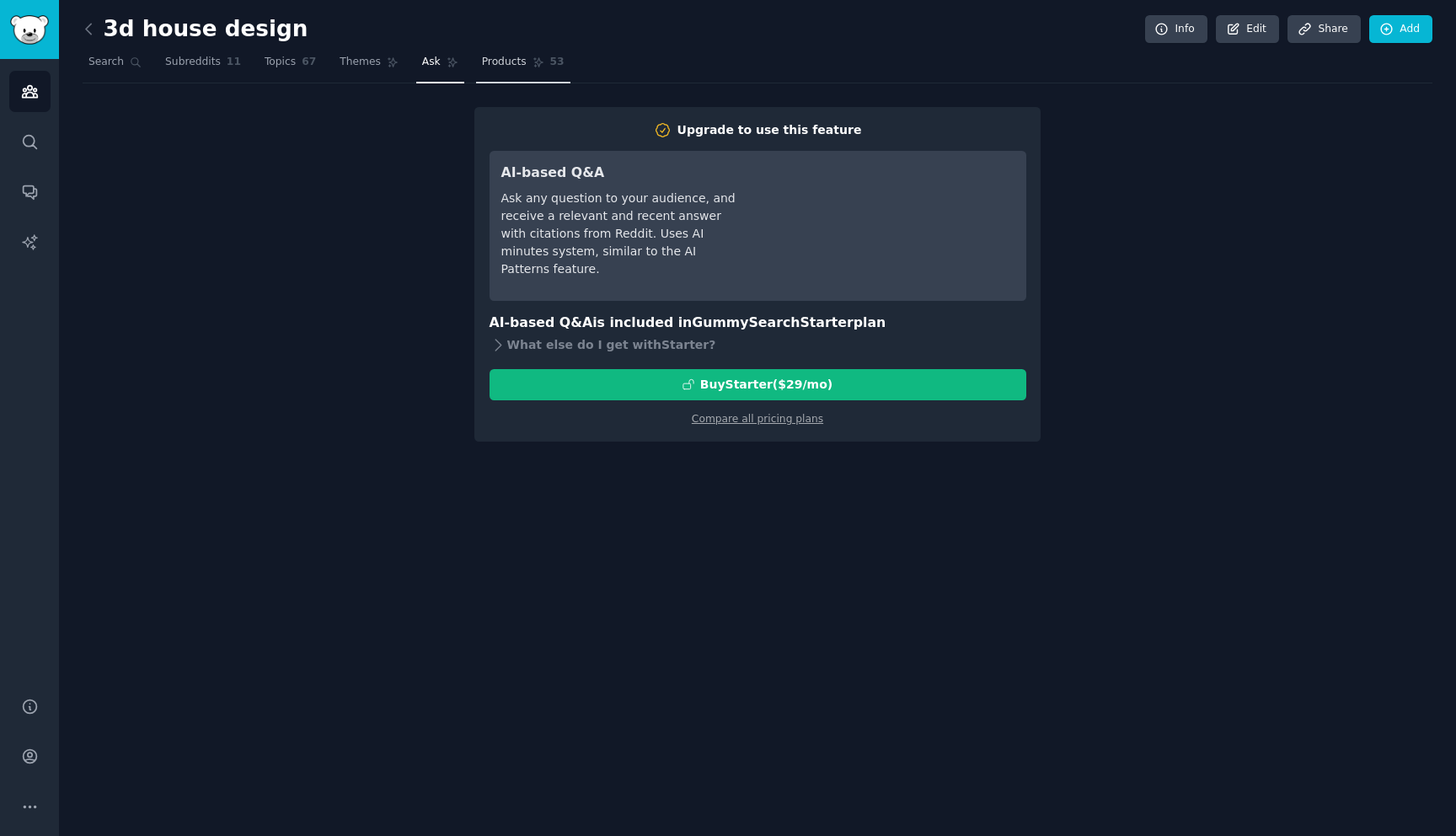
click at [490, 61] on span "Products" at bounding box center [504, 62] width 45 height 15
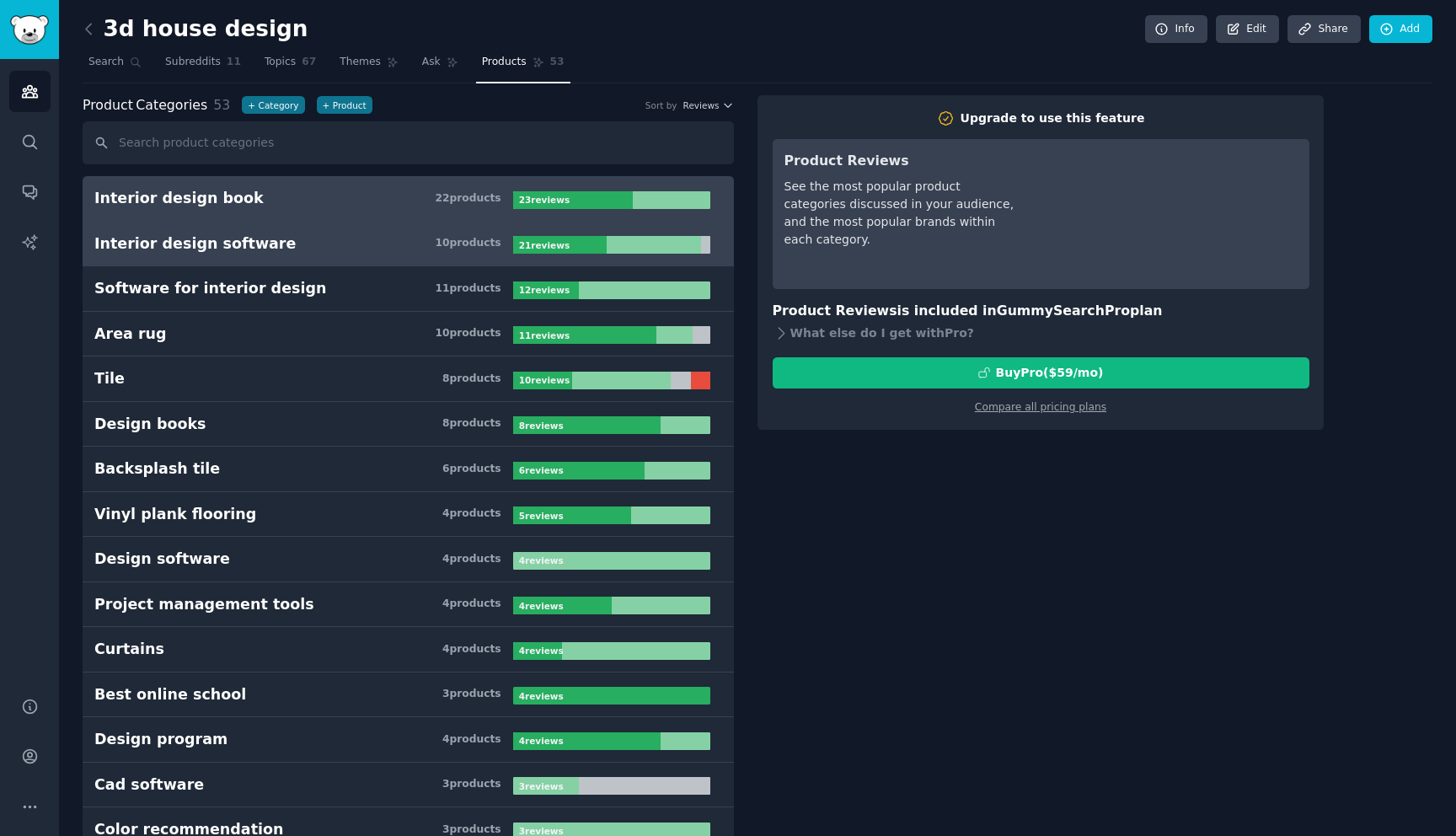
click at [483, 242] on div "10 product s" at bounding box center [468, 243] width 66 height 15
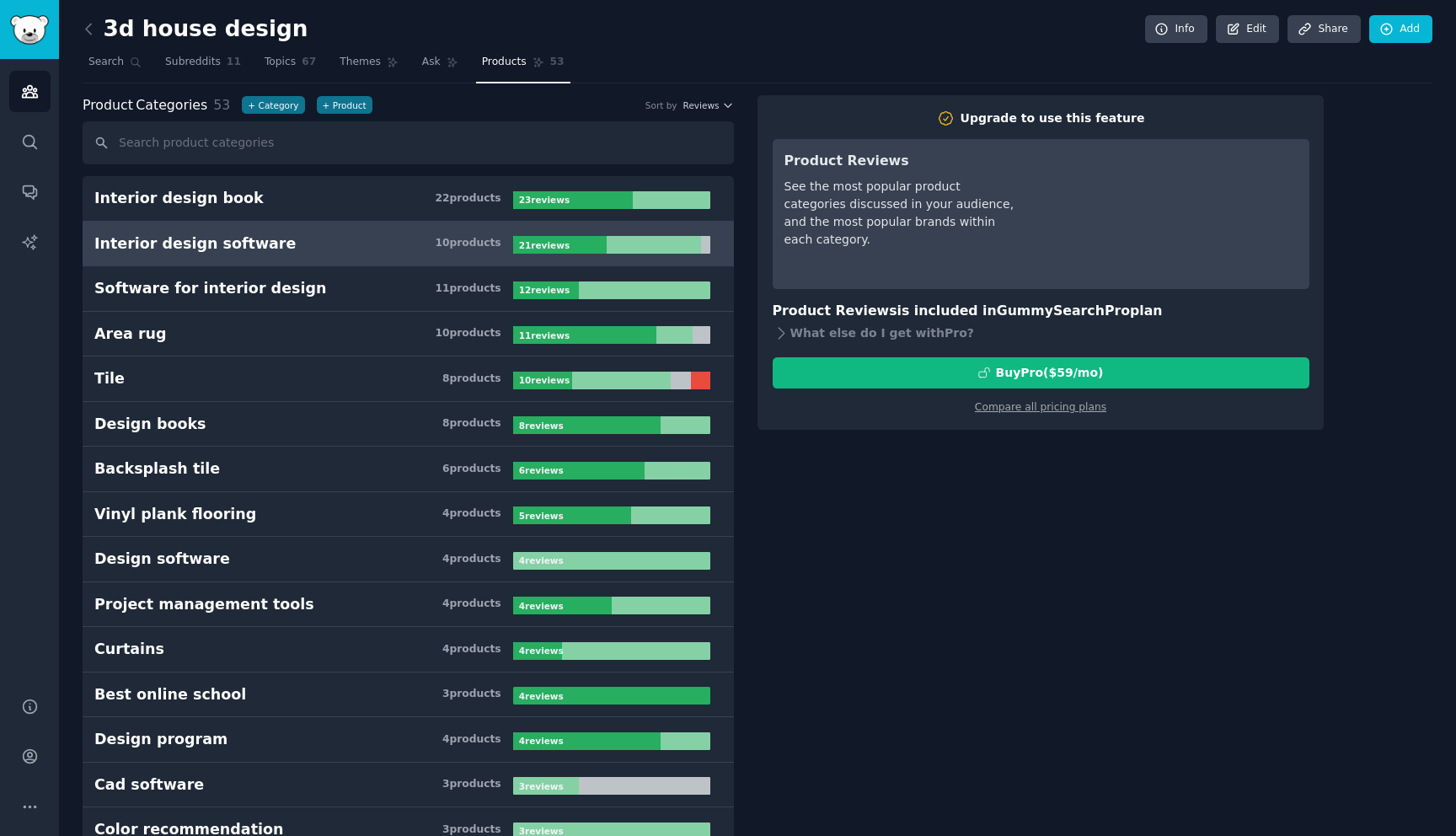
click at [467, 241] on div "10 product s" at bounding box center [468, 243] width 66 height 15
click at [540, 239] on span "21 review s" at bounding box center [544, 245] width 51 height 12
click at [103, 66] on span "Search" at bounding box center [105, 62] width 35 height 15
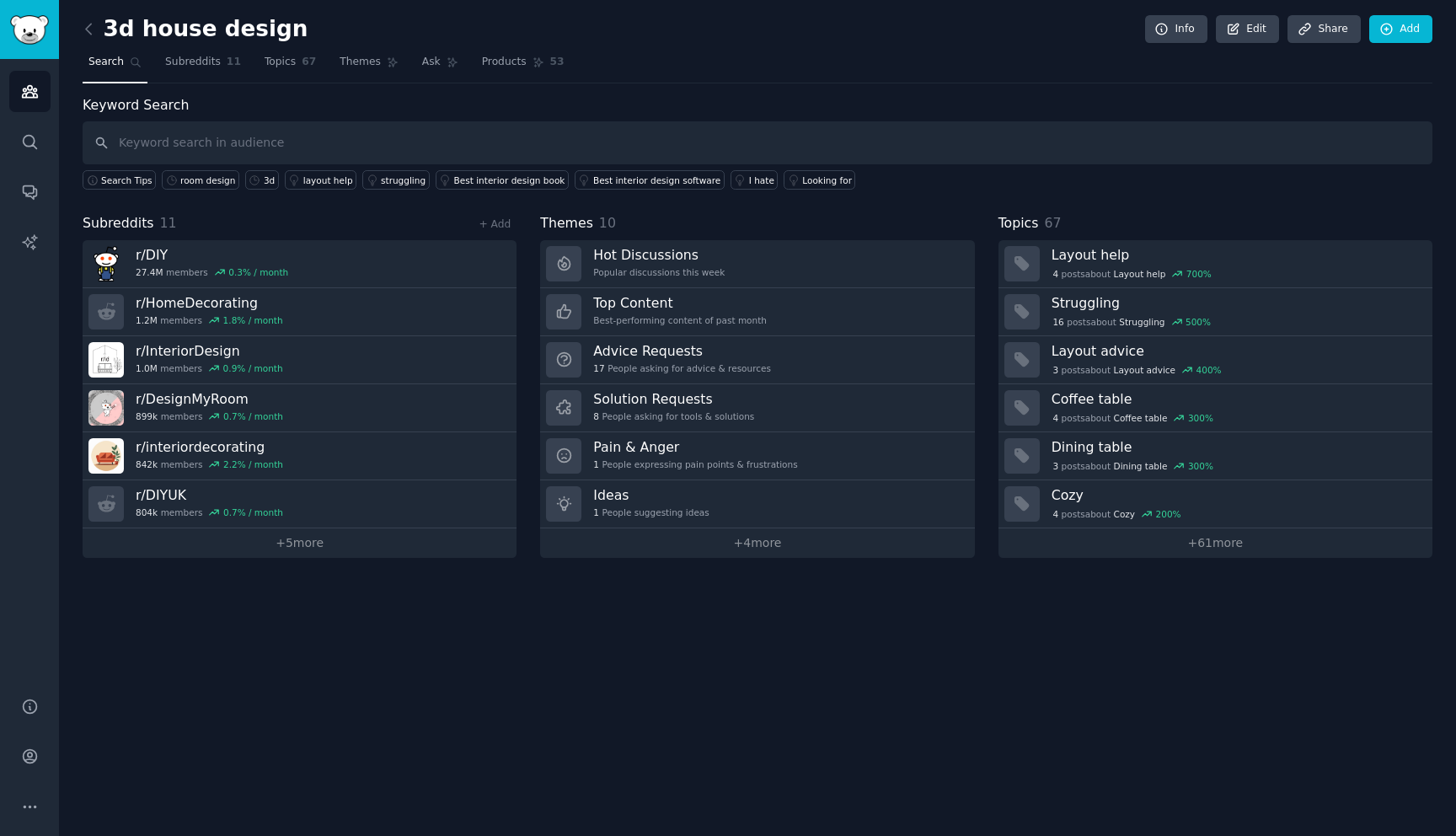
click at [243, 143] on input "text" at bounding box center [758, 142] width 1350 height 43
type input "which design tools"
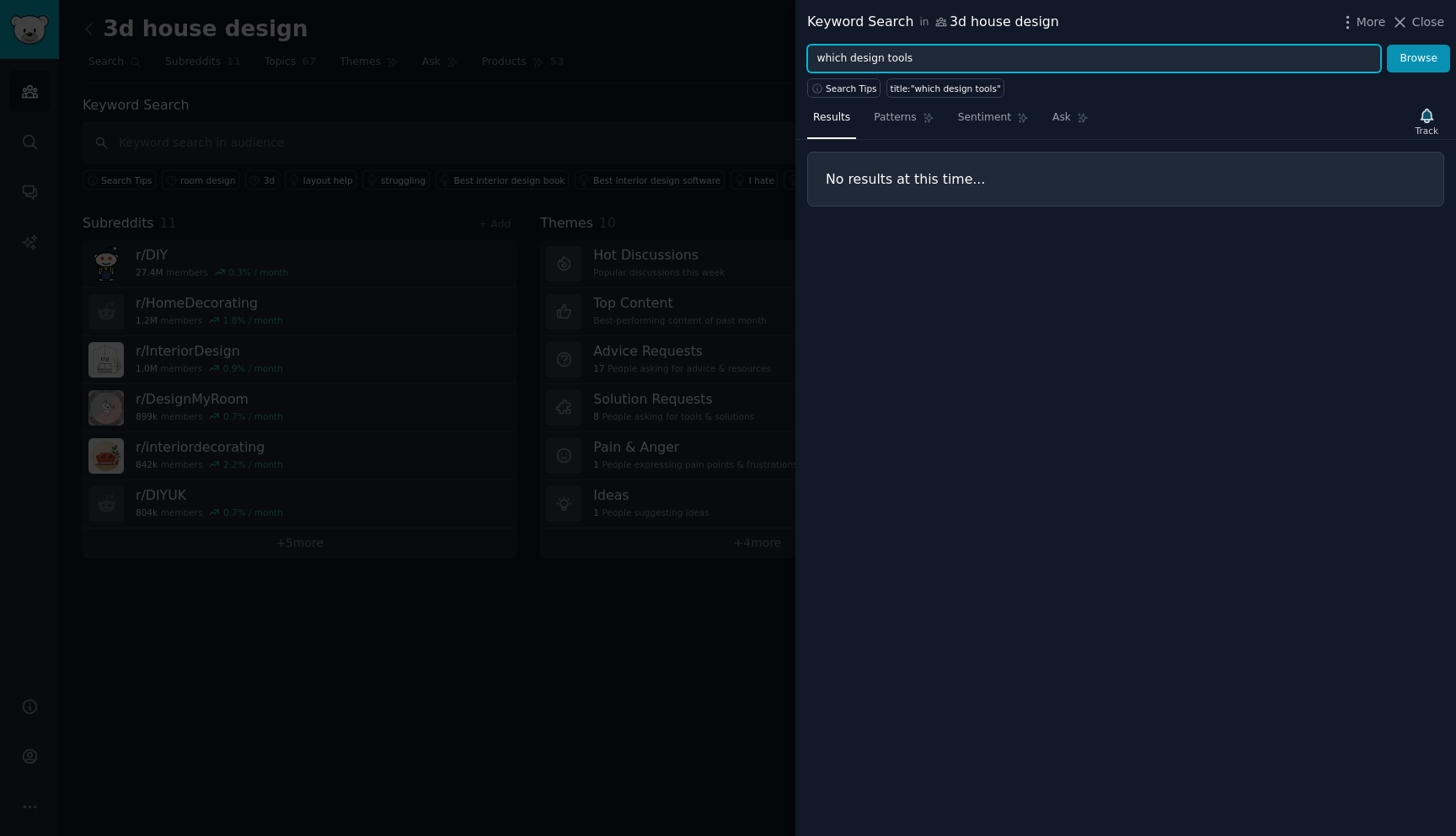
drag, startPoint x: 851, startPoint y: 61, endPoint x: 775, endPoint y: 56, distance: 75.9
click at [775, 56] on div "Keyword Search in 3d house design More Close which design tools Browse Search T…" at bounding box center [728, 418] width 1456 height 836
click at [894, 58] on input "design tools" at bounding box center [1094, 59] width 574 height 29
type input "design tool"
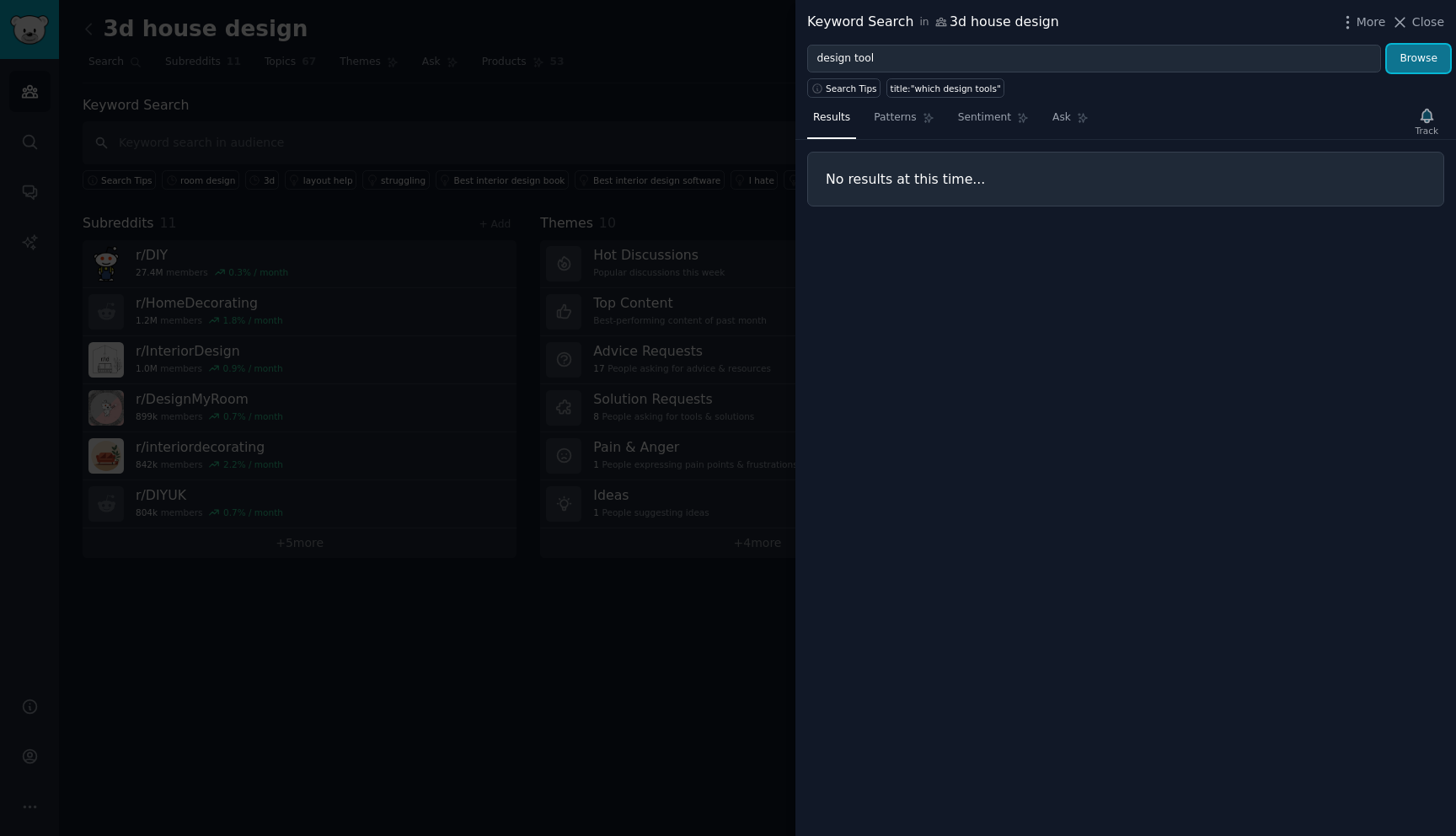
click at [1427, 61] on button "Browse" at bounding box center [1418, 59] width 63 height 29
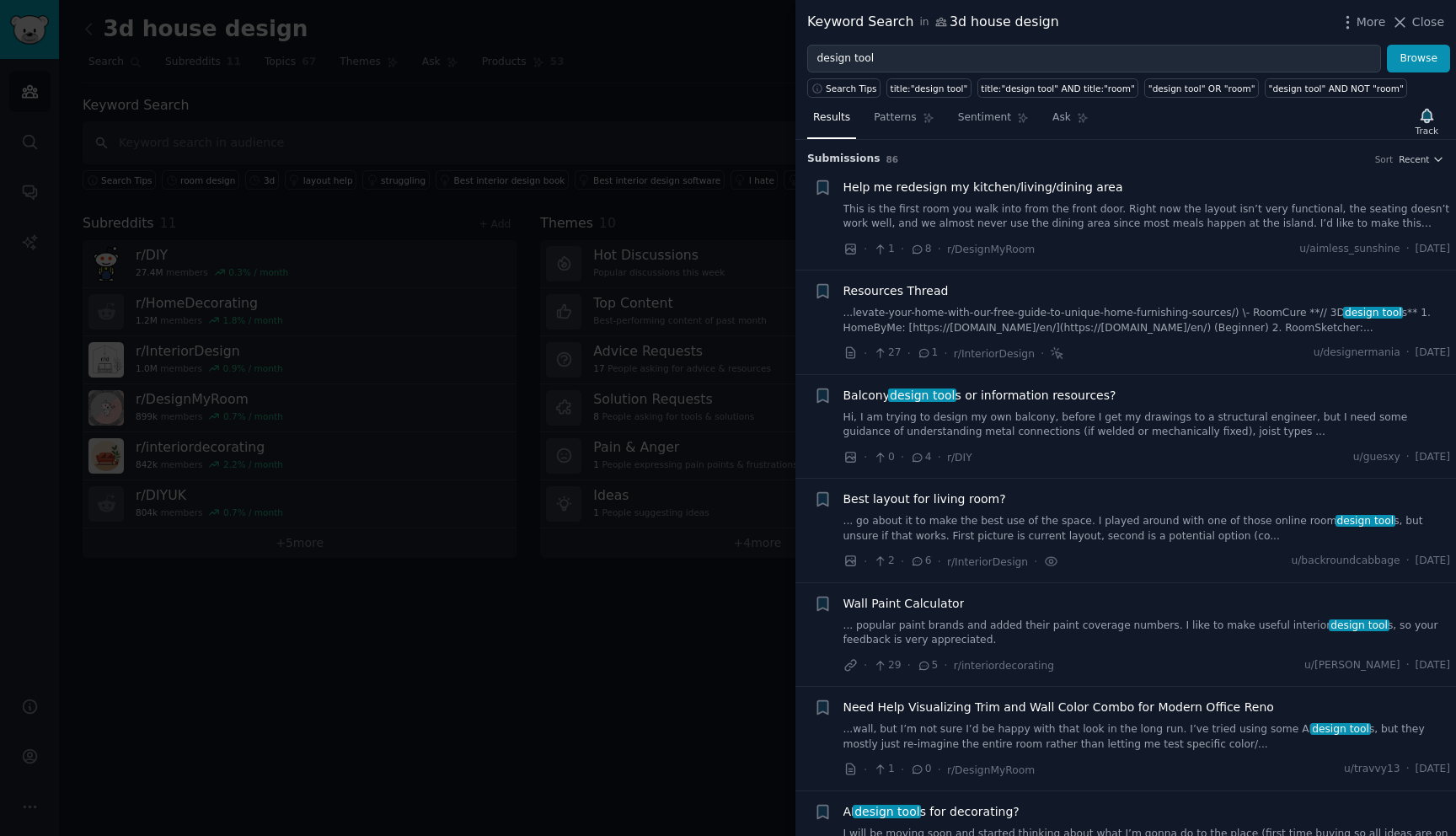
click at [923, 286] on span "Resources Thread" at bounding box center [895, 291] width 105 height 18
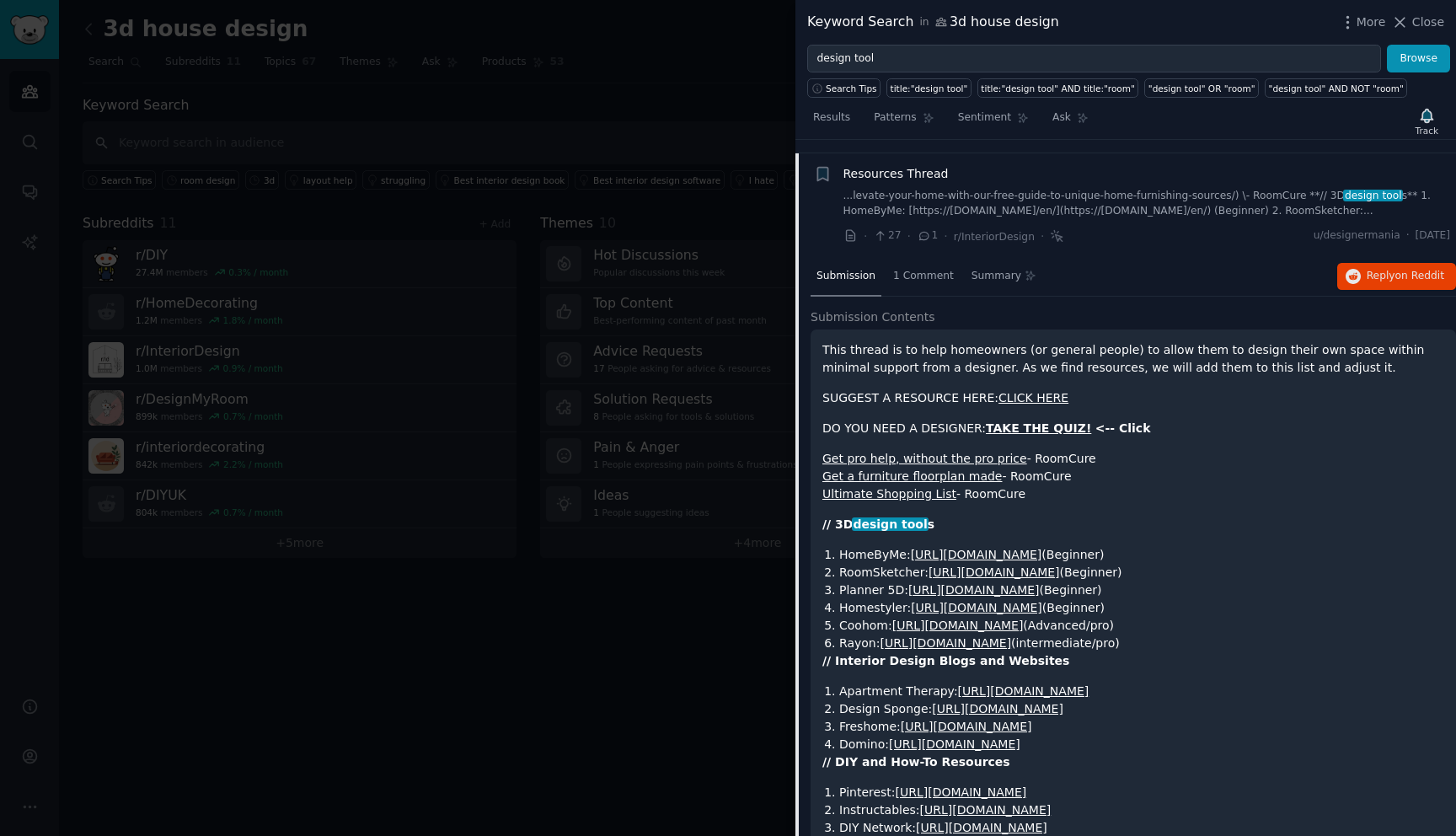
scroll to position [131, 0]
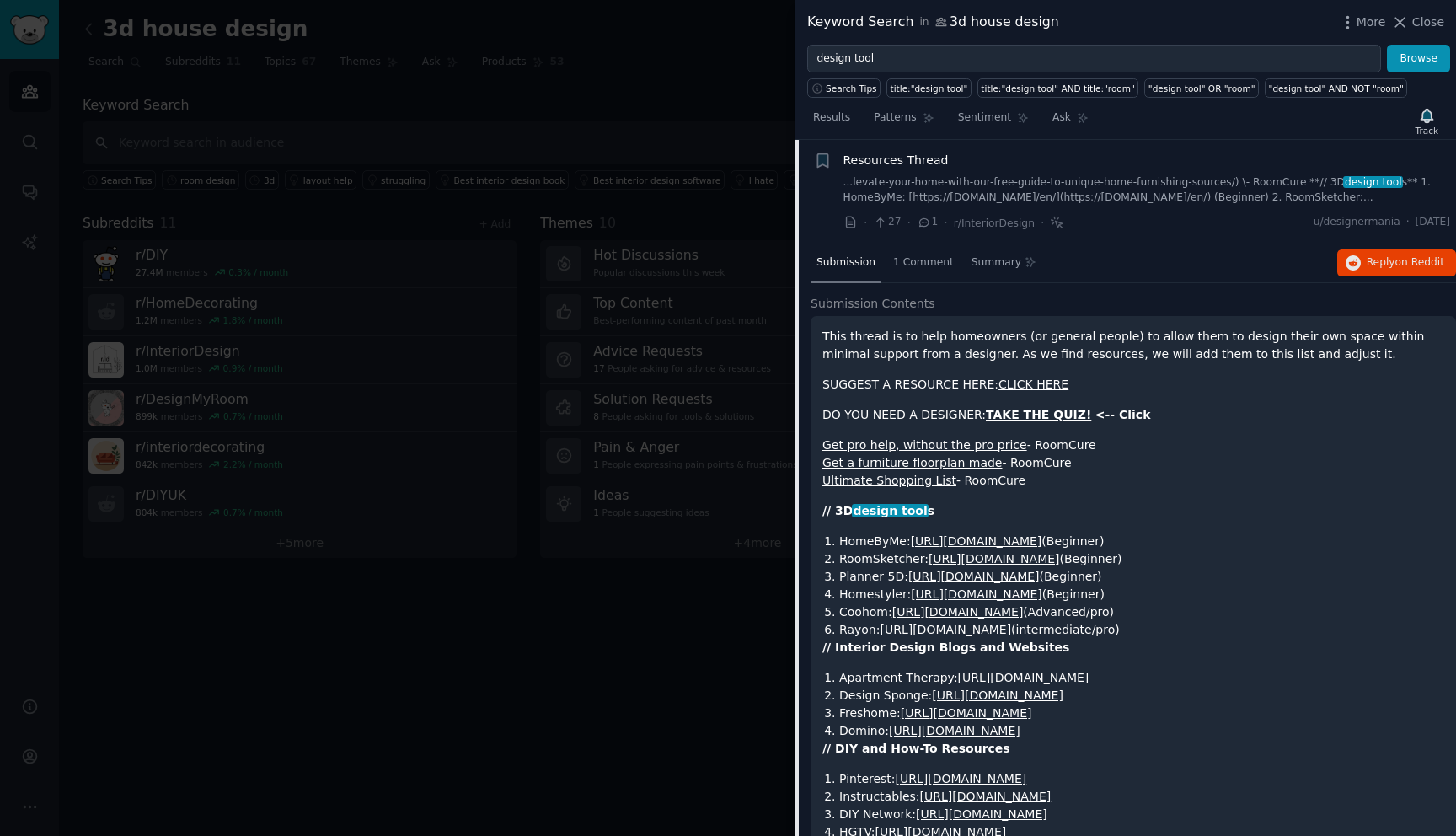
click at [908, 159] on span "Resources Thread" at bounding box center [895, 161] width 105 height 18
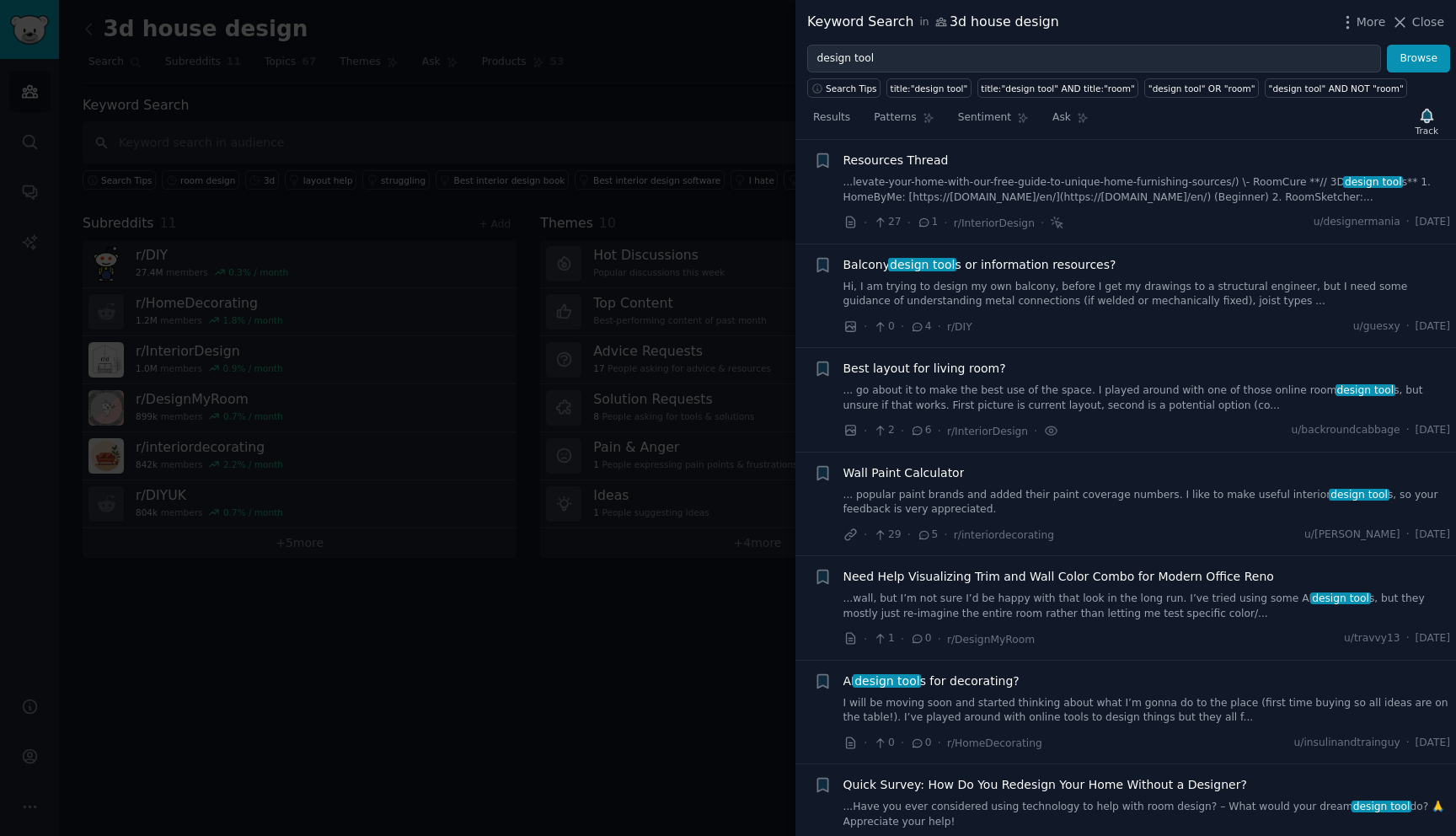
click at [997, 263] on span "Balcony design tool s or information resources?" at bounding box center [979, 265] width 273 height 18
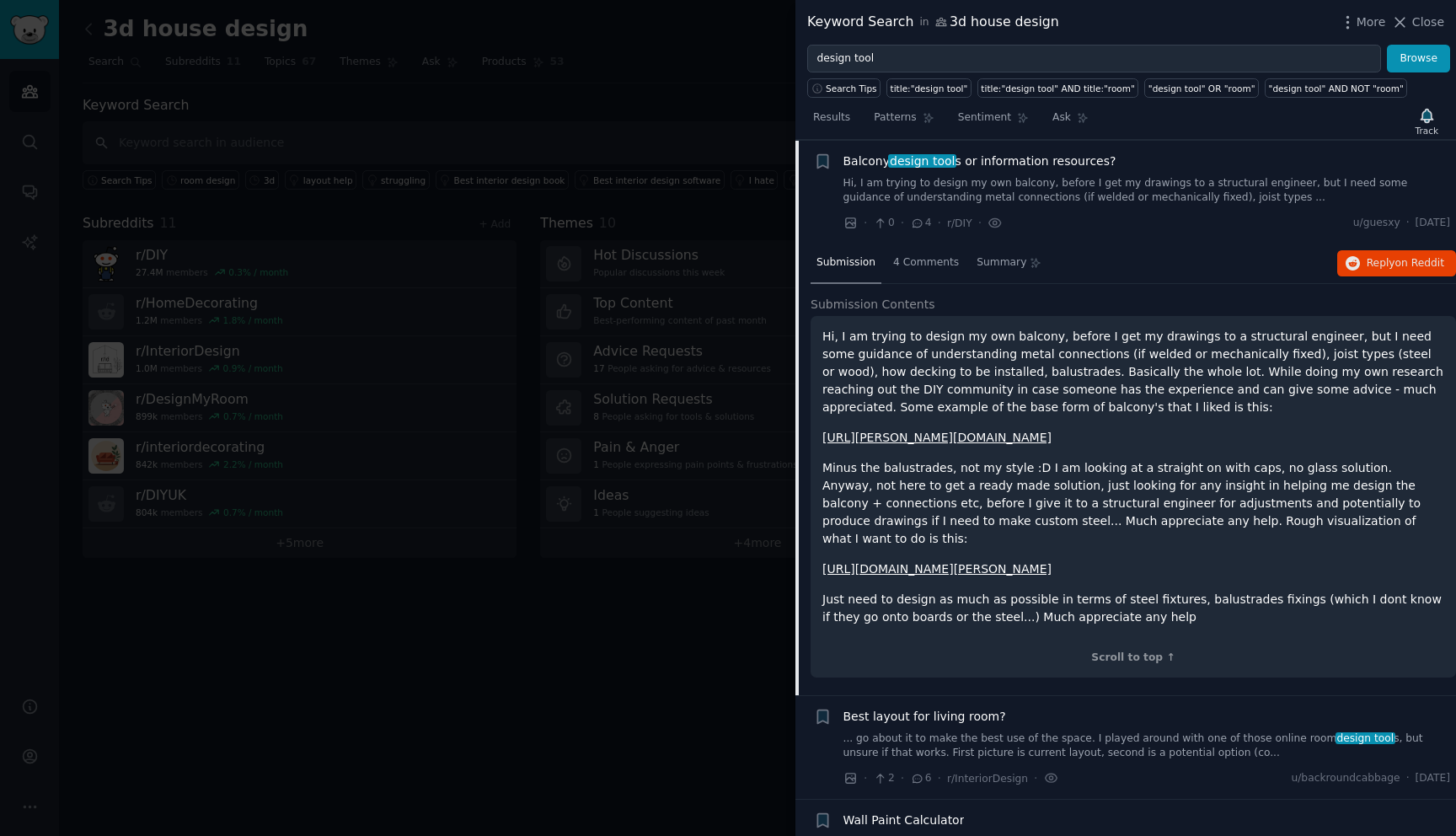
scroll to position [234, 0]
